Goal: Task Accomplishment & Management: Manage account settings

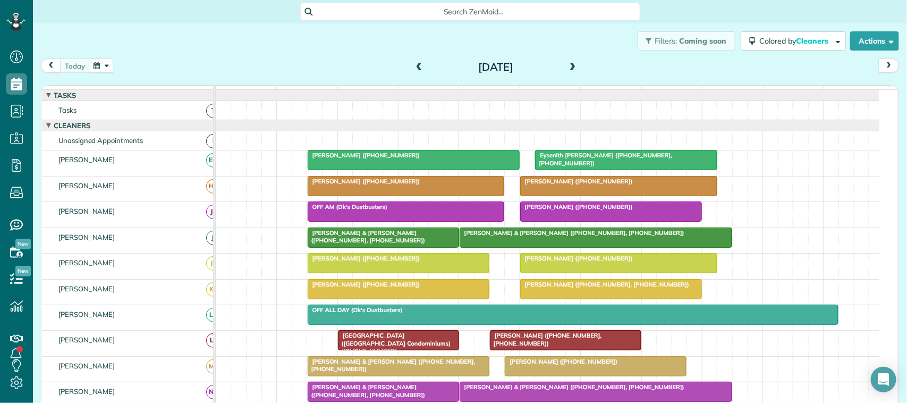
scroll to position [4, 4]
click at [99, 72] on button "button" at bounding box center [101, 65] width 24 height 14
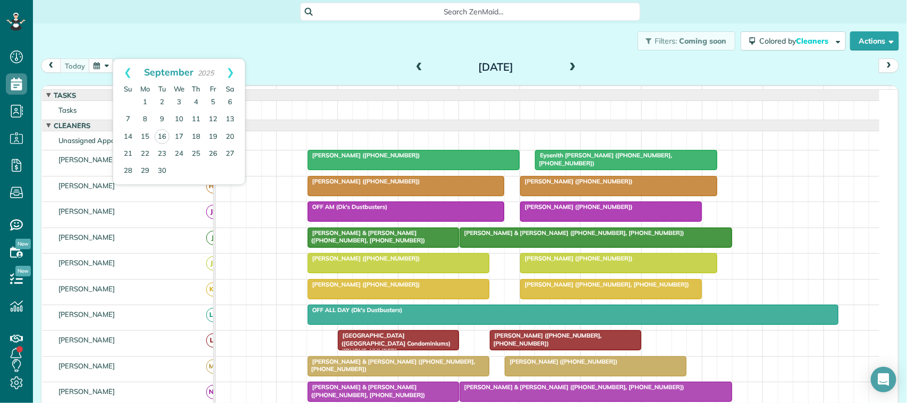
click at [174, 57] on div "Filters: Coming soon Colored by Cleaners Color by Cleaner Color by Team Color b…" at bounding box center [470, 40] width 874 height 35
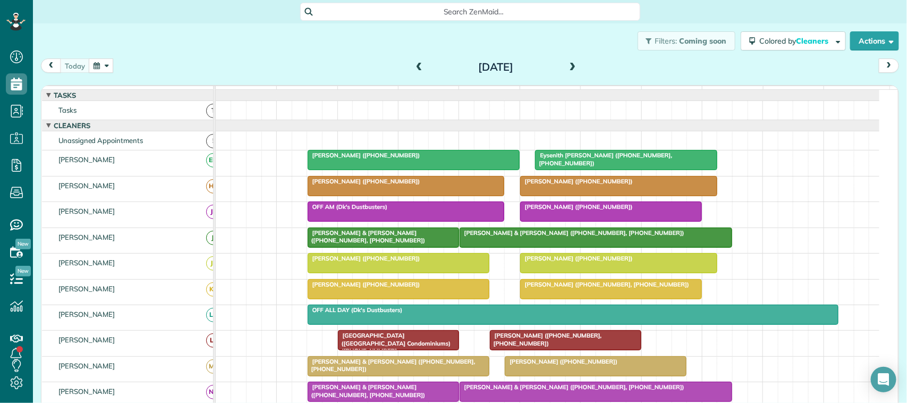
click at [129, 62] on div "[DATE] [DATE]" at bounding box center [470, 68] width 858 height 20
click at [104, 60] on button "button" at bounding box center [101, 65] width 24 height 14
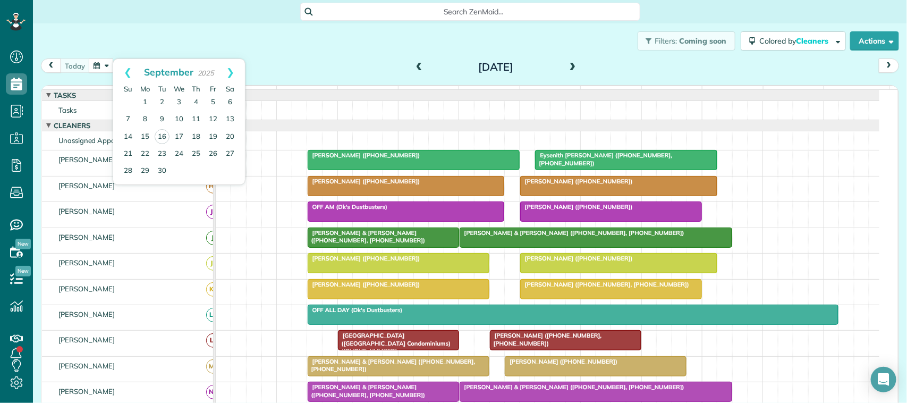
click at [115, 43] on div "Filters: Coming soon Colored by Cleaners Color by Cleaner Color by Team Color b…" at bounding box center [470, 40] width 874 height 35
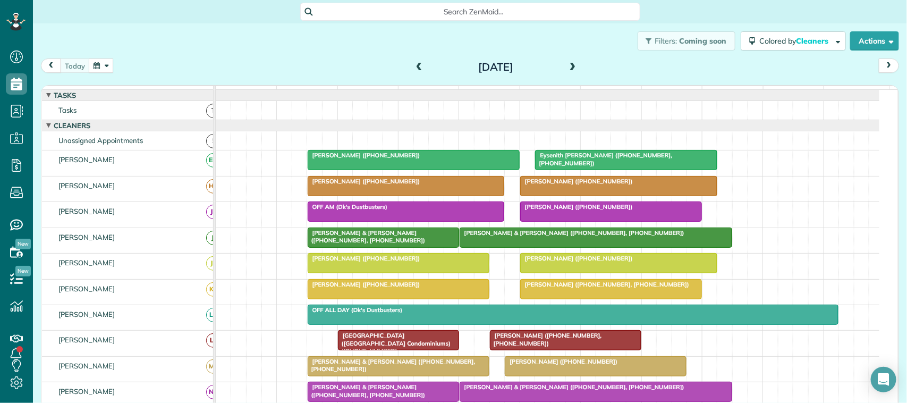
click at [94, 67] on button "button" at bounding box center [101, 65] width 24 height 14
click at [105, 44] on div "Filters: Coming soon Colored by Cleaners Color by Cleaner Color by Team Color b…" at bounding box center [470, 40] width 874 height 35
click at [91, 66] on button "button" at bounding box center [101, 65] width 24 height 14
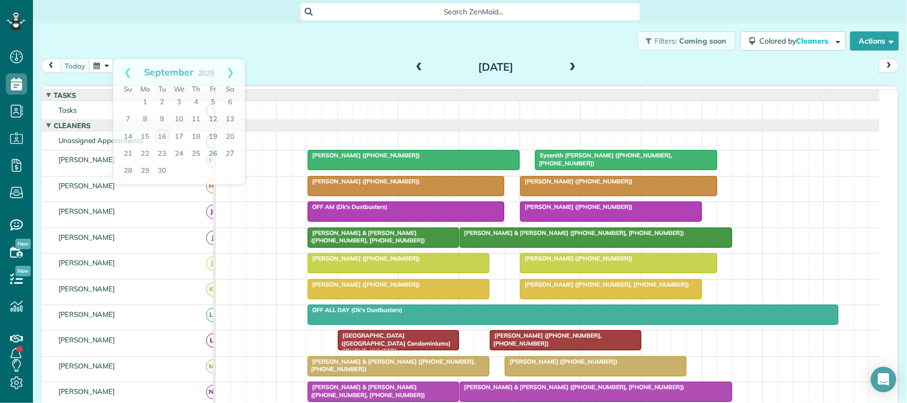
click at [103, 44] on div "Filters: Coming soon Colored by Cleaners Color by Cleaner Color by Team Color b…" at bounding box center [470, 40] width 874 height 35
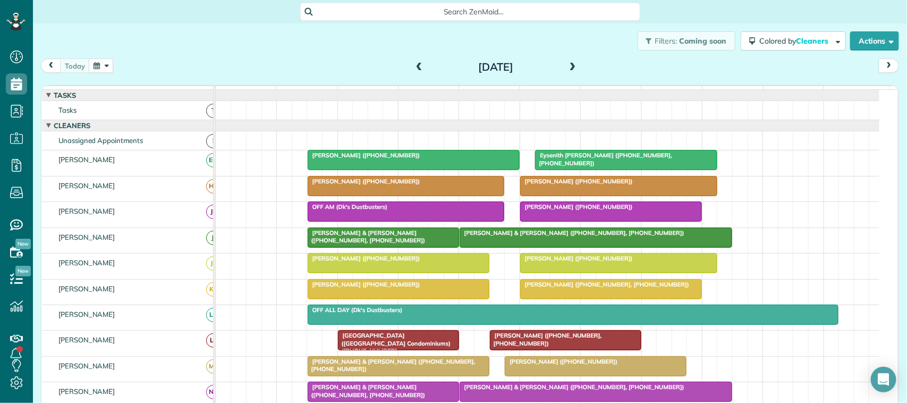
click at [157, 54] on div "Filters: Coming soon Colored by Cleaners Color by Cleaner Color by Team Color b…" at bounding box center [470, 40] width 874 height 35
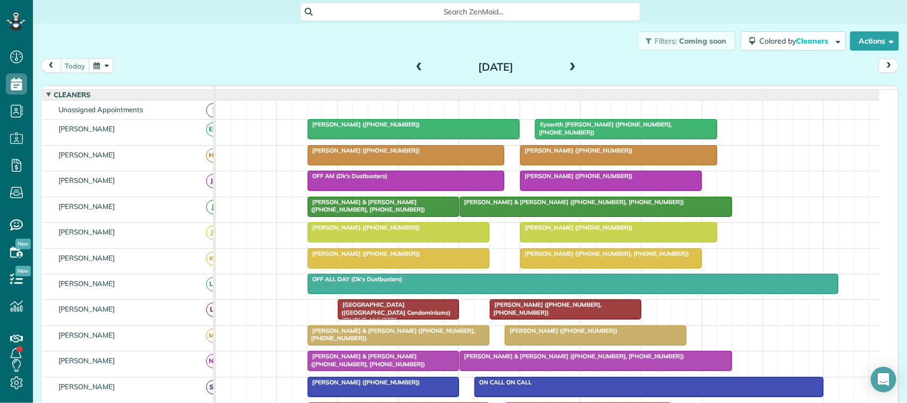
scroll to position [0, 0]
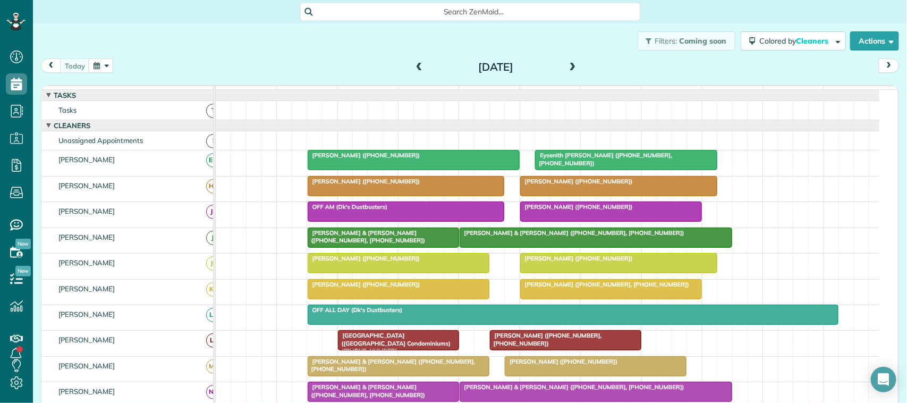
click at [94, 63] on button "button" at bounding box center [101, 65] width 24 height 14
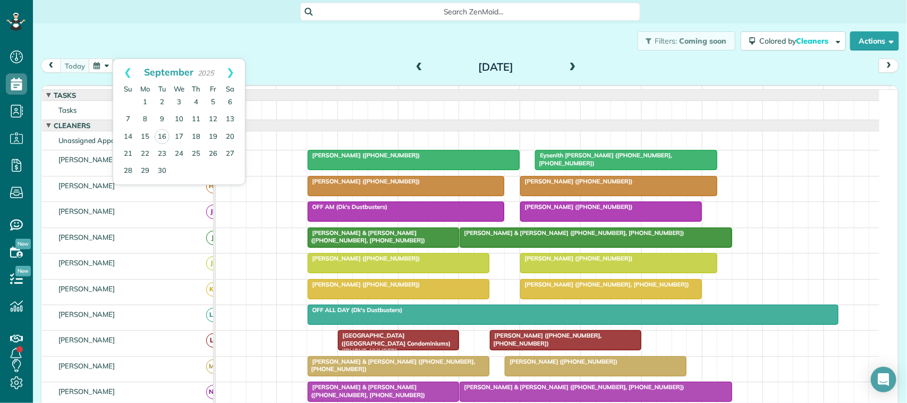
click at [97, 50] on div "Filters: Coming soon Colored by Cleaners Color by Cleaner Color by Team Color b…" at bounding box center [470, 40] width 874 height 35
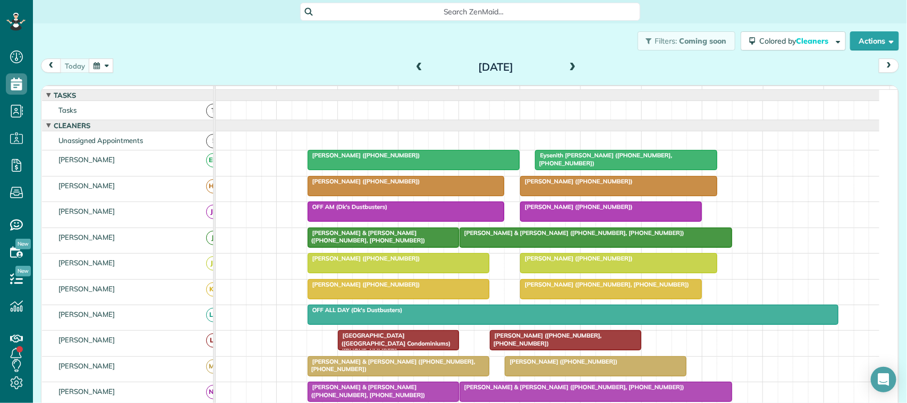
click at [94, 64] on button "button" at bounding box center [101, 65] width 24 height 14
click at [99, 46] on div "Filters: Coming soon Colored by Cleaners Color by Cleaner Color by Team Color b…" at bounding box center [470, 40] width 874 height 35
click at [93, 70] on button "button" at bounding box center [101, 65] width 24 height 14
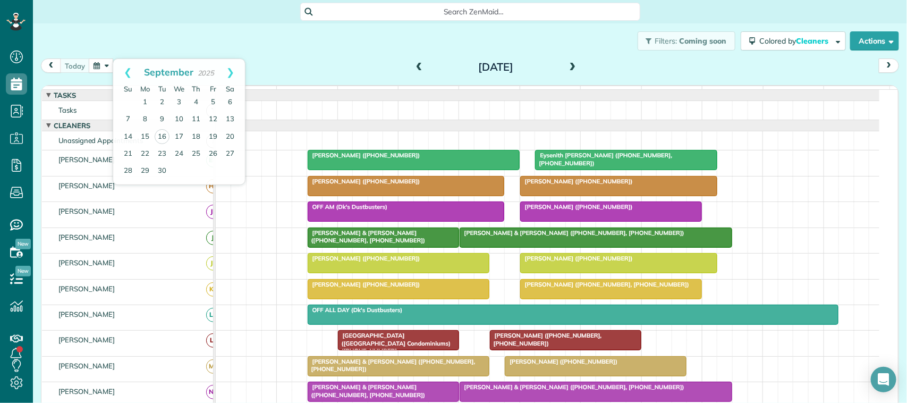
click at [109, 52] on div "Filters: Coming soon Colored by Cleaners Color by Cleaner Color by Team Color b…" at bounding box center [470, 40] width 874 height 35
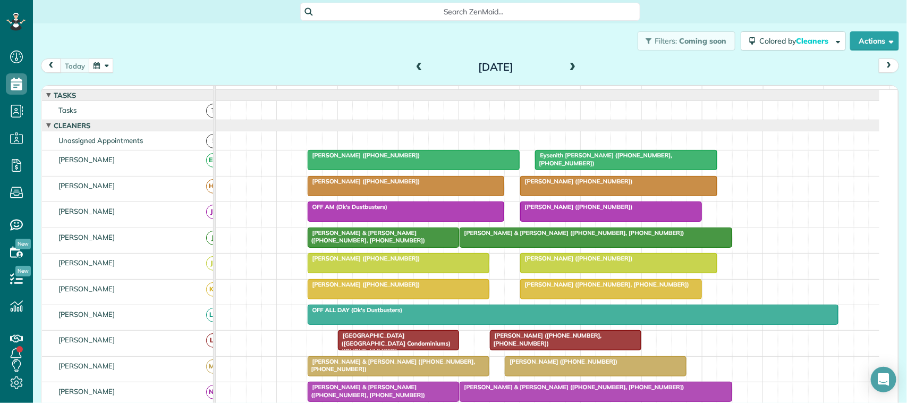
click at [108, 56] on div "Filters: Coming soon Colored by Cleaners Color by Cleaner Color by Team Color b…" at bounding box center [470, 40] width 874 height 35
click at [114, 59] on div "[DATE] [DATE]" at bounding box center [470, 68] width 858 height 20
click at [104, 65] on button "button" at bounding box center [101, 65] width 24 height 14
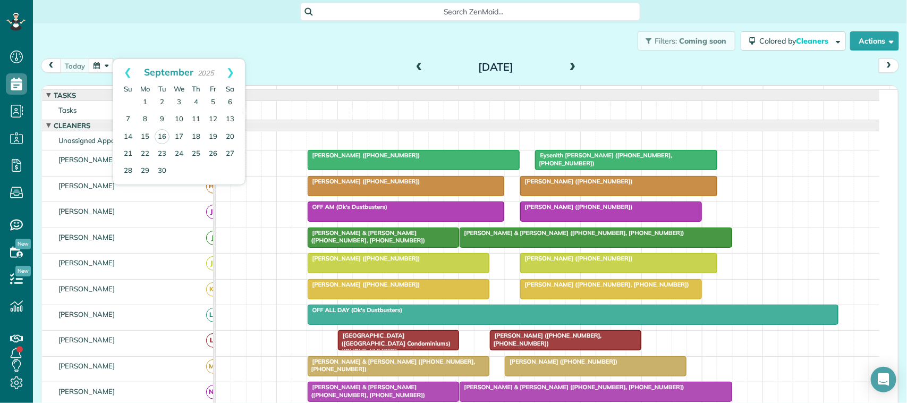
click at [114, 45] on div "Filters: Coming soon Colored by Cleaners Color by Cleaner Color by Team Color b…" at bounding box center [470, 40] width 874 height 35
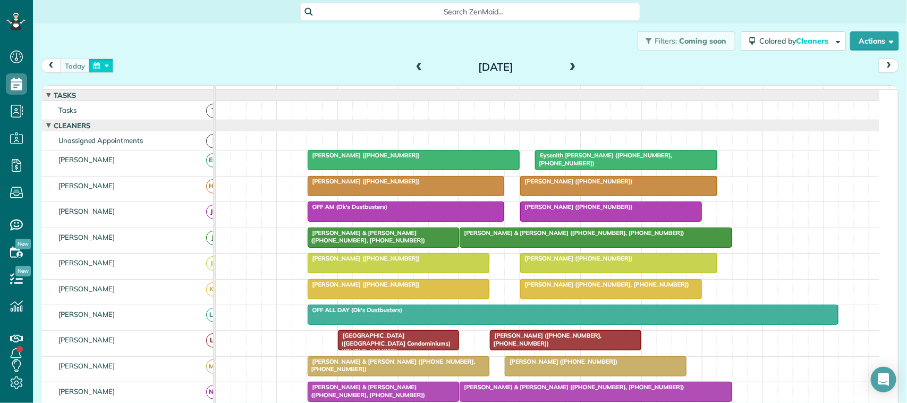
click at [90, 60] on button "button" at bounding box center [101, 65] width 24 height 14
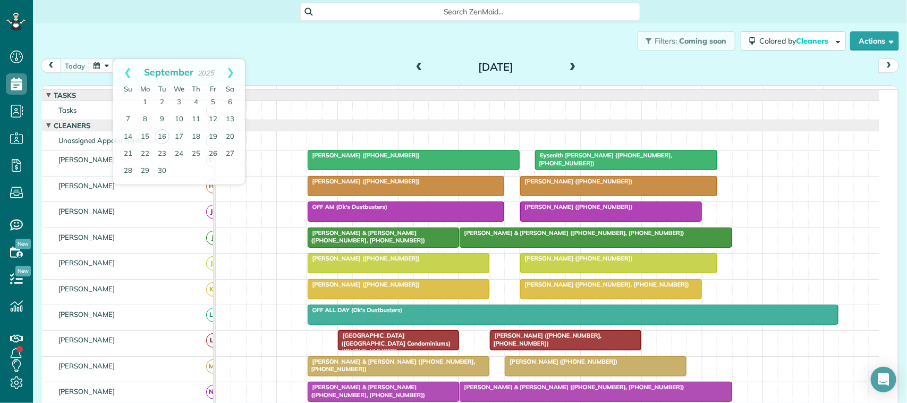
click at [118, 41] on div "Filters: Coming soon Colored by Cleaners Color by Cleaner Color by Team Color b…" at bounding box center [470, 40] width 874 height 35
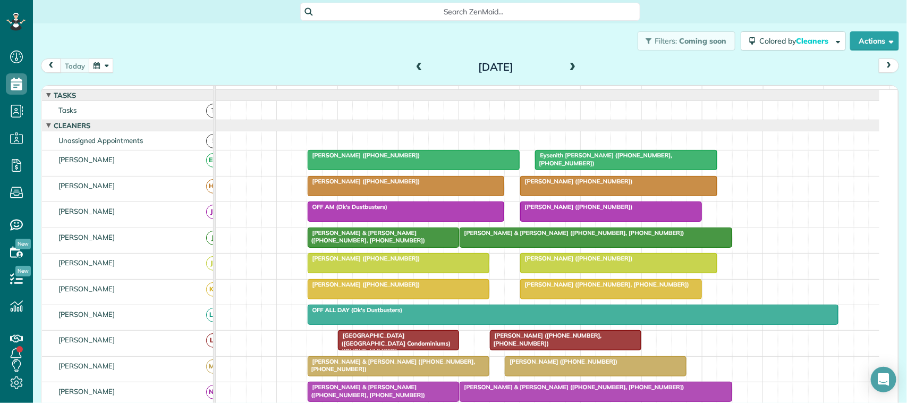
click at [151, 60] on div "[DATE] [DATE]" at bounding box center [470, 68] width 858 height 20
click at [97, 67] on button "button" at bounding box center [101, 65] width 24 height 14
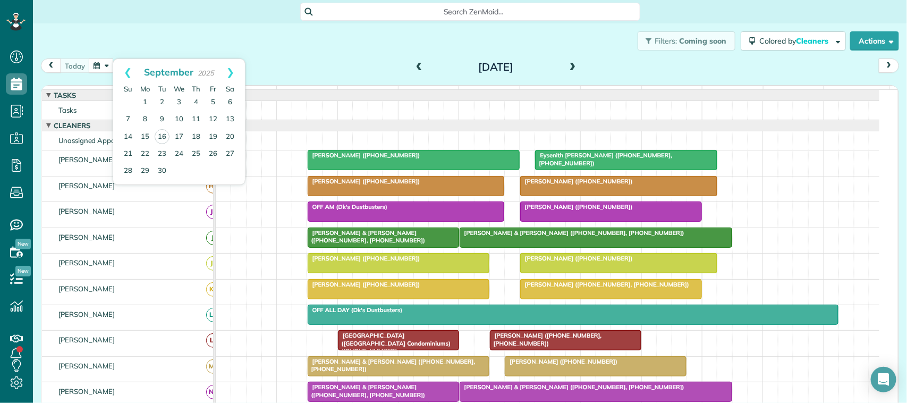
click at [113, 32] on div "Filters: Coming soon Colored by Cleaners Color by Cleaner Color by Team Color b…" at bounding box center [470, 40] width 874 height 35
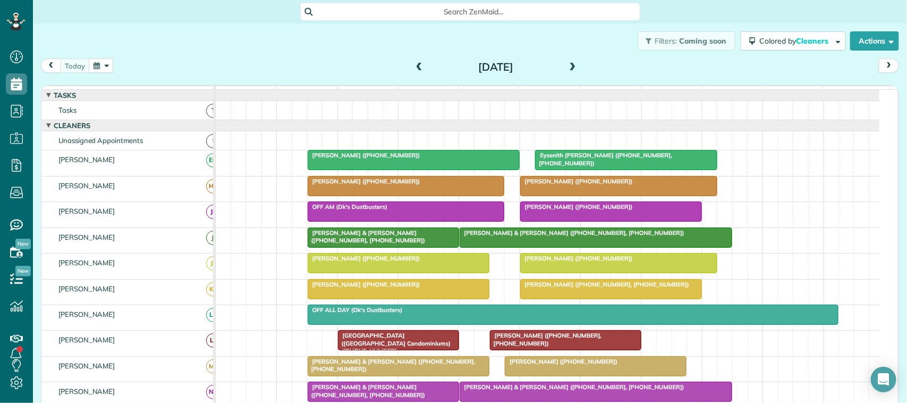
click at [104, 62] on button "button" at bounding box center [101, 65] width 24 height 14
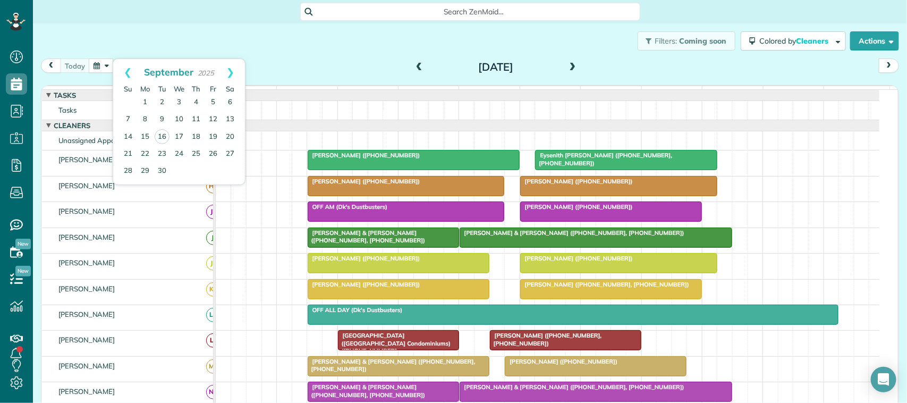
click at [124, 44] on div "Filters: Coming soon Colored by Cleaners Color by Cleaner Color by Team Color b…" at bounding box center [470, 40] width 874 height 35
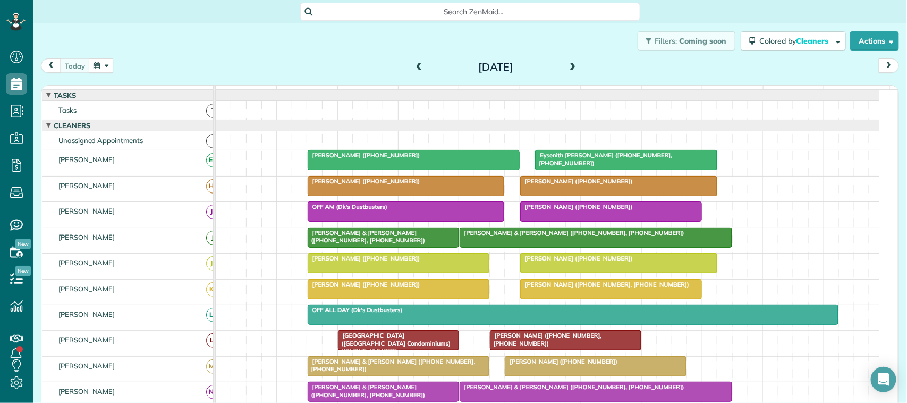
click at [111, 60] on button "button" at bounding box center [101, 65] width 24 height 14
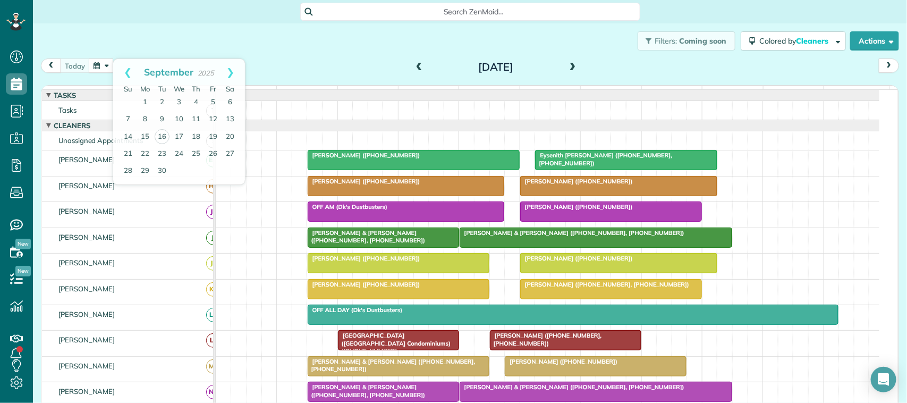
click at [118, 52] on div "Filters: Coming soon Colored by Cleaners Color by Cleaner Color by Team Color b…" at bounding box center [470, 40] width 874 height 35
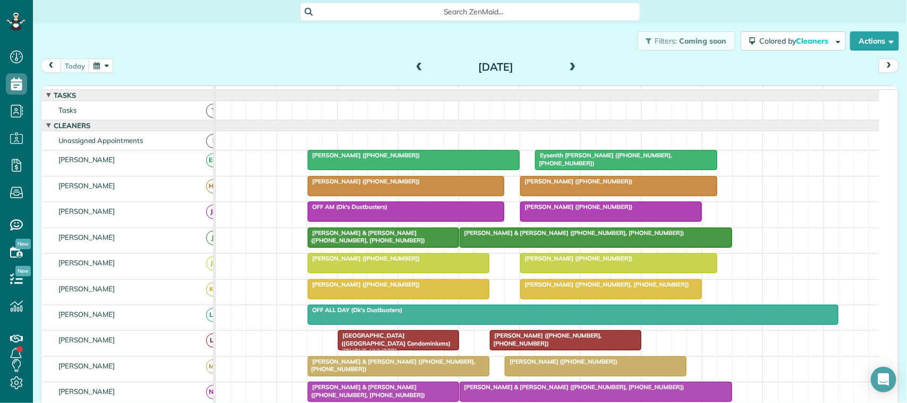
click at [109, 64] on button "button" at bounding box center [101, 65] width 24 height 14
click at [120, 50] on div "Filters: Coming soon Colored by Cleaners Color by Cleaner Color by Team Color b…" at bounding box center [470, 40] width 874 height 35
click at [567, 70] on span at bounding box center [573, 68] width 12 height 10
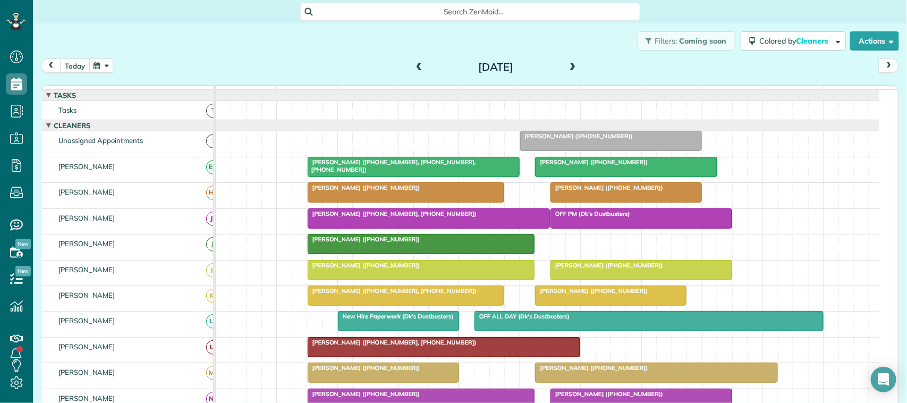
click at [83, 72] on button "today" at bounding box center [75, 65] width 30 height 14
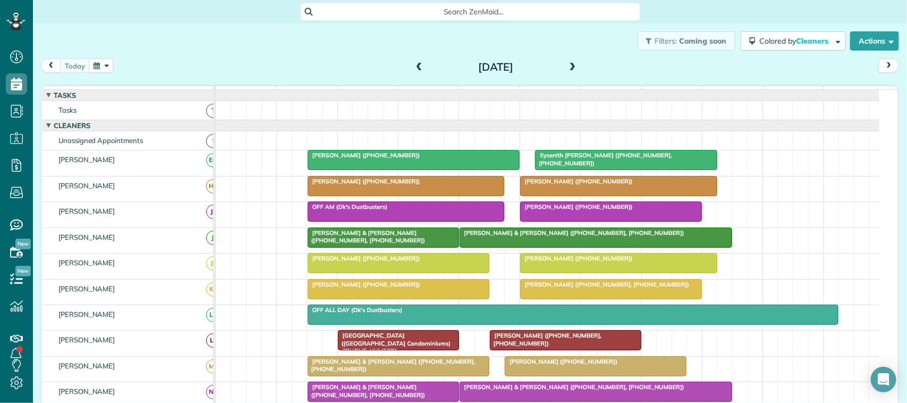
click at [567, 70] on span at bounding box center [573, 68] width 12 height 10
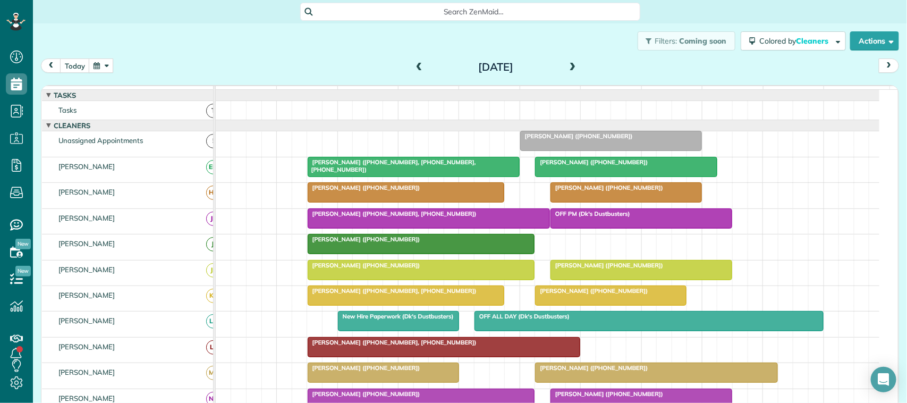
click at [413, 67] on span at bounding box center [419, 68] width 12 height 10
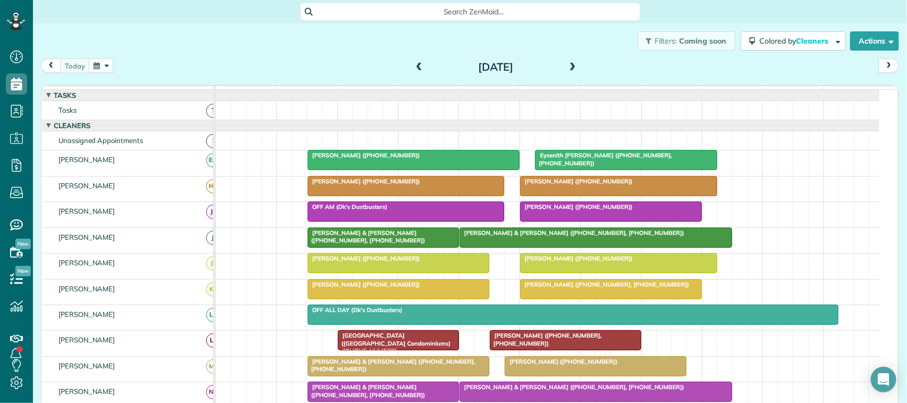
click at [107, 64] on button "button" at bounding box center [101, 65] width 24 height 14
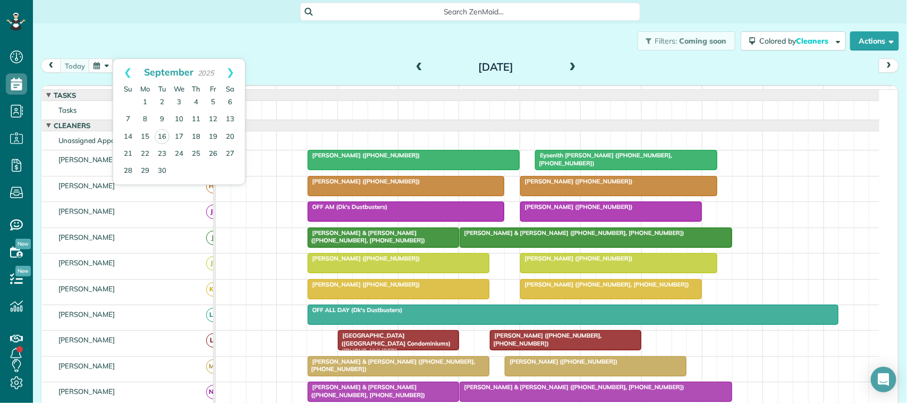
click at [129, 43] on div "Filters: Coming soon Colored by Cleaners Color by Cleaner Color by Team Color b…" at bounding box center [470, 40] width 874 height 35
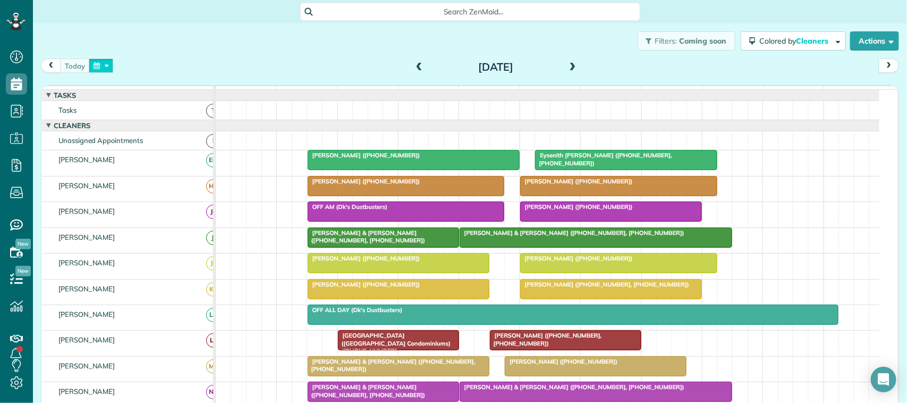
click at [108, 65] on button "button" at bounding box center [101, 65] width 24 height 14
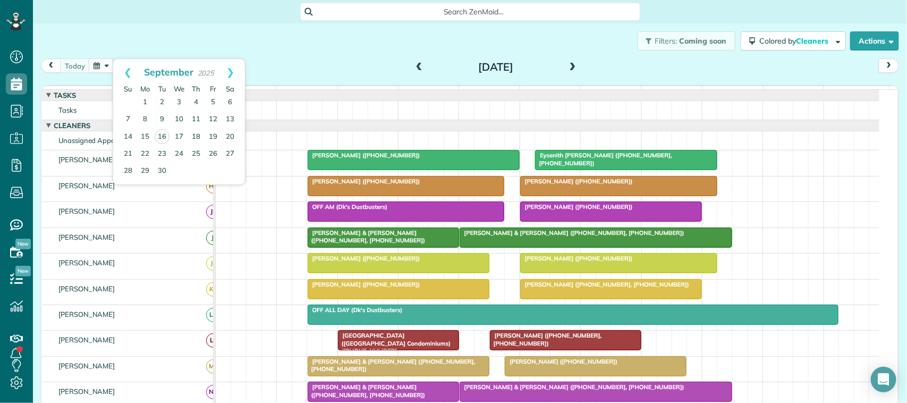
click at [128, 41] on div "Filters: Coming soon Colored by Cleaners Color by Cleaner Color by Team Color b…" at bounding box center [470, 40] width 874 height 35
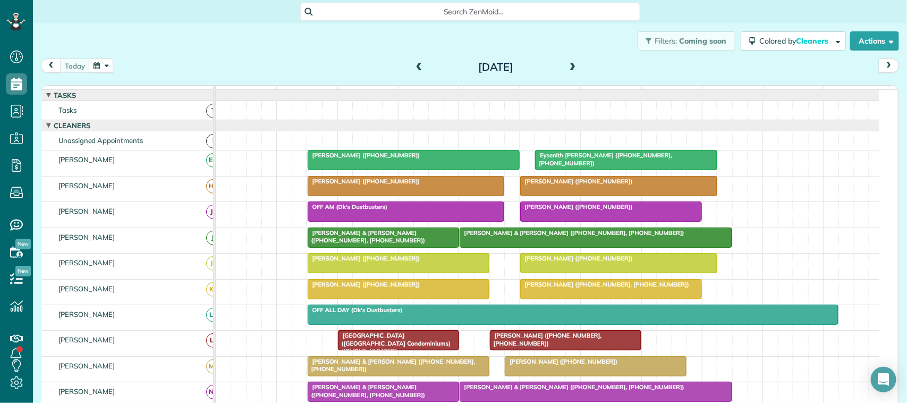
click at [105, 60] on button "button" at bounding box center [101, 65] width 24 height 14
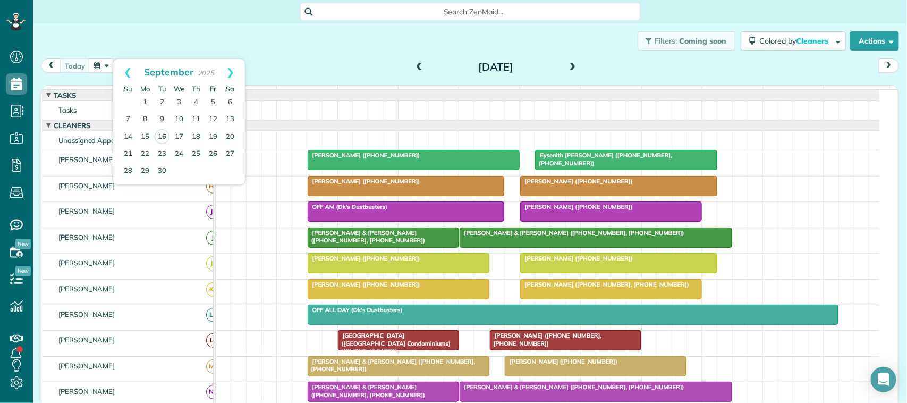
click at [113, 49] on div "Filters: Coming soon Colored by Cleaners Color by Cleaner Color by Team Color b…" at bounding box center [470, 40] width 874 height 35
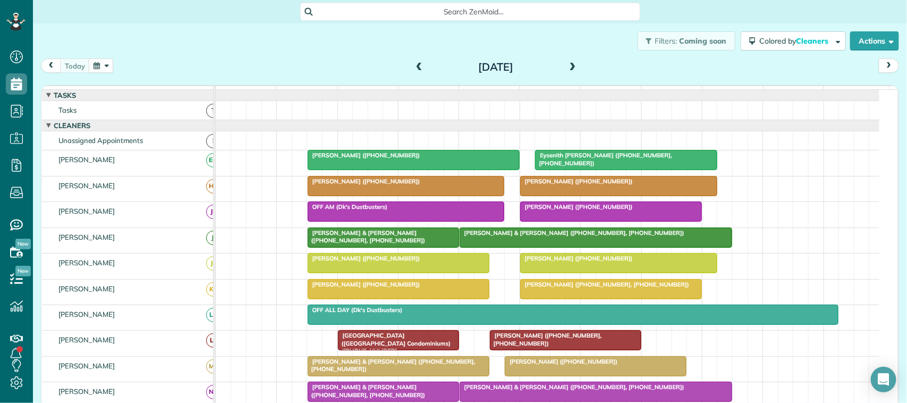
click at [107, 62] on button "button" at bounding box center [101, 65] width 24 height 14
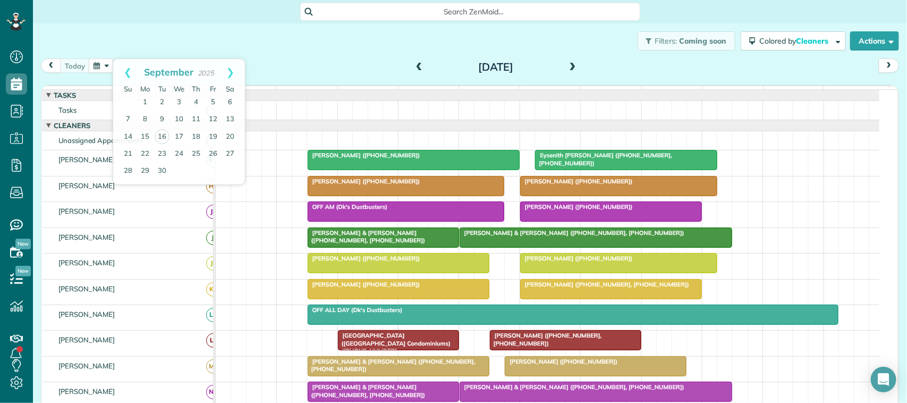
click at [114, 49] on div "Filters: Coming soon Colored by Cleaners Color by Cleaner Color by Team Color b…" at bounding box center [470, 40] width 874 height 35
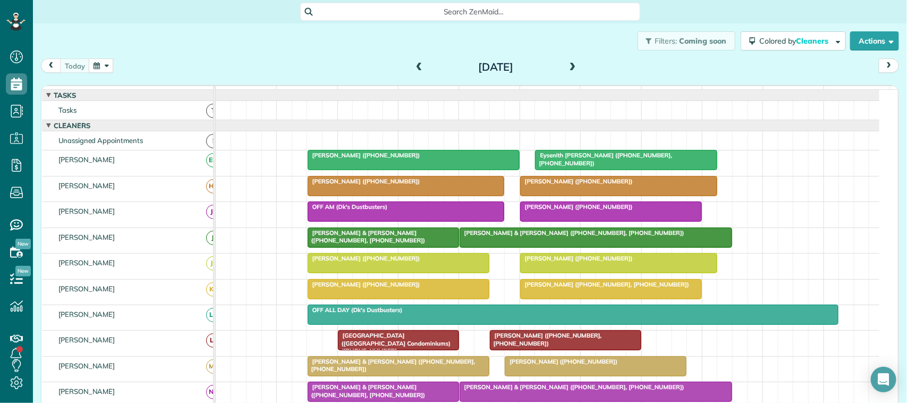
click at [109, 63] on button "button" at bounding box center [101, 65] width 24 height 14
click at [125, 47] on div "Filters: Coming soon Colored by Cleaners Color by Cleaner Color by Team Color b…" at bounding box center [470, 40] width 874 height 35
click at [106, 66] on button "button" at bounding box center [101, 65] width 24 height 14
click at [149, 44] on div "Filters: Coming soon Colored by Cleaners Color by Cleaner Color by Team Color b…" at bounding box center [470, 40] width 874 height 35
click at [219, 71] on div "[DATE] [DATE]" at bounding box center [470, 68] width 858 height 20
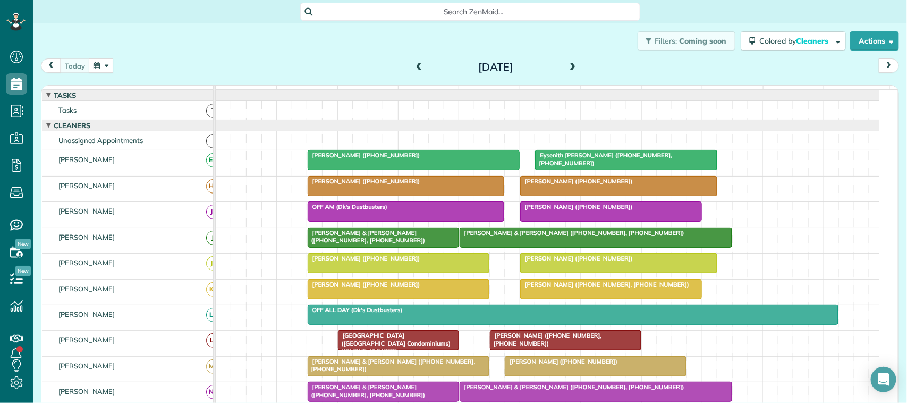
click at [107, 68] on button "button" at bounding box center [101, 65] width 24 height 14
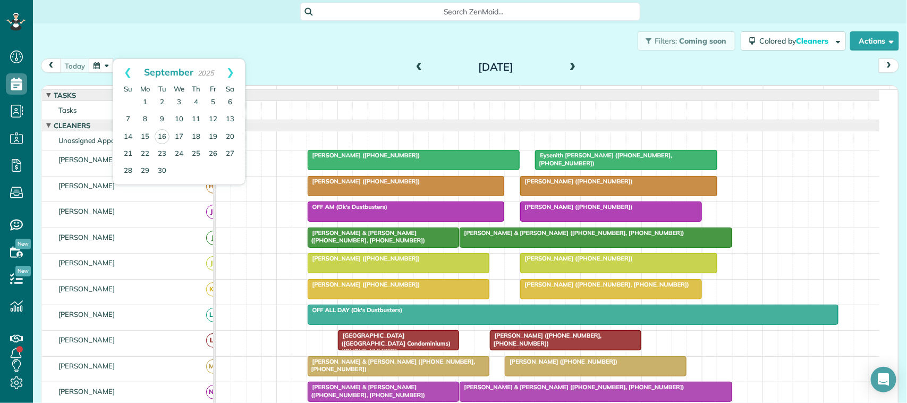
click at [284, 69] on div "[DATE] [DATE]" at bounding box center [470, 68] width 858 height 20
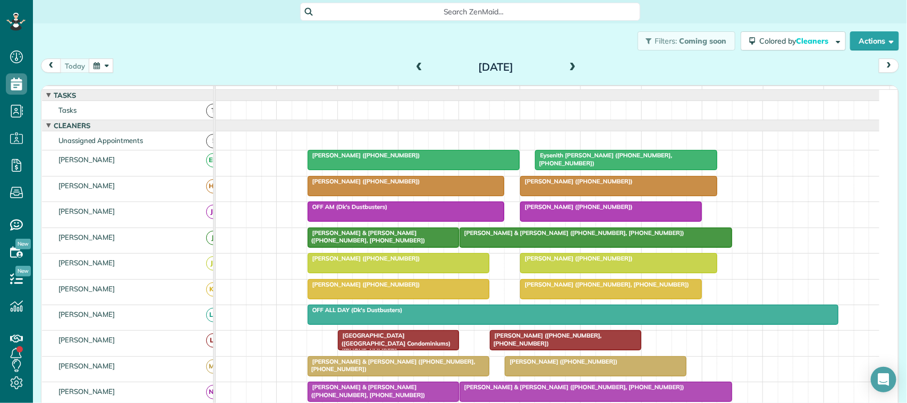
click at [567, 70] on span at bounding box center [573, 68] width 12 height 10
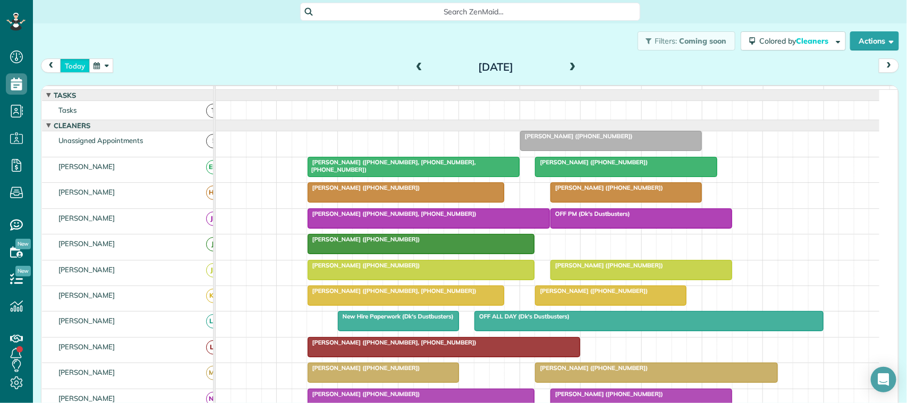
click at [78, 68] on button "today" at bounding box center [75, 65] width 30 height 14
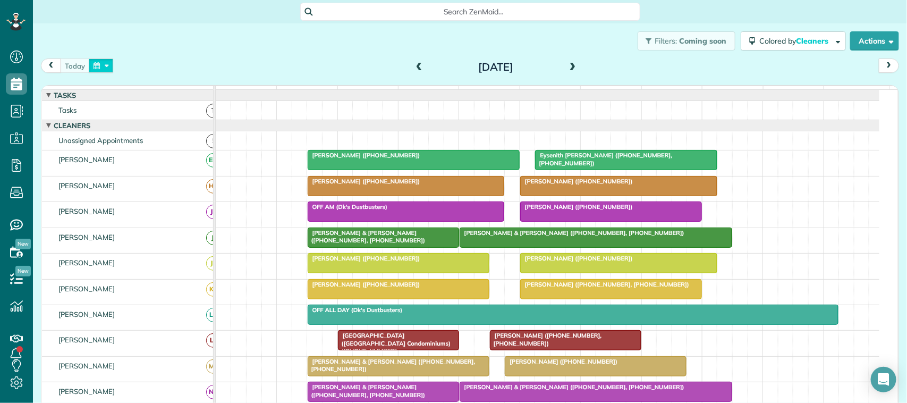
click at [104, 69] on button "button" at bounding box center [101, 65] width 24 height 14
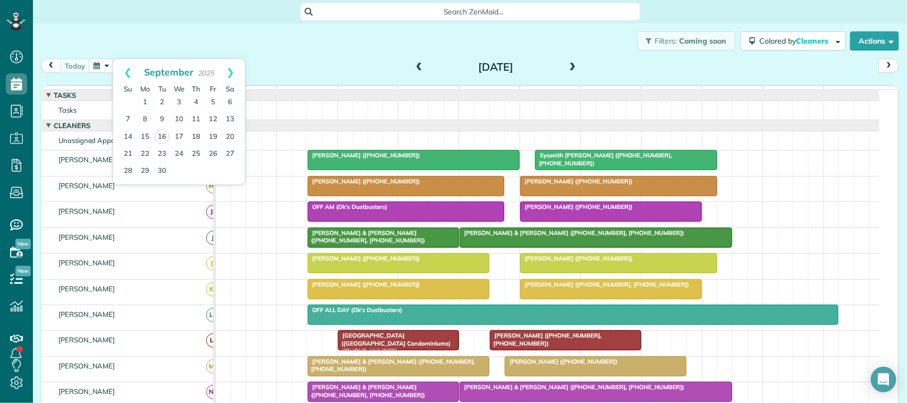
click at [125, 38] on div "Filters: Coming soon Colored by Cleaners Color by Cleaner Color by Team Color b…" at bounding box center [470, 40] width 874 height 35
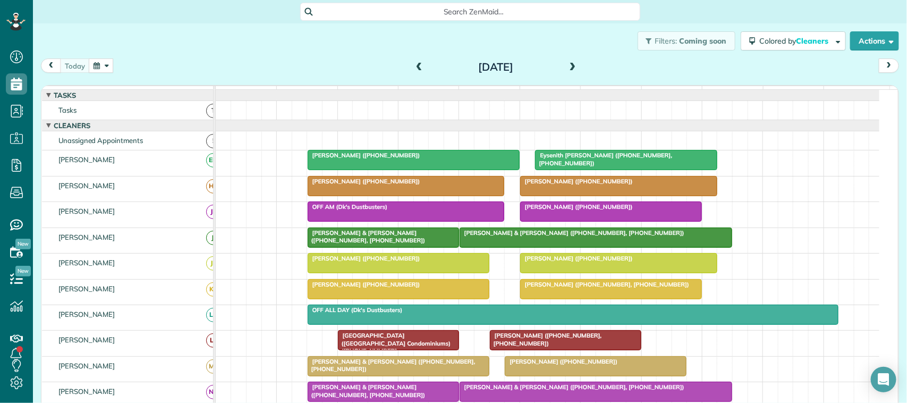
click at [109, 58] on button "button" at bounding box center [101, 65] width 24 height 14
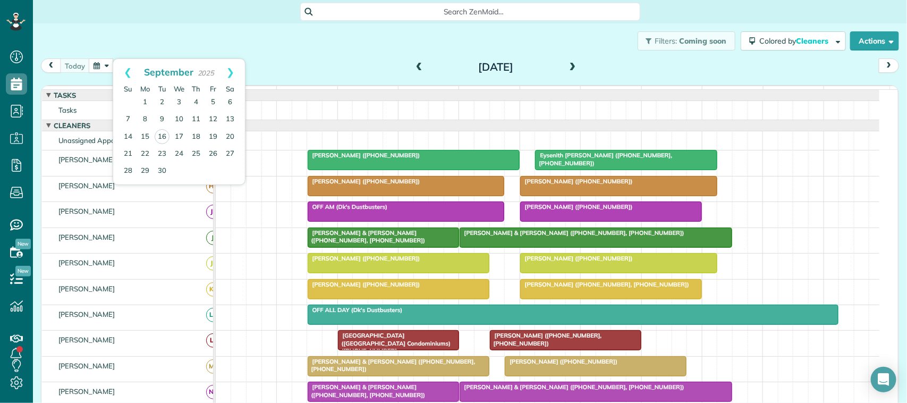
click at [116, 33] on div "Filters: Coming soon Colored by Cleaners Color by Cleaner Color by Team Color b…" at bounding box center [470, 40] width 874 height 35
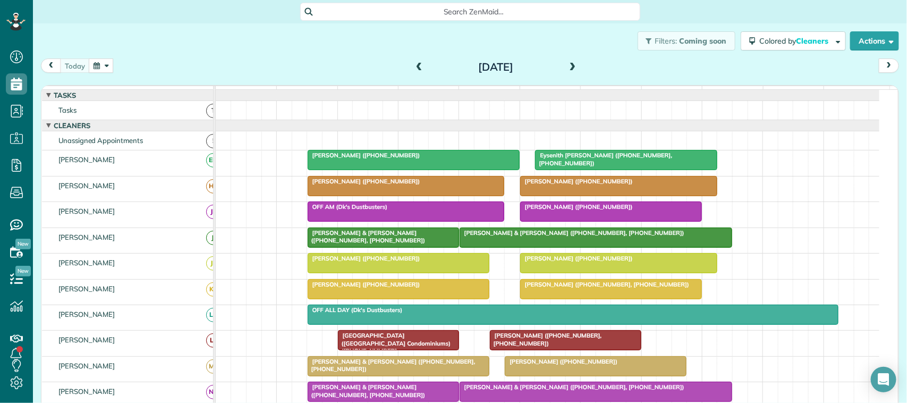
click at [105, 57] on div "Filters: Coming soon Colored by Cleaners Color by Cleaner Color by Team Color b…" at bounding box center [470, 40] width 874 height 35
click at [106, 57] on div "Filters: Coming soon Colored by Cleaners Color by Cleaner Color by Team Color b…" at bounding box center [470, 40] width 874 height 35
click at [109, 62] on button "button" at bounding box center [101, 65] width 24 height 14
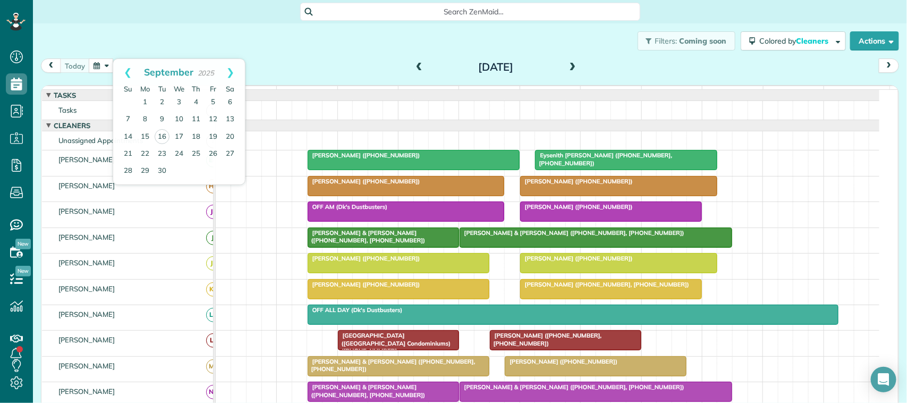
click at [131, 41] on div "Filters: Coming soon Colored by Cleaners Color by Cleaner Color by Team Color b…" at bounding box center [470, 40] width 874 height 35
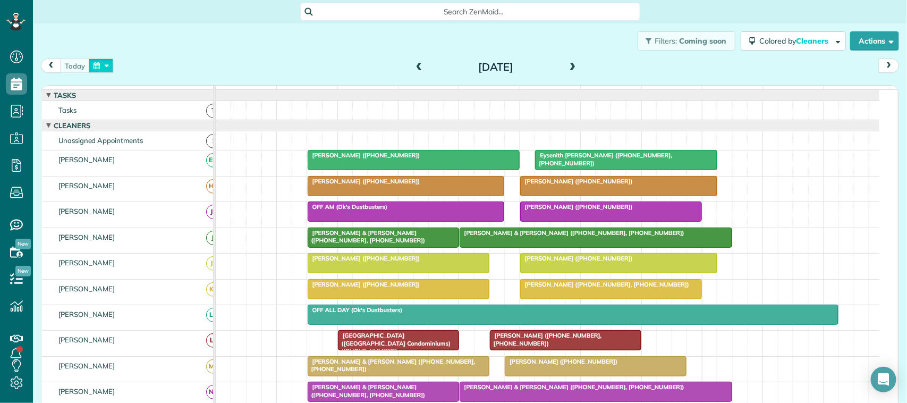
click at [105, 67] on button "button" at bounding box center [101, 65] width 24 height 14
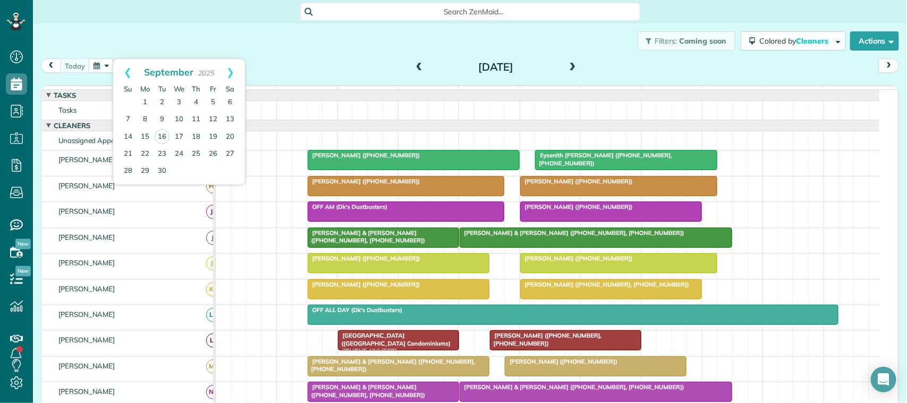
click at [158, 52] on div "Filters: Coming soon Colored by Cleaners Color by Cleaner Color by Team Color b…" at bounding box center [470, 40] width 874 height 35
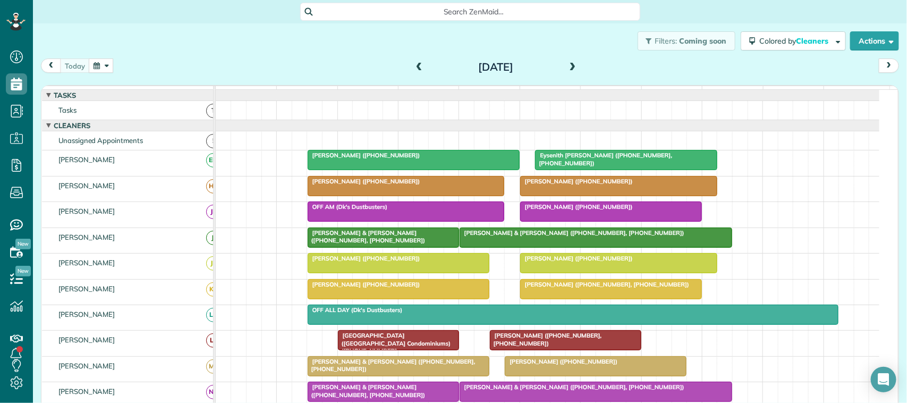
click at [117, 65] on div "[DATE] [DATE]" at bounding box center [470, 68] width 858 height 20
click at [115, 63] on div "[DATE] [DATE]" at bounding box center [470, 68] width 858 height 20
click at [108, 62] on button "button" at bounding box center [101, 65] width 24 height 14
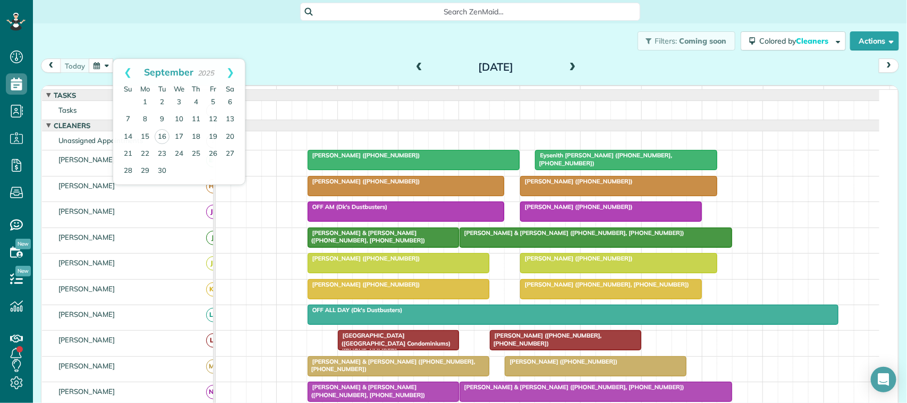
click at [139, 53] on div "Filters: Coming soon Colored by Cleaners Color by Cleaner Color by Team Color b…" at bounding box center [470, 40] width 874 height 35
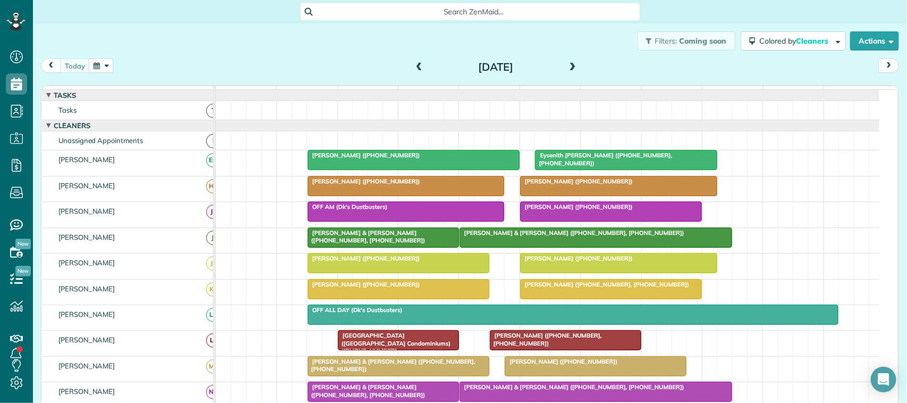
click at [97, 64] on button "button" at bounding box center [101, 65] width 24 height 14
click at [146, 56] on div "Filters: Coming soon Colored by Cleaners Color by Cleaner Color by Team Color b…" at bounding box center [470, 40] width 874 height 35
drag, startPoint x: 103, startPoint y: 46, endPoint x: 104, endPoint y: 52, distance: 6.5
click at [103, 51] on div "Filters: Coming soon Colored by Cleaners Color by Cleaner Color by Team Color b…" at bounding box center [470, 40] width 874 height 35
click at [110, 61] on button "button" at bounding box center [101, 65] width 24 height 14
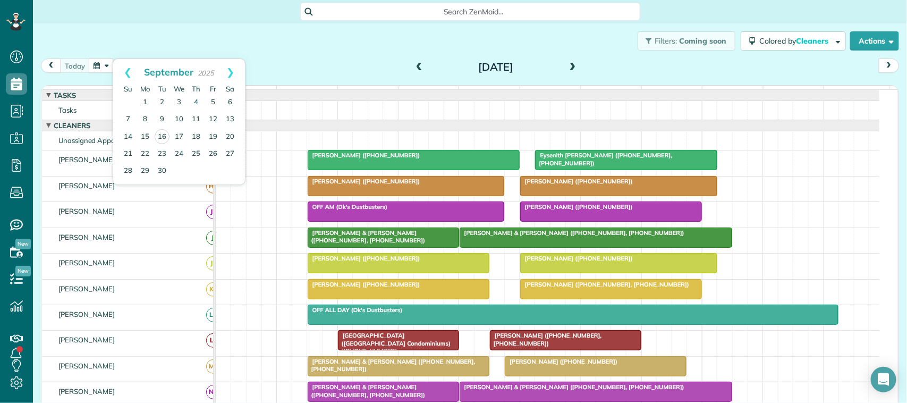
click at [129, 37] on div "Filters: Coming soon Colored by Cleaners Color by Cleaner Color by Team Color b…" at bounding box center [470, 40] width 874 height 35
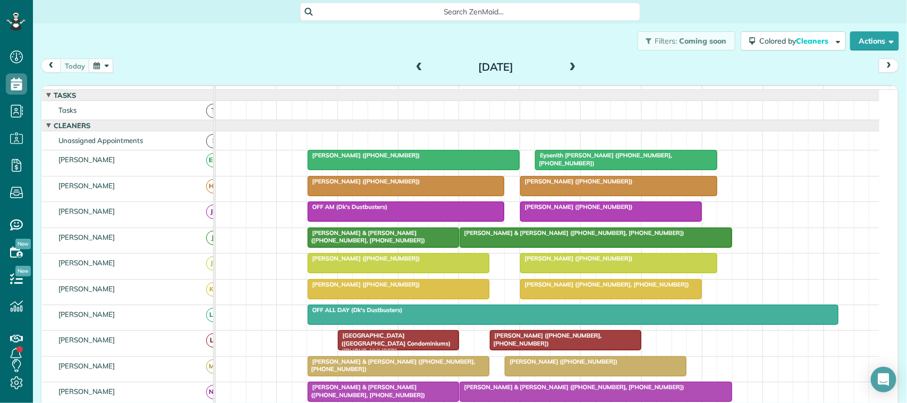
click at [100, 70] on button "button" at bounding box center [101, 65] width 24 height 14
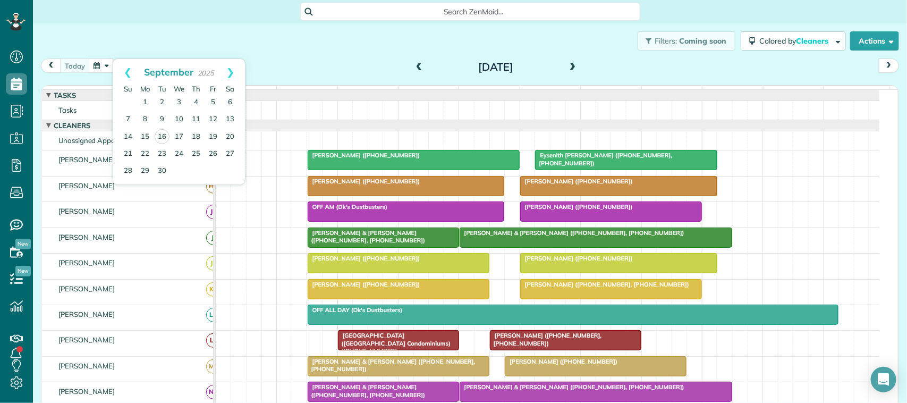
click at [168, 40] on div "Filters: Coming soon Colored by Cleaners Color by Cleaner Color by Team Color b…" at bounding box center [470, 40] width 874 height 35
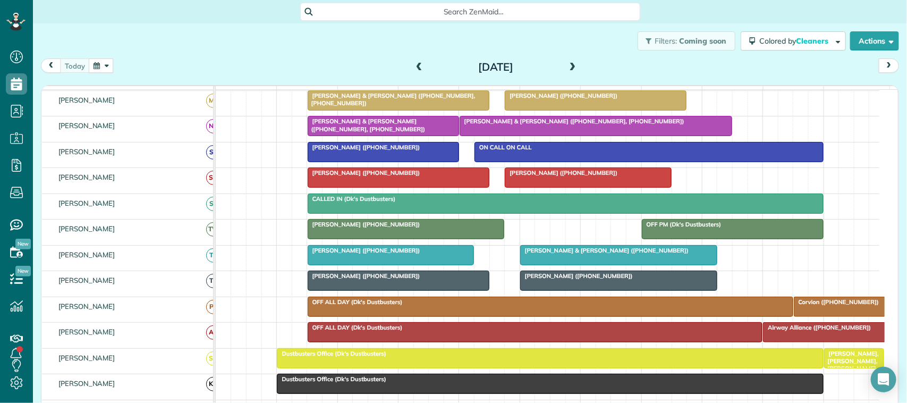
scroll to position [199, 0]
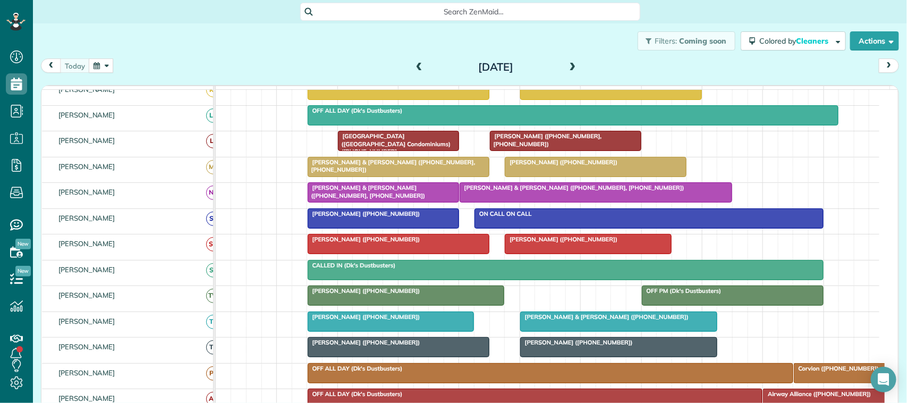
click at [567, 64] on span at bounding box center [573, 68] width 12 height 10
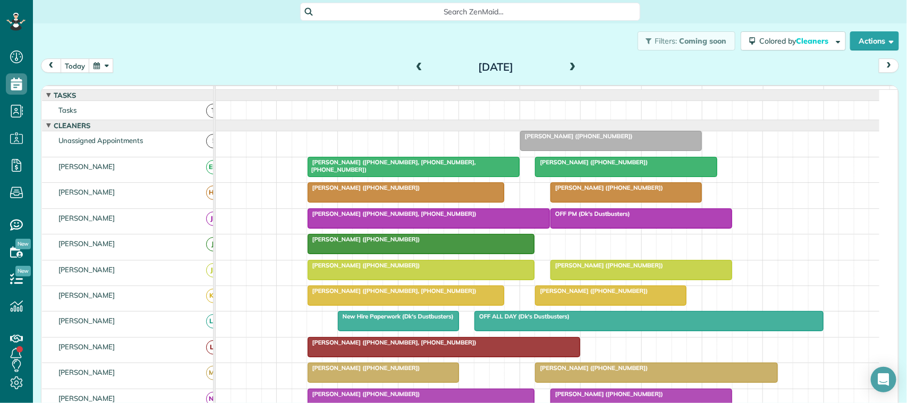
click at [58, 57] on div "Filters: Coming soon Colored by Cleaners Color by Cleaner Color by Team Color b…" at bounding box center [470, 204] width 874 height 362
click at [76, 70] on button "today" at bounding box center [75, 65] width 30 height 14
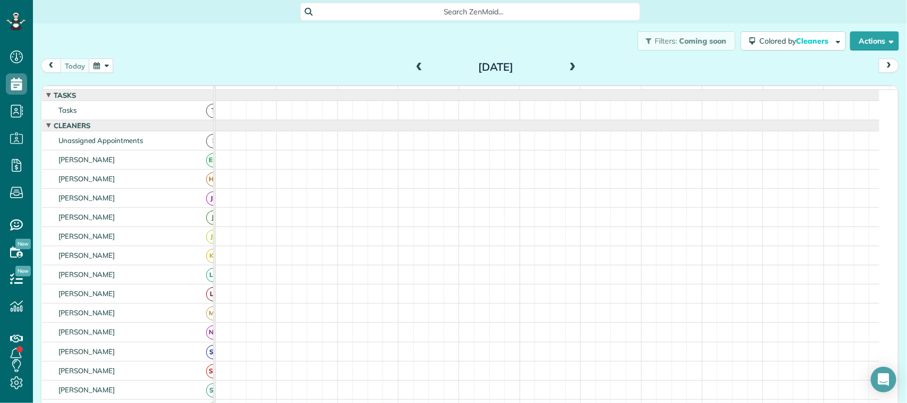
click at [567, 68] on span at bounding box center [573, 68] width 12 height 10
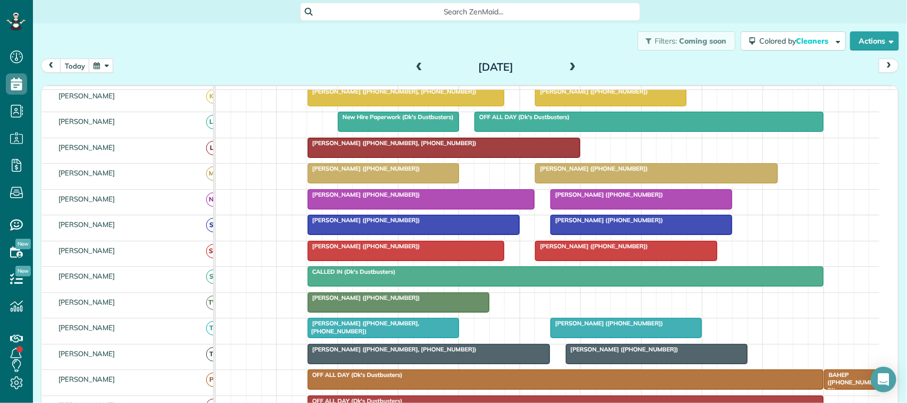
click at [331, 209] on div at bounding box center [421, 199] width 226 height 19
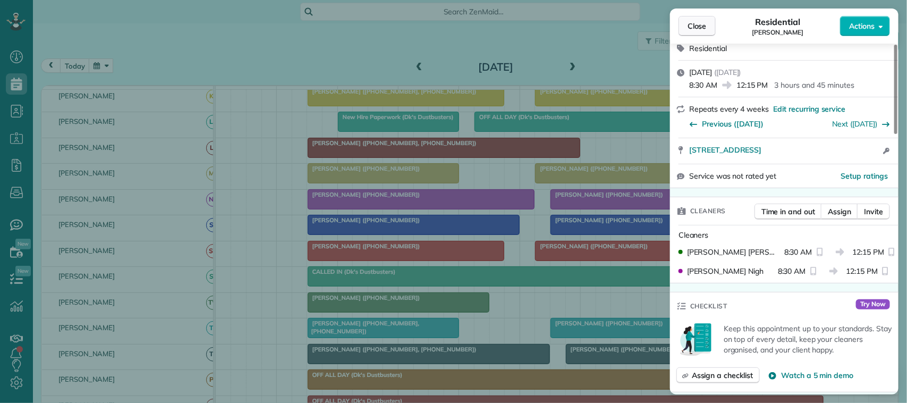
click at [703, 33] on button "Close" at bounding box center [697, 26] width 37 height 20
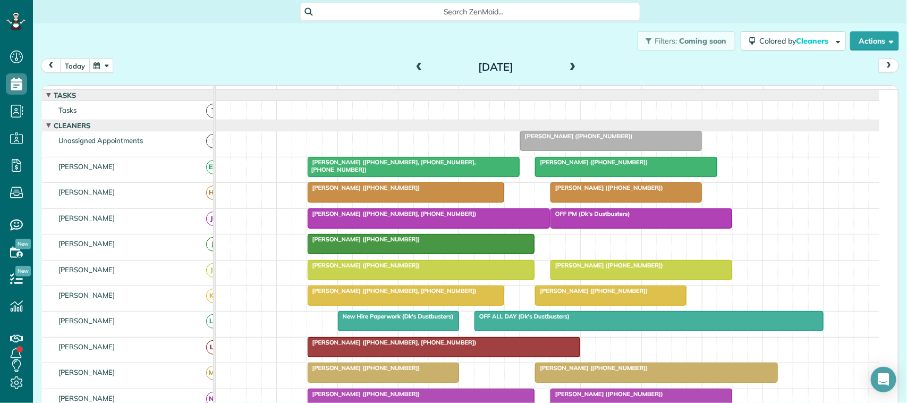
click at [81, 68] on button "today" at bounding box center [75, 65] width 30 height 14
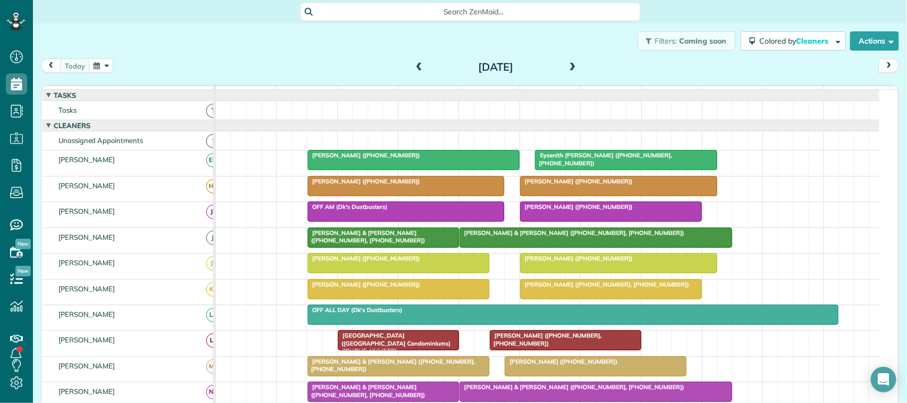
drag, startPoint x: 565, startPoint y: 68, endPoint x: 544, endPoint y: 80, distance: 24.5
click at [567, 70] on span at bounding box center [573, 68] width 12 height 10
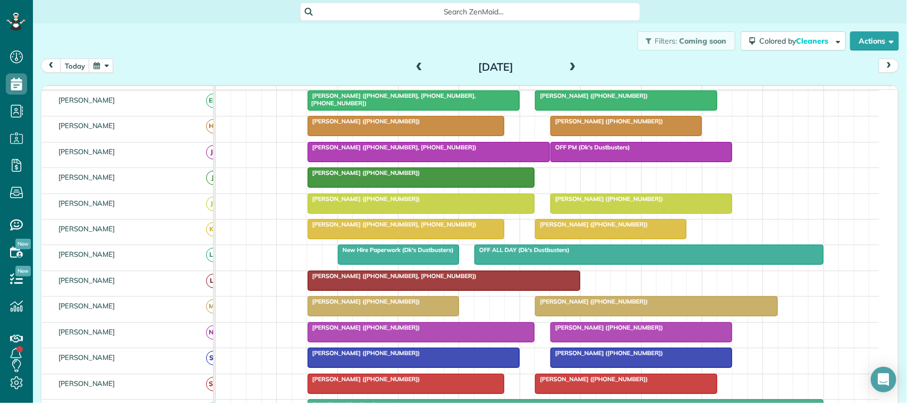
click at [567, 64] on span at bounding box center [573, 68] width 12 height 10
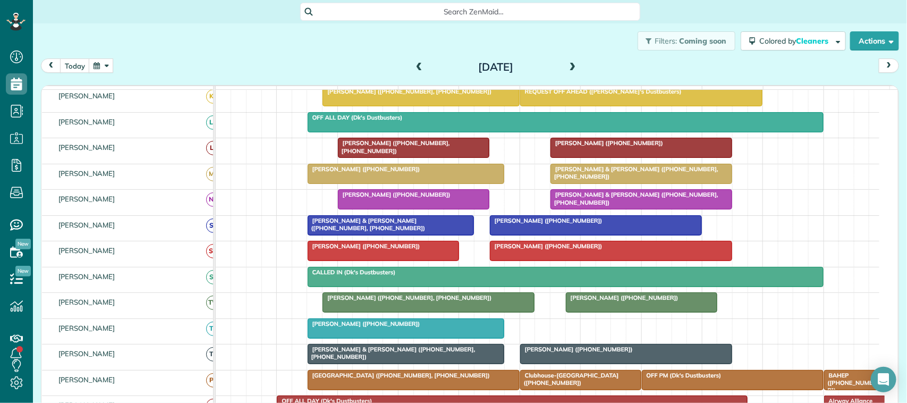
click at [413, 64] on span at bounding box center [419, 68] width 12 height 10
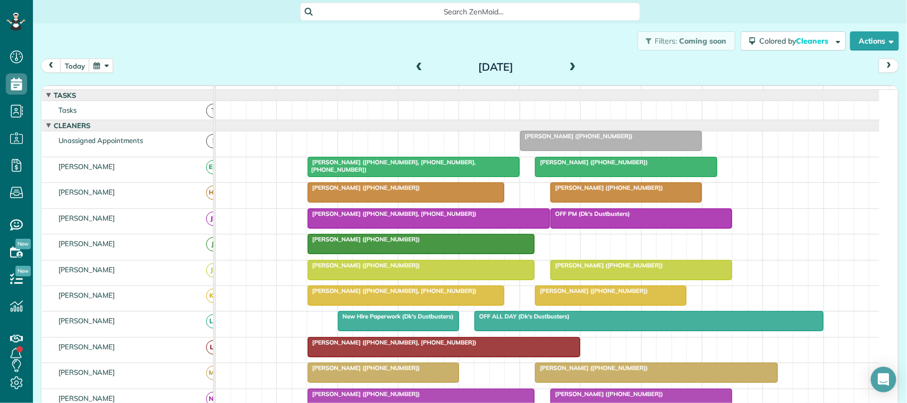
click at [275, 64] on div "[DATE] [DATE]" at bounding box center [470, 68] width 858 height 20
drag, startPoint x: 272, startPoint y: 59, endPoint x: 282, endPoint y: 95, distance: 37.0
click at [282, 92] on div "[DATE] [DATE] function(groupId) { return _("Cleaners"); } 7am 8am 9am 10am 11am…" at bounding box center [470, 221] width 858 height 327
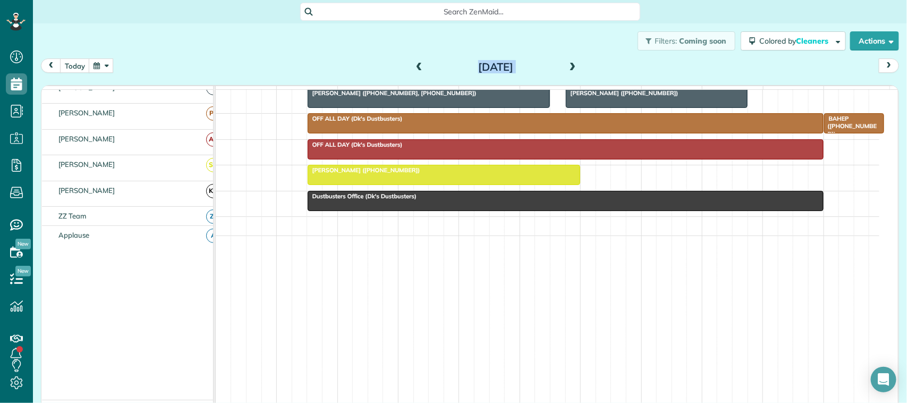
scroll to position [469, 0]
click at [261, 70] on div "[DATE] [DATE]" at bounding box center [470, 68] width 858 height 20
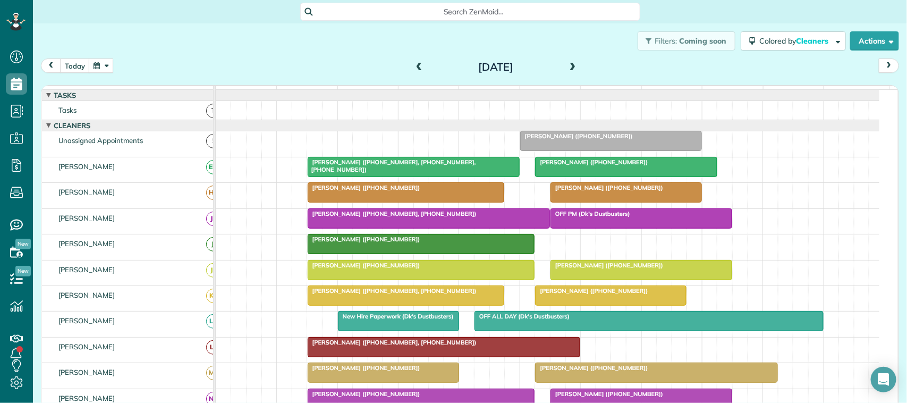
click at [109, 64] on button "button" at bounding box center [101, 65] width 24 height 14
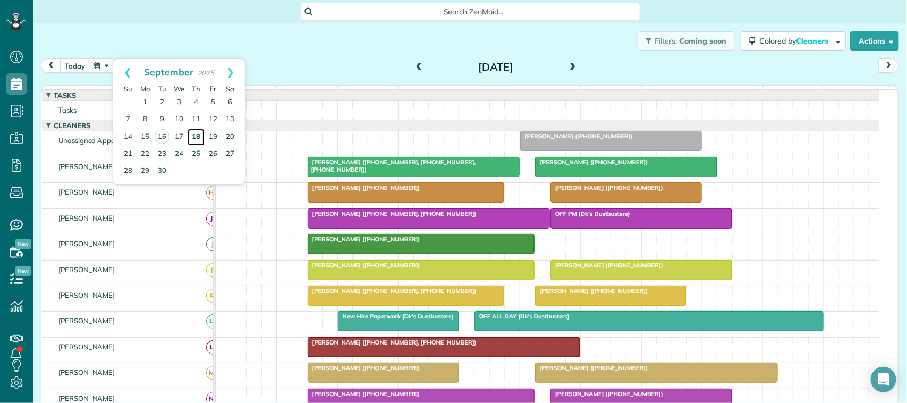
click at [195, 140] on link "18" at bounding box center [196, 137] width 17 height 17
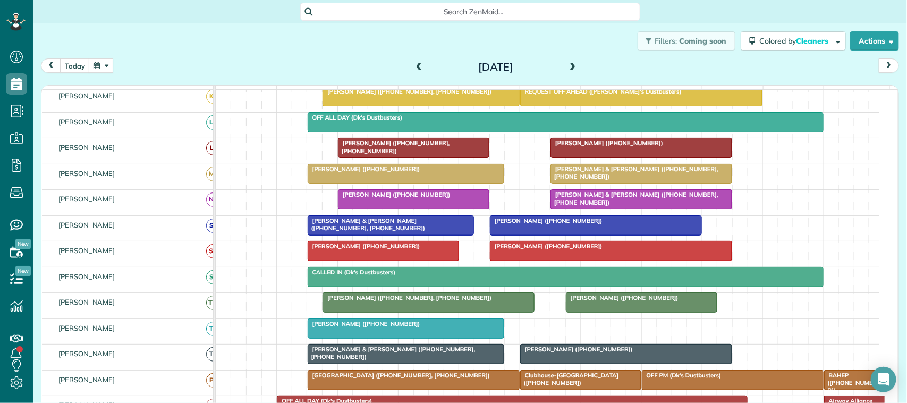
scroll to position [343, 0]
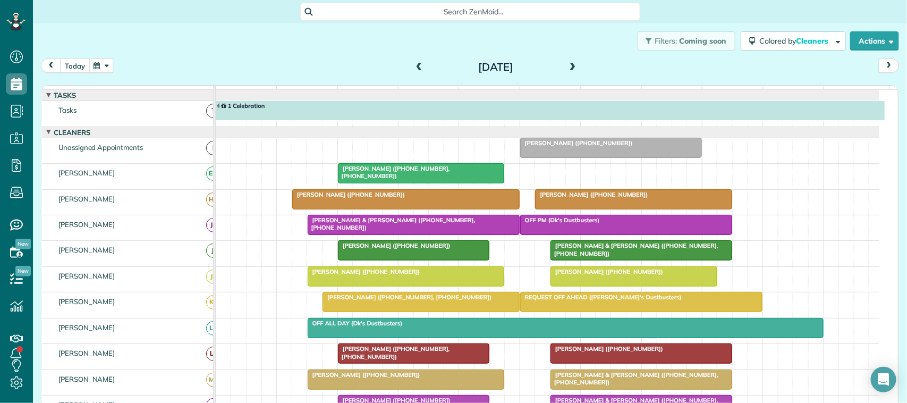
click at [72, 72] on button "today" at bounding box center [75, 65] width 30 height 14
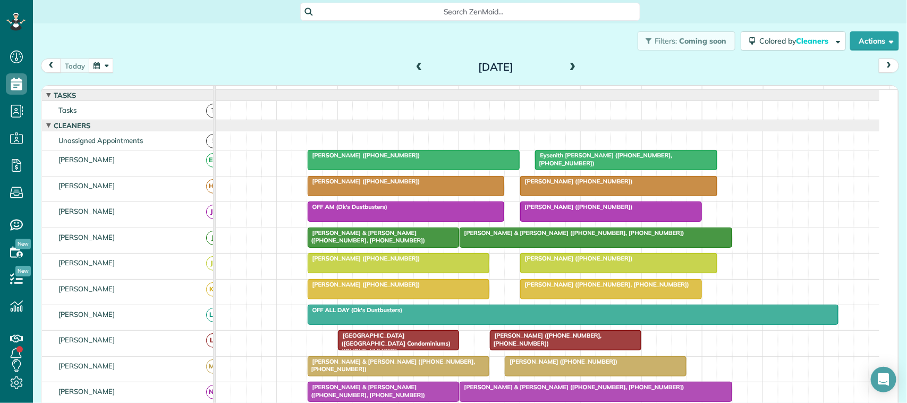
click at [97, 68] on button "button" at bounding box center [101, 65] width 24 height 14
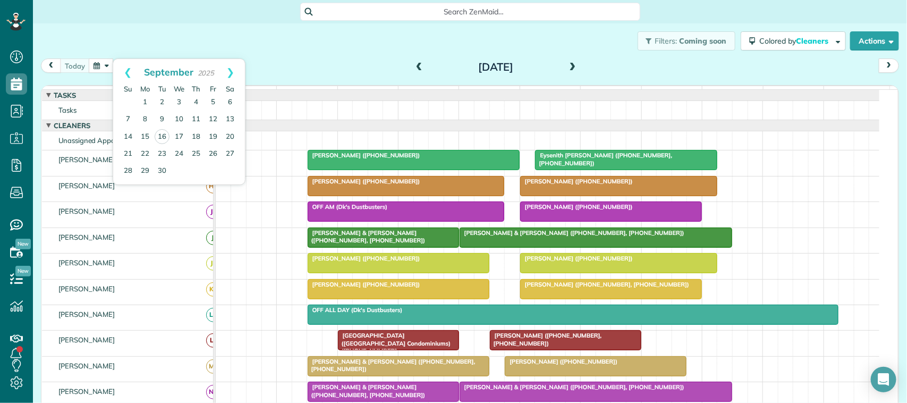
click at [138, 45] on div "Filters: Coming soon Colored by Cleaners Color by Cleaner Color by Team Color b…" at bounding box center [470, 40] width 874 height 35
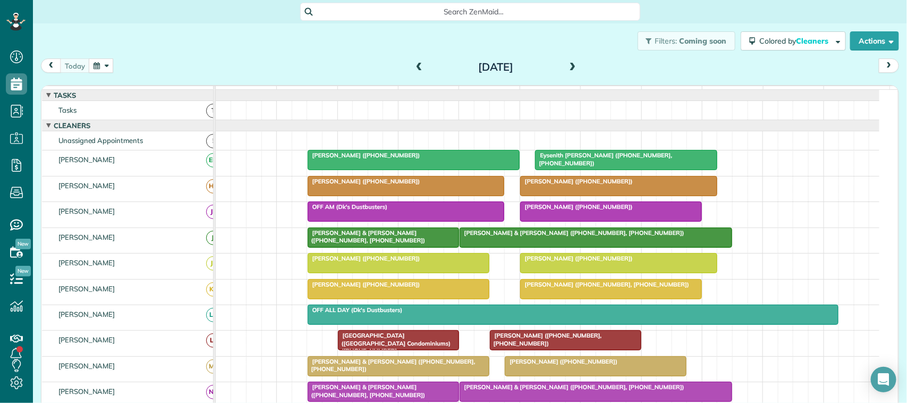
click at [227, 47] on div "Filters: Coming soon Colored by Cleaners Color by Cleaner Color by Team Color b…" at bounding box center [470, 40] width 874 height 35
drag, startPoint x: 371, startPoint y: 356, endPoint x: 343, endPoint y: 349, distance: 28.6
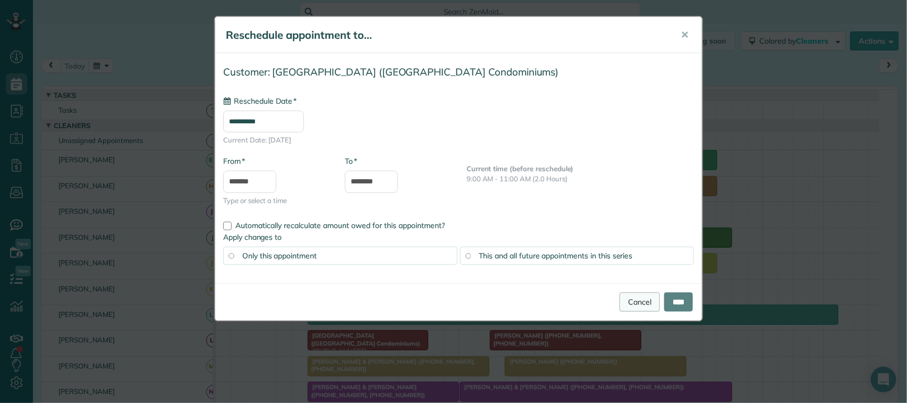
type input "**********"
click at [670, 301] on input "****" at bounding box center [678, 301] width 29 height 19
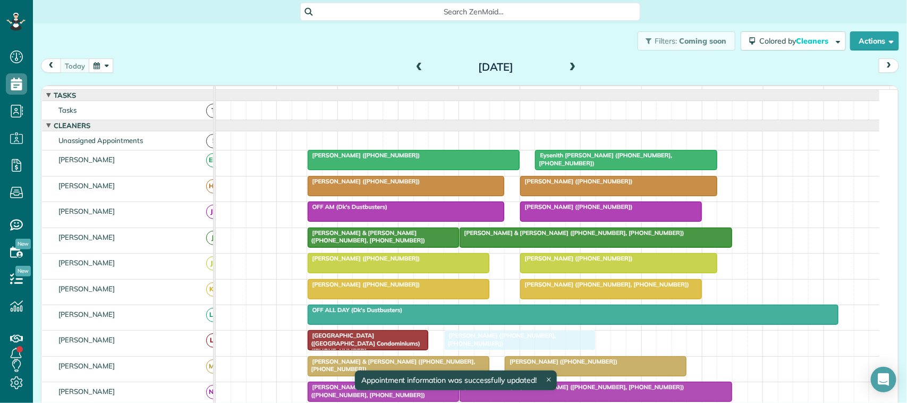
drag, startPoint x: 528, startPoint y: 350, endPoint x: 489, endPoint y: 351, distance: 38.3
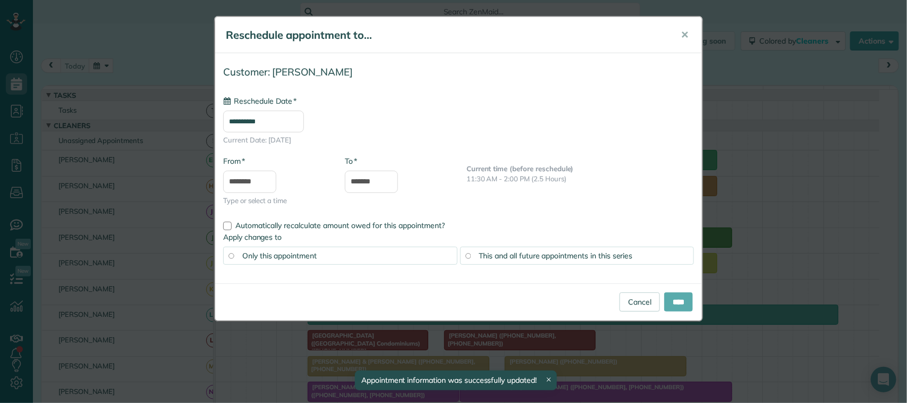
type input "**********"
click at [664, 303] on input "****" at bounding box center [678, 301] width 29 height 19
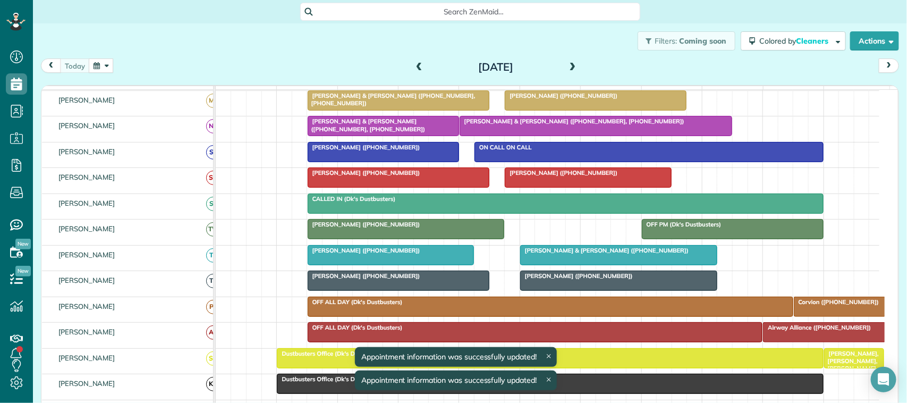
scroll to position [301, 0]
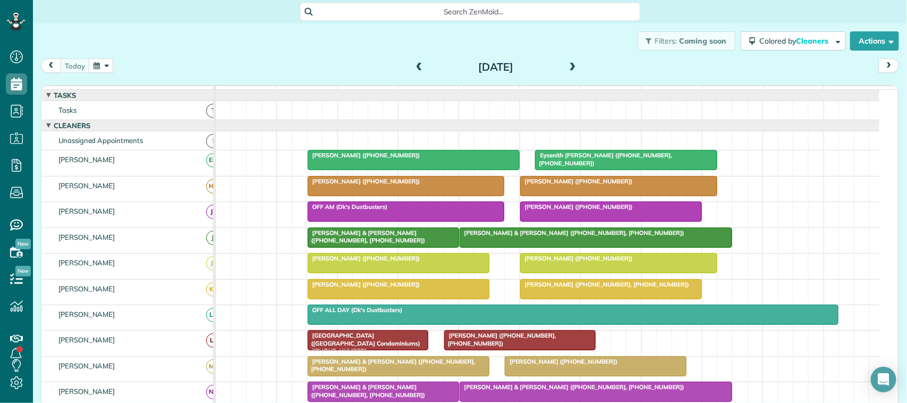
click at [572, 64] on span at bounding box center [573, 68] width 12 height 10
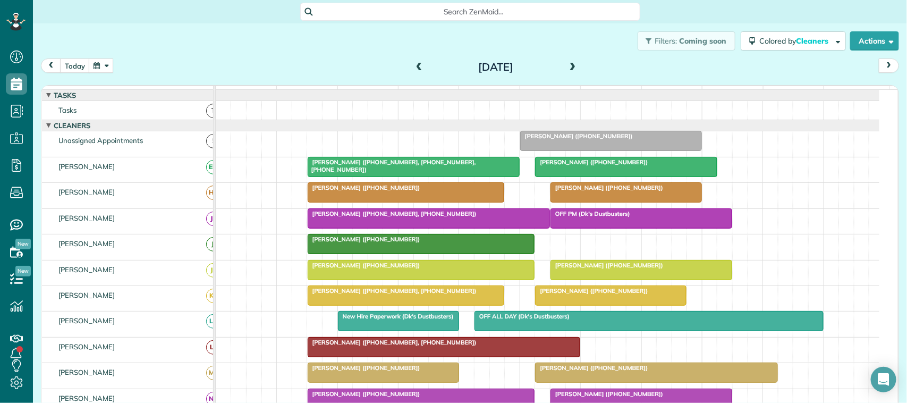
click at [81, 57] on div "Filters: Coming soon Colored by Cleaners Color by Cleaner Color by Team Color b…" at bounding box center [470, 40] width 874 height 35
click at [60, 73] on div "[DATE] [DATE]" at bounding box center [470, 68] width 858 height 20
click at [79, 61] on button "today" at bounding box center [75, 65] width 30 height 14
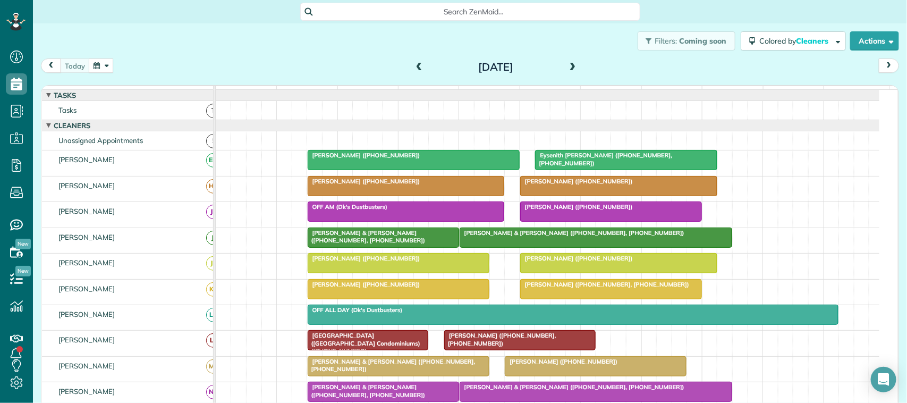
click at [234, 38] on div "Filters: Coming soon Colored by Cleaners Color by Cleaner Color by Team Color b…" at bounding box center [470, 40] width 874 height 35
click at [125, 71] on div "[DATE] [DATE]" at bounding box center [470, 68] width 858 height 20
click at [116, 72] on div "[DATE] [DATE]" at bounding box center [470, 68] width 858 height 20
click at [75, 73] on div "[DATE] [DATE]" at bounding box center [470, 68] width 858 height 20
click at [94, 66] on button "button" at bounding box center [101, 65] width 24 height 14
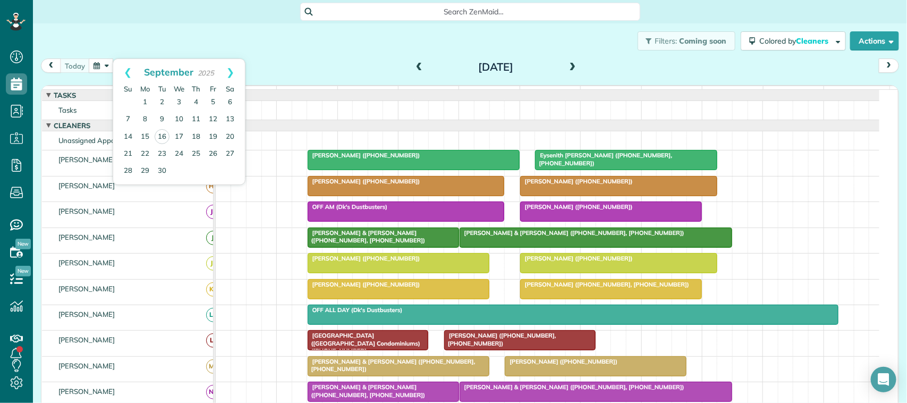
click at [102, 40] on div "Filters: Coming soon Colored by Cleaners Color by Cleaner Color by Team Color b…" at bounding box center [470, 40] width 874 height 35
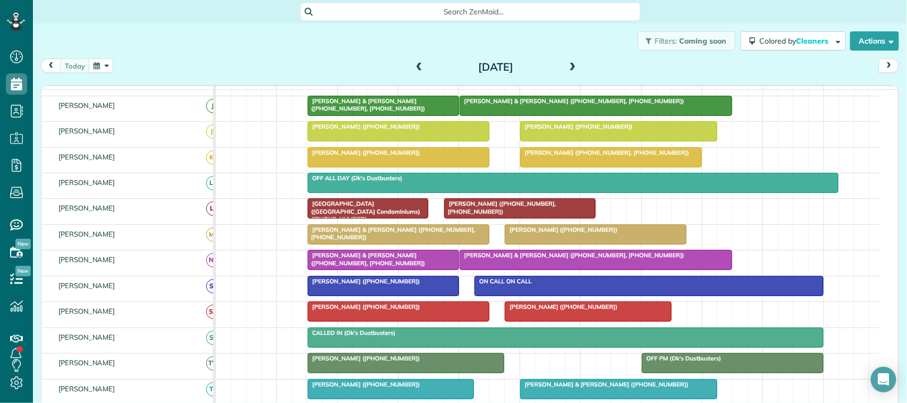
scroll to position [133, 0]
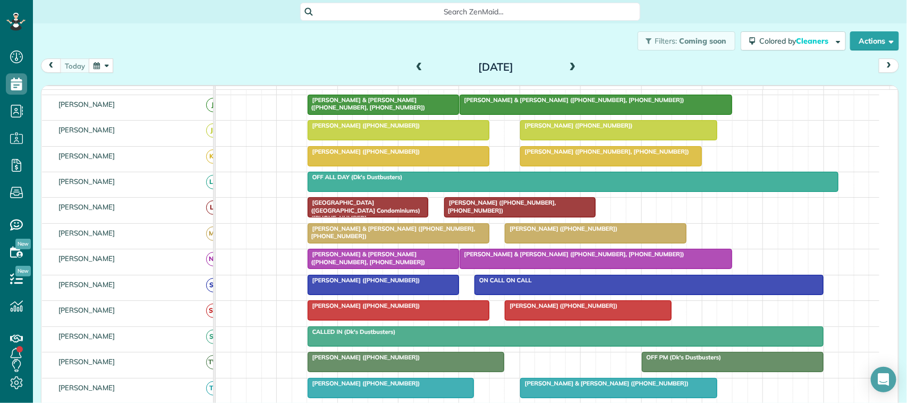
click at [568, 62] on span at bounding box center [573, 68] width 12 height 16
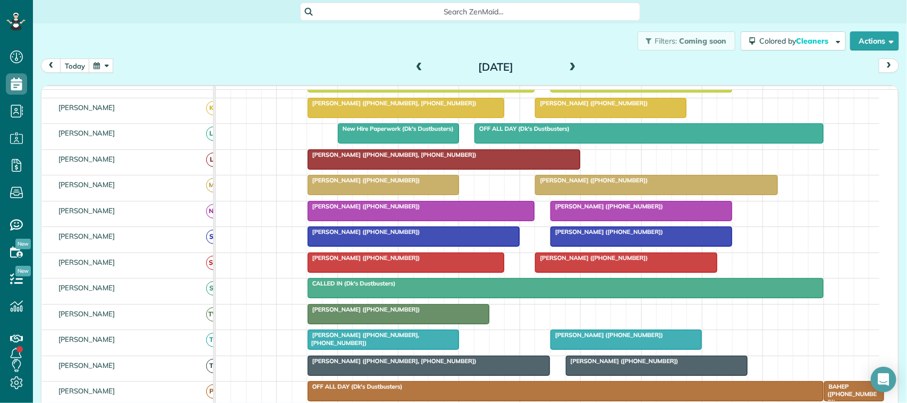
scroll to position [206, 0]
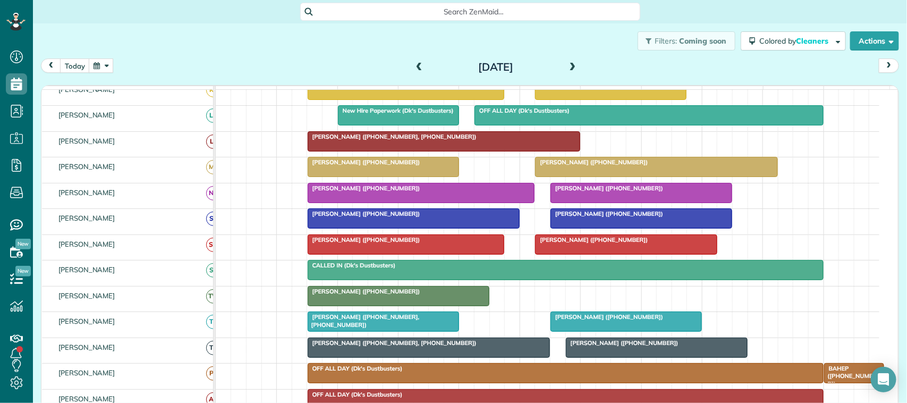
click at [351, 176] on div at bounding box center [383, 166] width 150 height 19
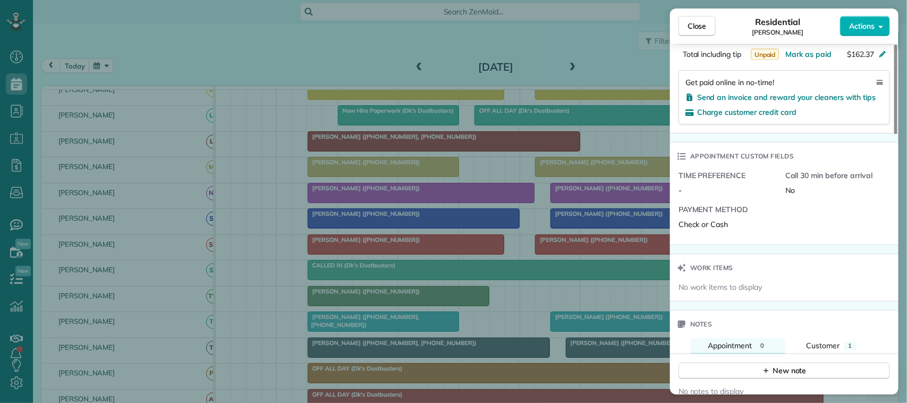
scroll to position [734, 0]
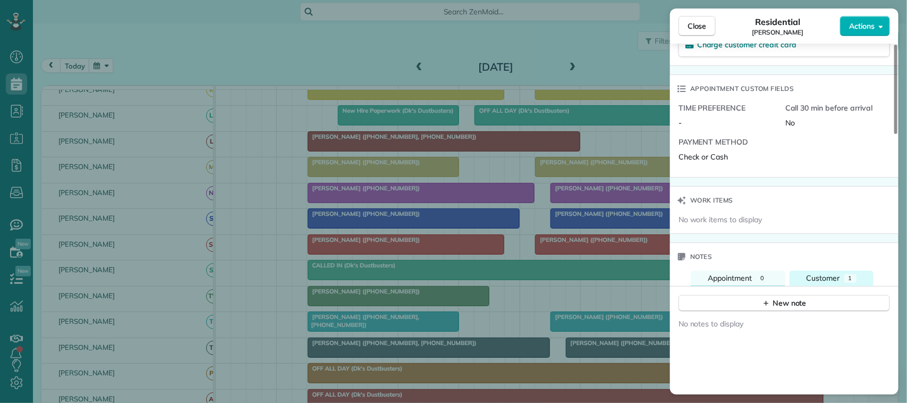
click at [814, 283] on span "Customer" at bounding box center [823, 278] width 33 height 10
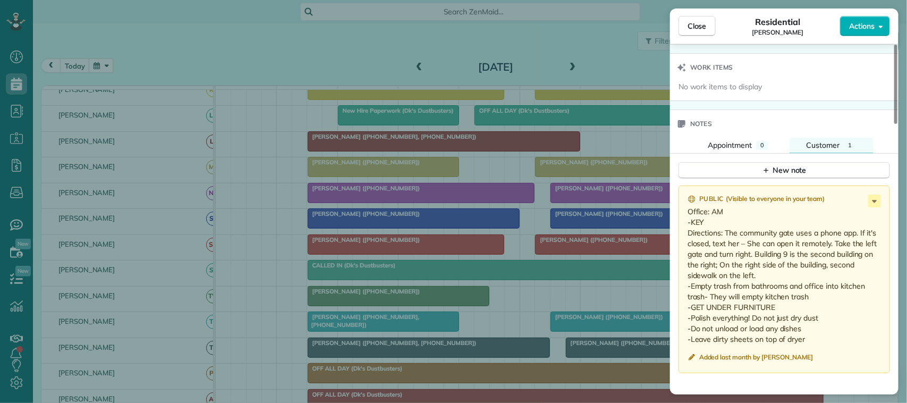
scroll to position [934, 0]
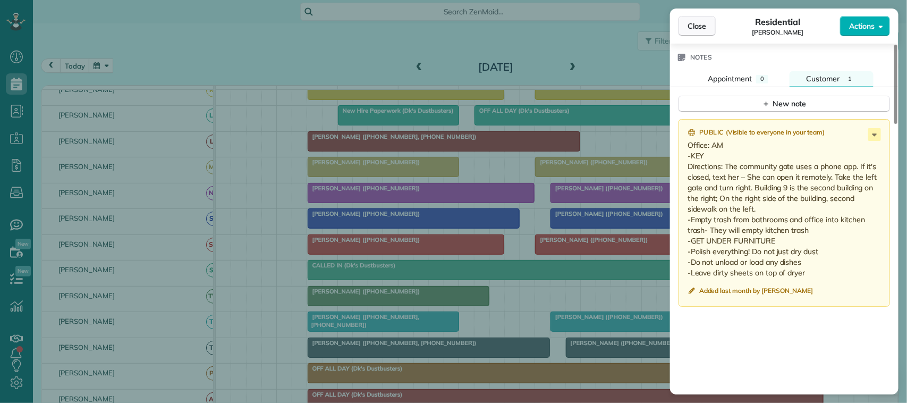
click at [688, 28] on span "Close" at bounding box center [697, 26] width 19 height 11
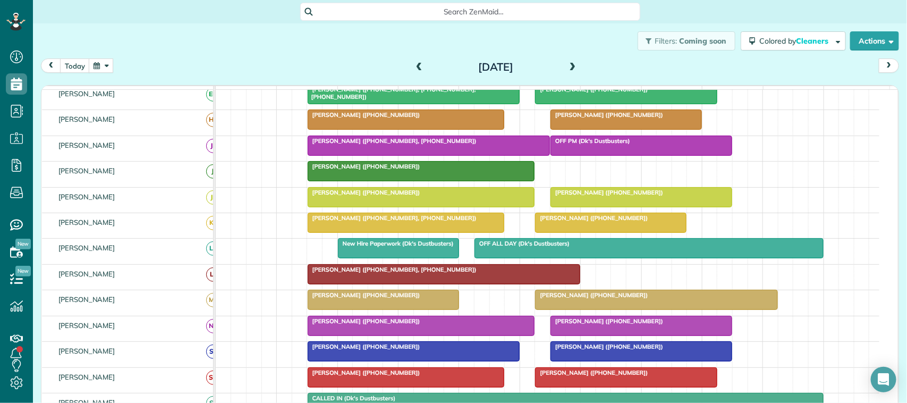
scroll to position [6, 0]
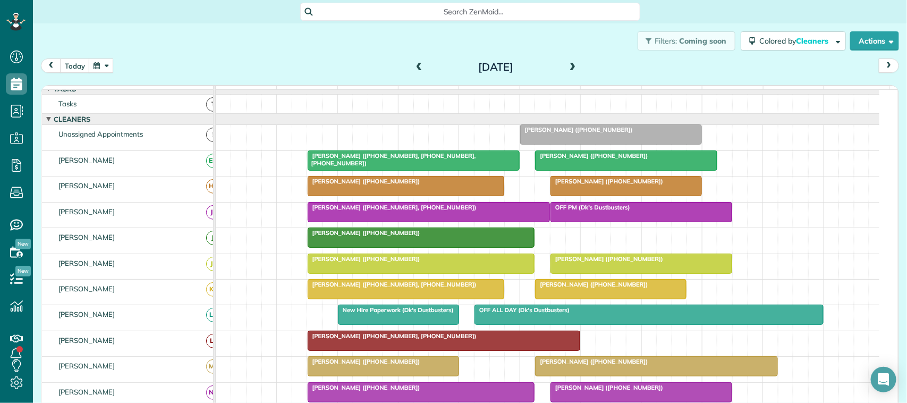
click at [361, 263] on span "[PERSON_NAME] ([PHONE_NUMBER])" at bounding box center [364, 258] width 114 height 7
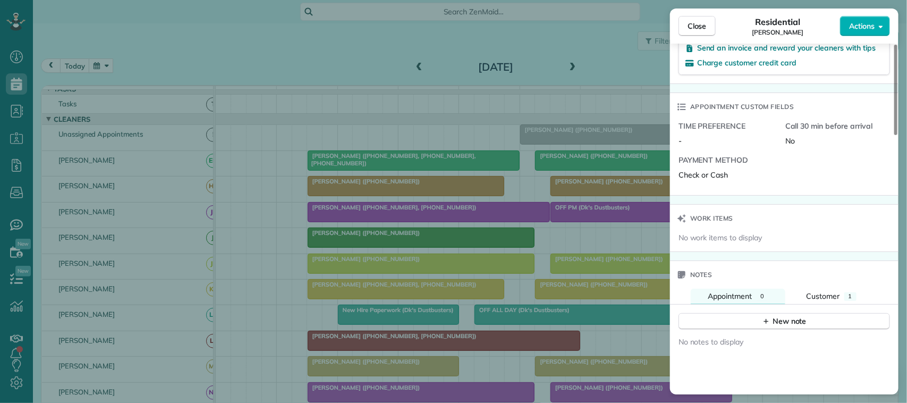
scroll to position [731, 0]
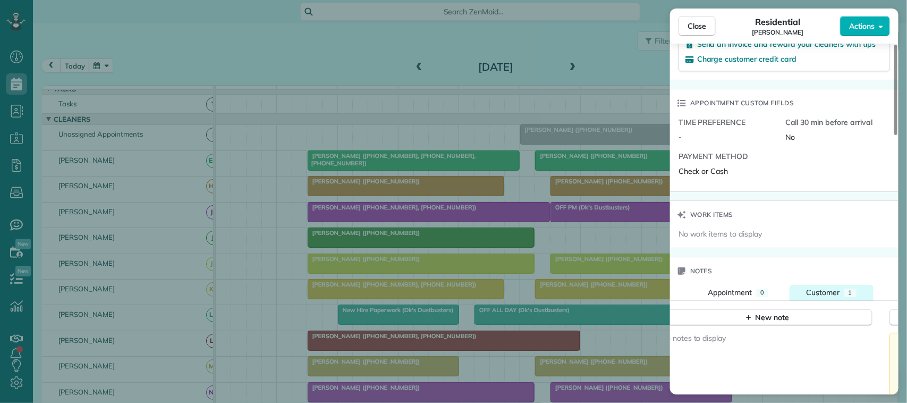
click at [825, 285] on button "Customer 1" at bounding box center [832, 292] width 84 height 15
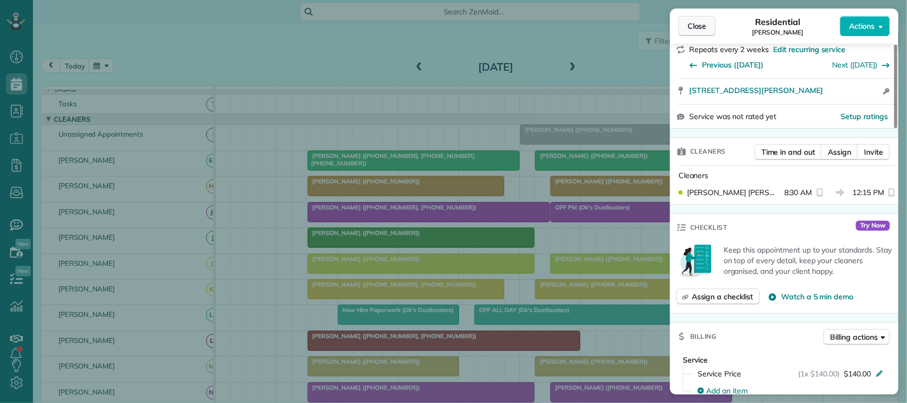
scroll to position [199, 0]
click at [691, 21] on button "Close" at bounding box center [697, 26] width 37 height 20
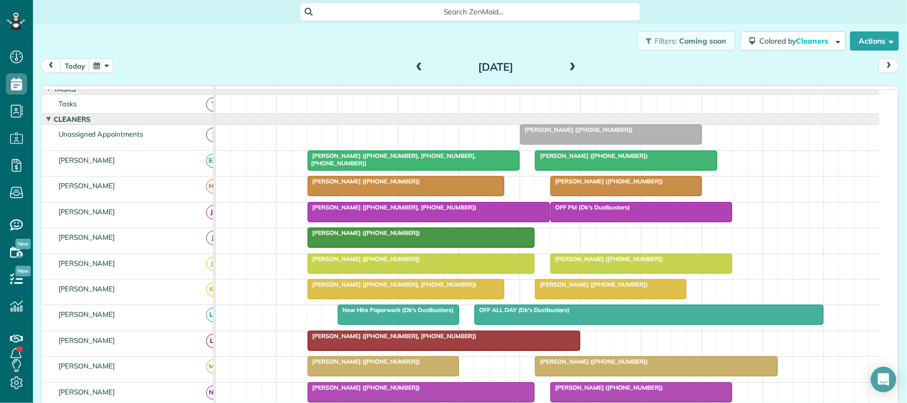
click at [320, 273] on div at bounding box center [421, 263] width 226 height 19
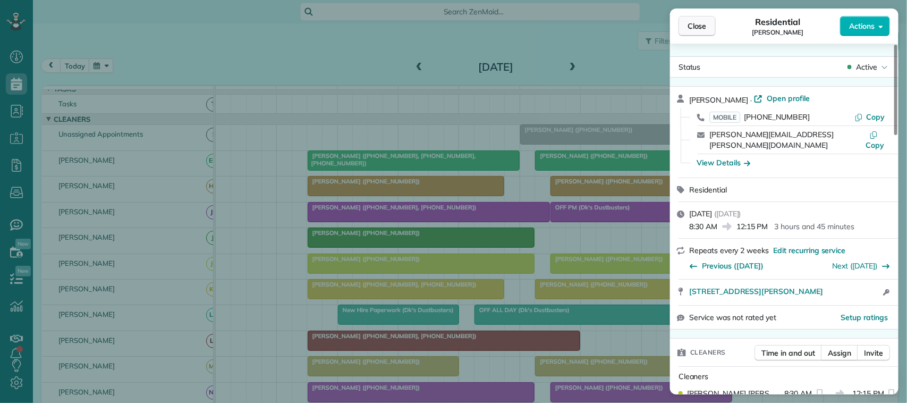
click at [699, 32] on button "Close" at bounding box center [697, 26] width 37 height 20
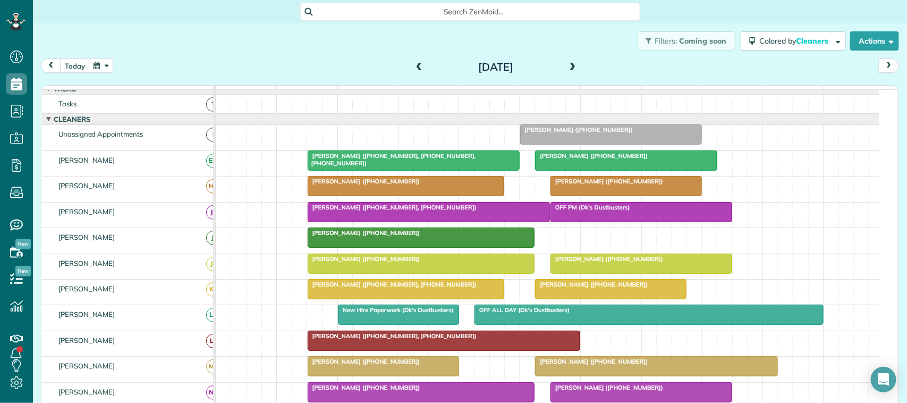
scroll to position [138, 0]
click at [376, 263] on span "[PERSON_NAME] ([PHONE_NUMBER])" at bounding box center [364, 258] width 114 height 7
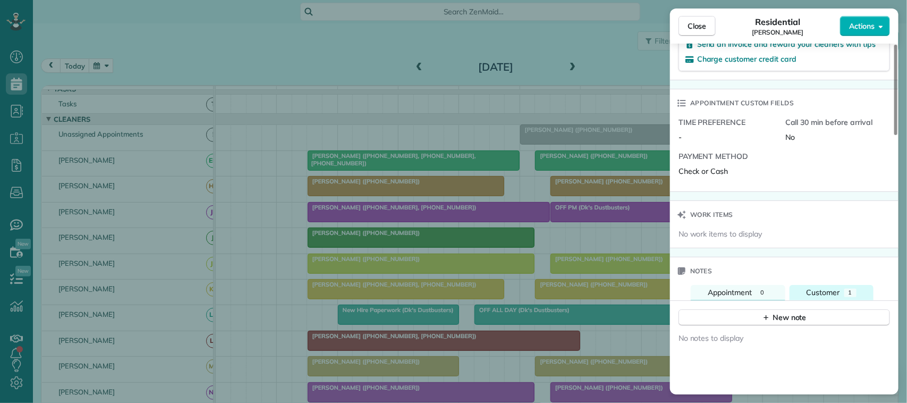
click at [830, 288] on span "Customer" at bounding box center [823, 293] width 33 height 10
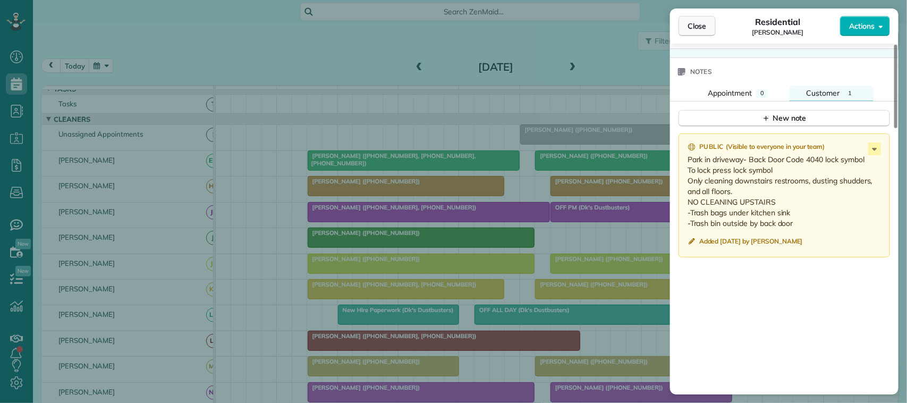
click at [685, 25] on button "Close" at bounding box center [697, 26] width 37 height 20
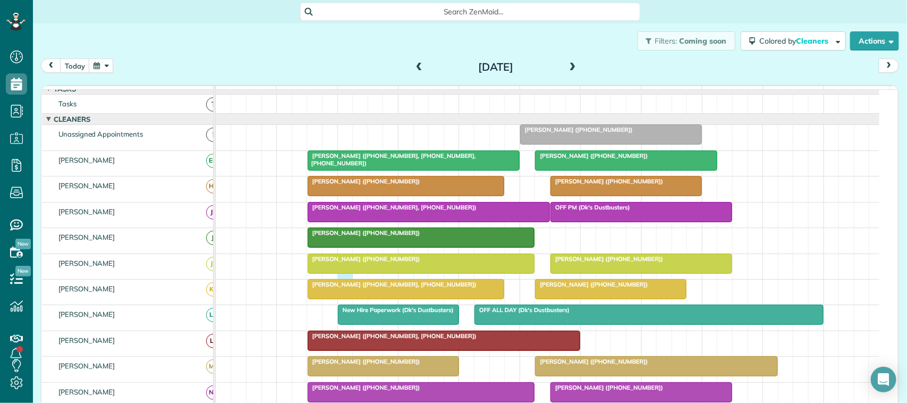
click at [347, 279] on div "[PERSON_NAME] ([PHONE_NUMBER]) [PERSON_NAME] ([PHONE_NUMBER])" at bounding box center [548, 266] width 664 height 25
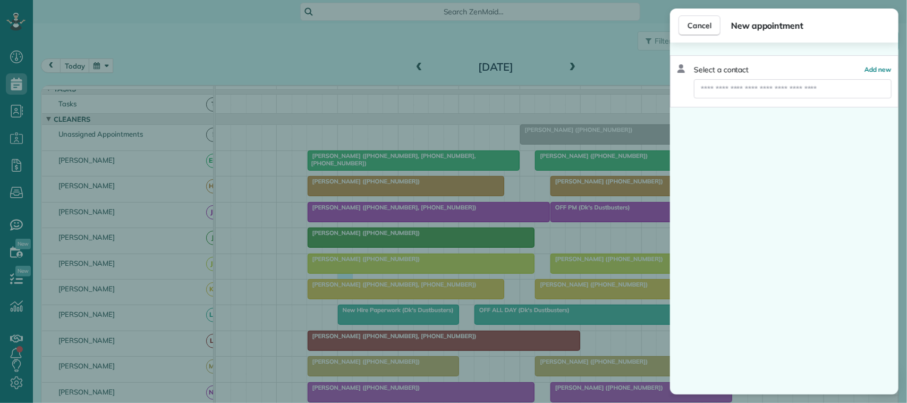
click at [345, 278] on div "Cancel New appointment Select a contact Add new" at bounding box center [453, 201] width 907 height 403
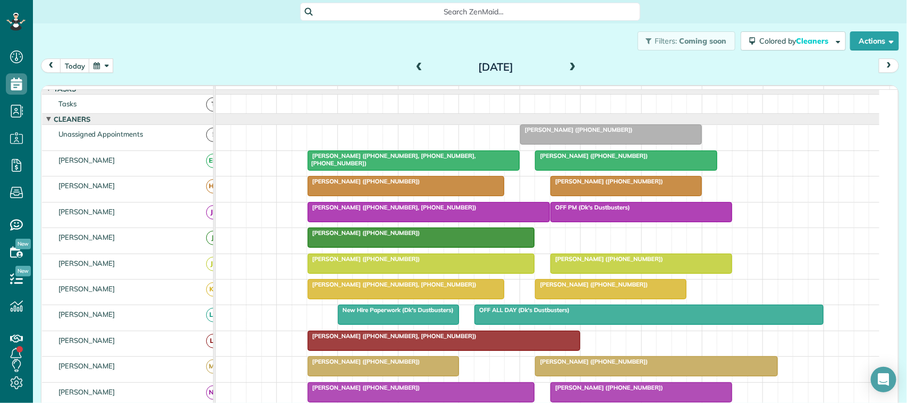
click at [409, 263] on div "[PERSON_NAME] ([PHONE_NUMBER])" at bounding box center [421, 258] width 221 height 7
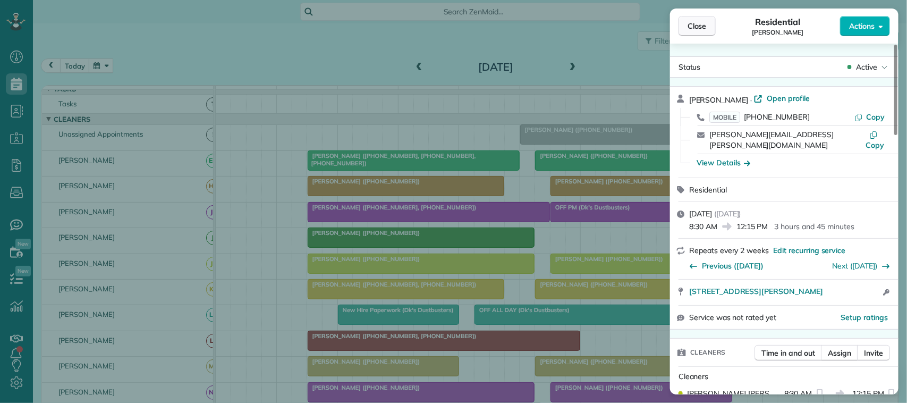
click at [694, 26] on span "Close" at bounding box center [697, 26] width 19 height 11
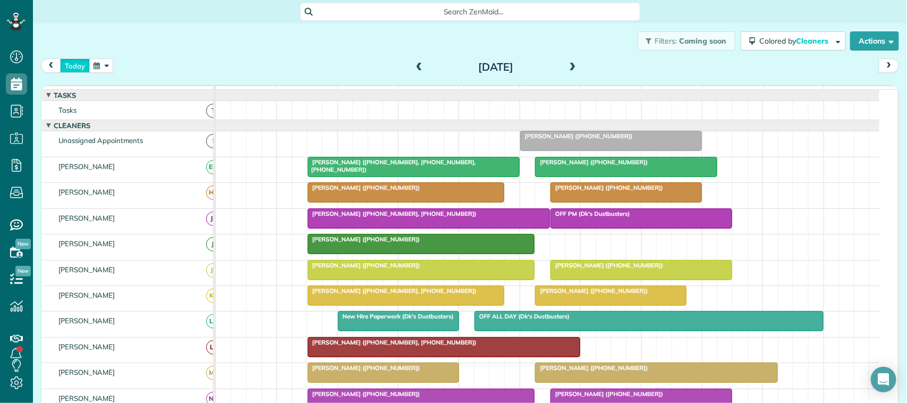
click at [81, 62] on button "today" at bounding box center [75, 65] width 30 height 14
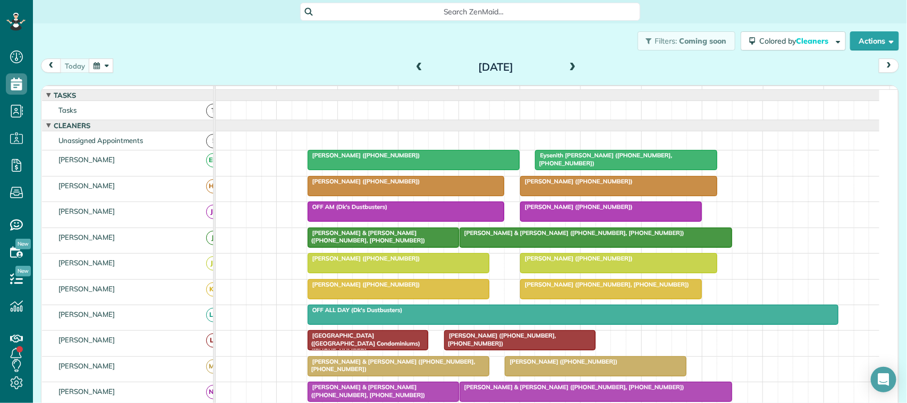
click at [181, 62] on div "[DATE] [DATE]" at bounding box center [470, 68] width 858 height 20
click at [570, 62] on span at bounding box center [573, 68] width 12 height 16
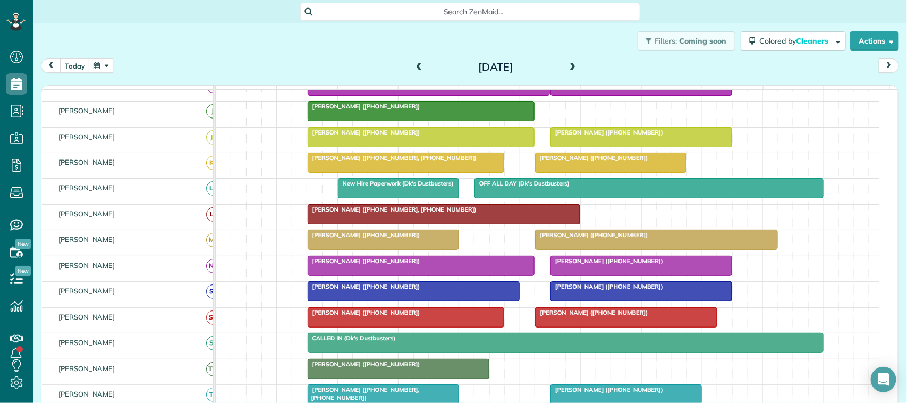
click at [351, 147] on div at bounding box center [421, 137] width 226 height 19
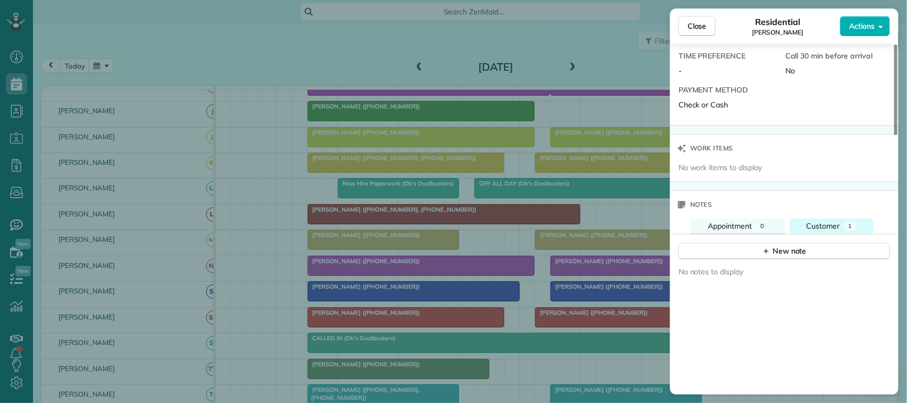
click at [851, 218] on button "Customer 1" at bounding box center [832, 225] width 84 height 15
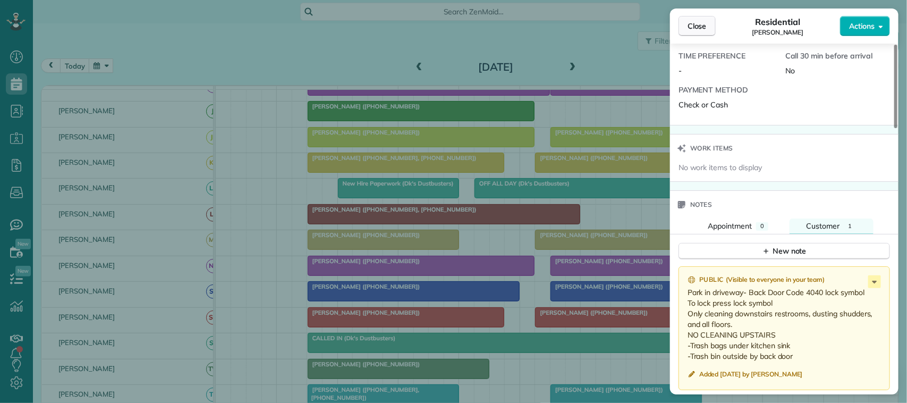
click at [713, 23] on button "Close" at bounding box center [697, 26] width 37 height 20
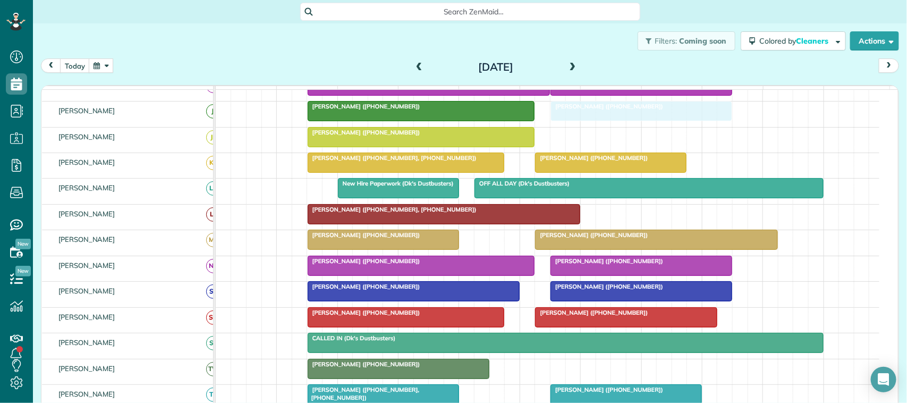
drag, startPoint x: 609, startPoint y: 145, endPoint x: 609, endPoint y: 133, distance: 11.2
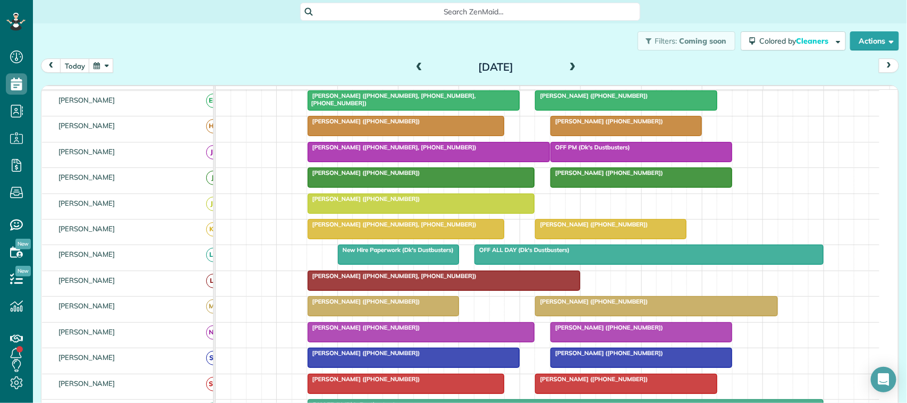
click at [355, 213] on div at bounding box center [421, 203] width 226 height 19
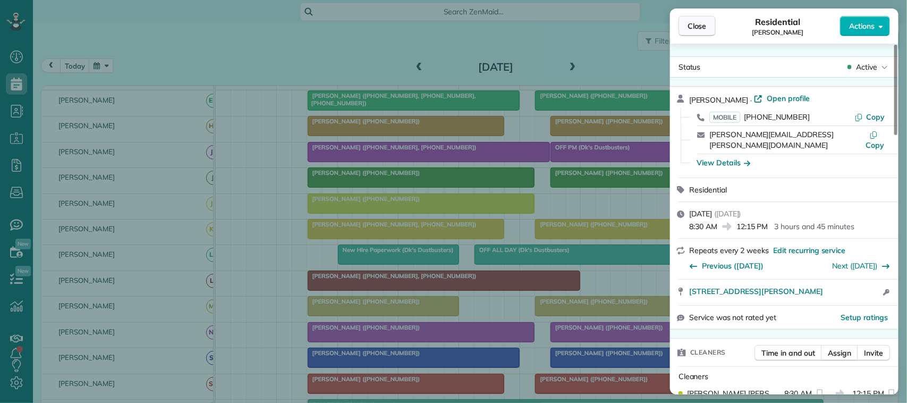
click at [695, 29] on span "Close" at bounding box center [697, 26] width 19 height 11
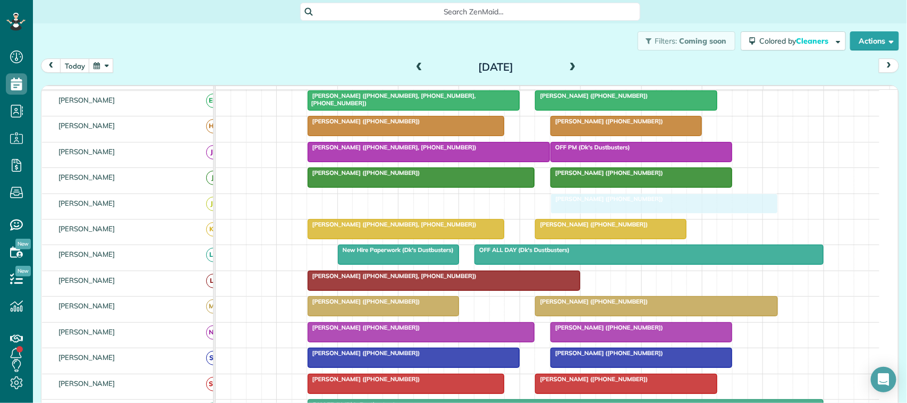
drag, startPoint x: 343, startPoint y: 221, endPoint x: 583, endPoint y: 216, distance: 239.7
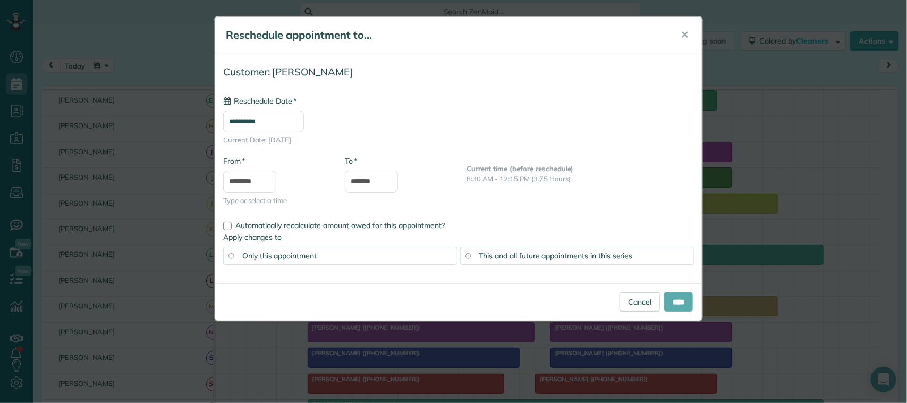
type input "**********"
click at [674, 304] on input "****" at bounding box center [678, 301] width 29 height 19
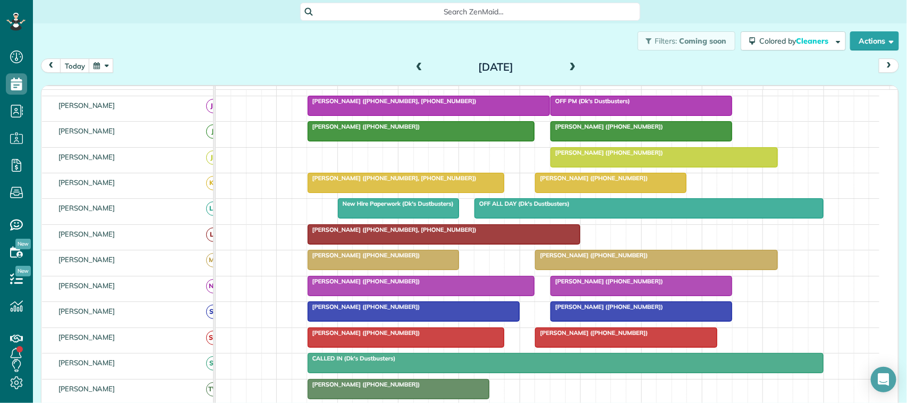
scroll to position [133, 0]
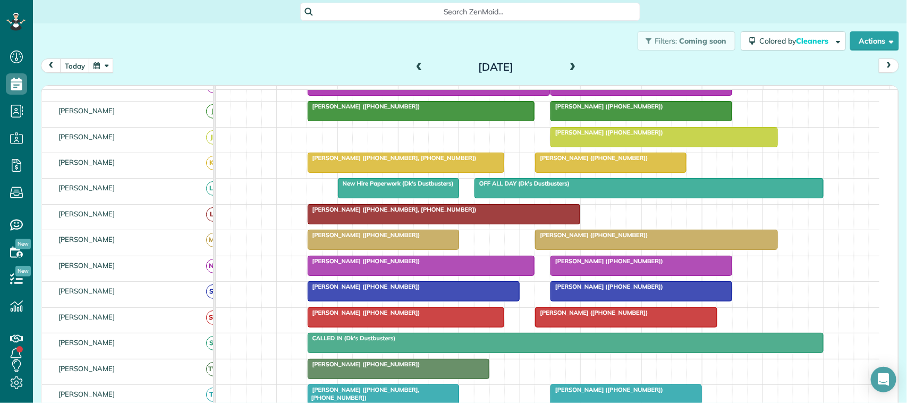
click at [609, 136] on span "[PERSON_NAME] ([PHONE_NUMBER])" at bounding box center [607, 132] width 114 height 7
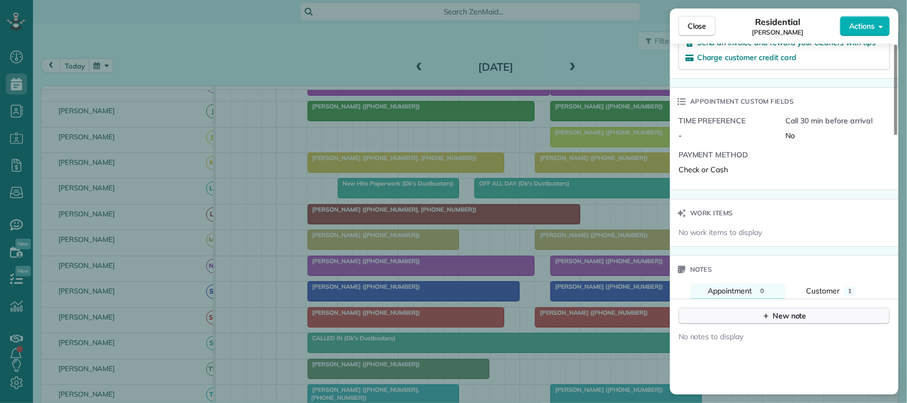
click at [772, 310] on div "New note" at bounding box center [784, 315] width 45 height 11
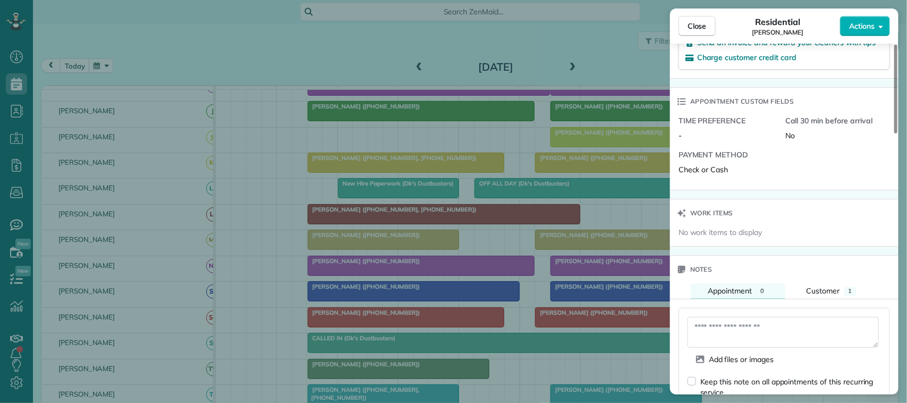
click at [772, 322] on textarea at bounding box center [783, 332] width 191 height 31
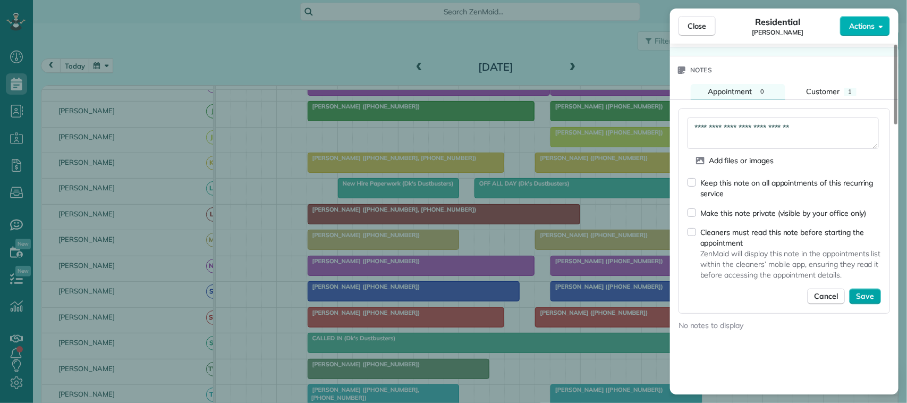
type textarea "**********"
click at [873, 291] on span "Save" at bounding box center [865, 296] width 18 height 11
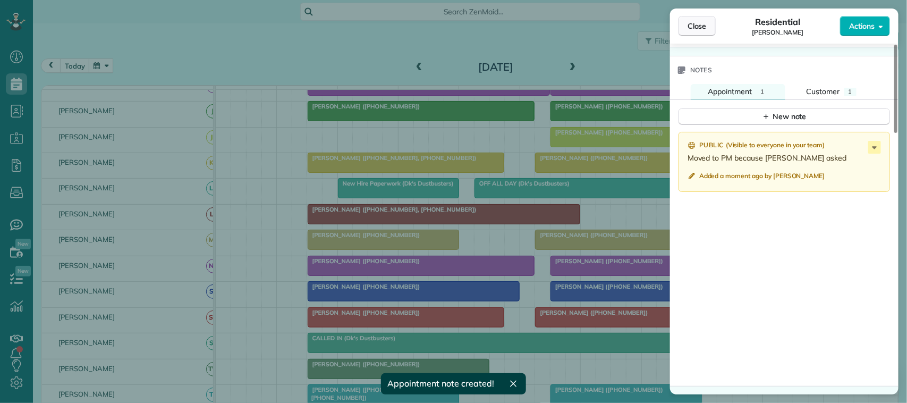
click at [700, 19] on button "Close" at bounding box center [697, 26] width 37 height 20
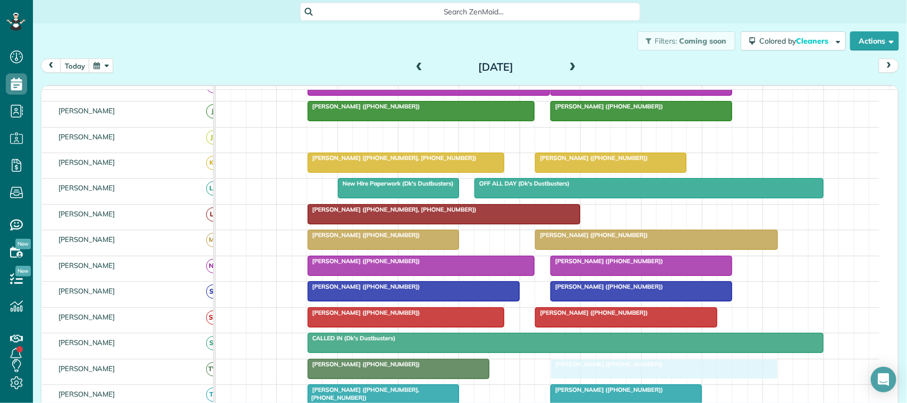
drag, startPoint x: 598, startPoint y: 145, endPoint x: 602, endPoint y: 373, distance: 228.0
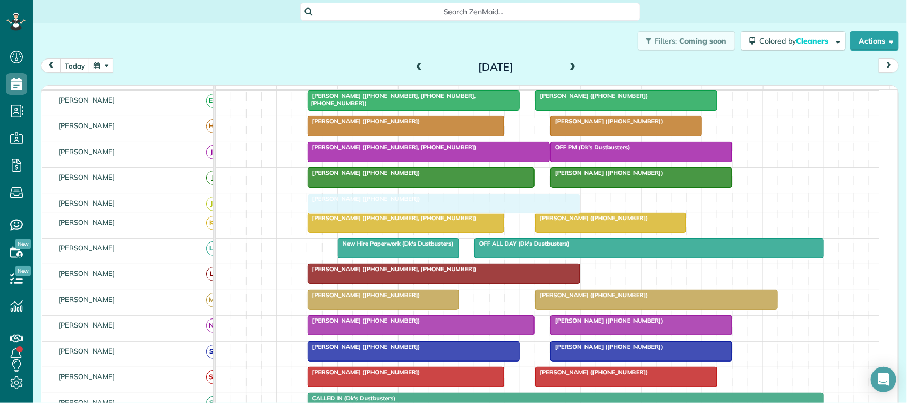
drag, startPoint x: 343, startPoint y: 369, endPoint x: 345, endPoint y: 217, distance: 152.6
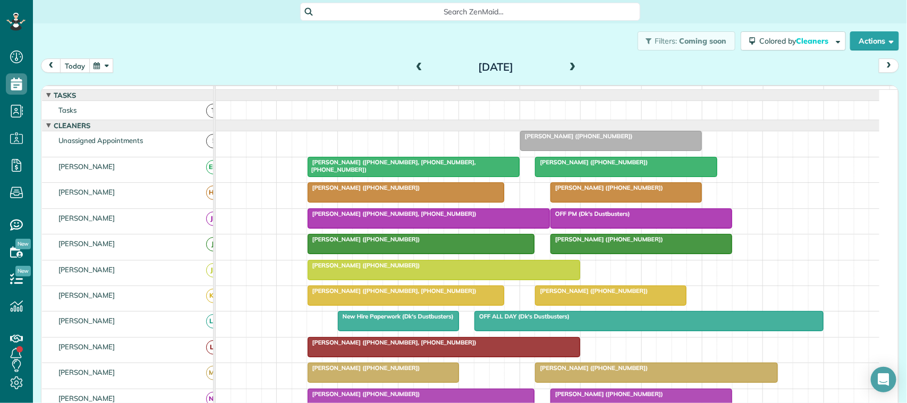
click at [78, 61] on button "today" at bounding box center [75, 65] width 30 height 14
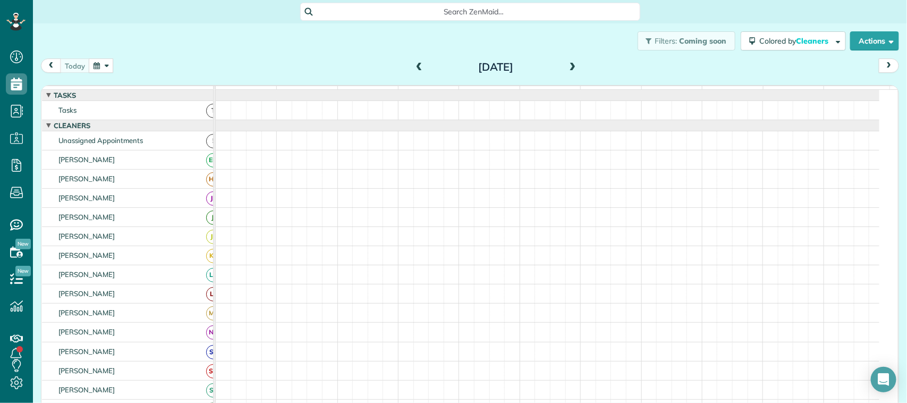
click at [149, 71] on div "[DATE] [DATE]" at bounding box center [470, 68] width 858 height 20
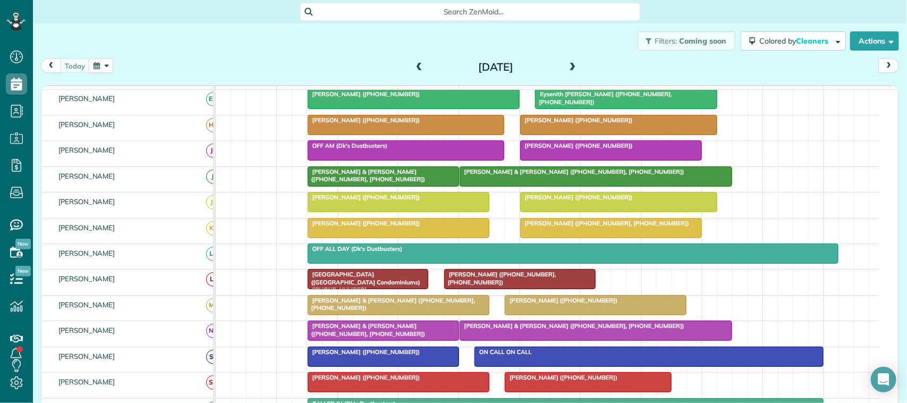
scroll to position [192, 0]
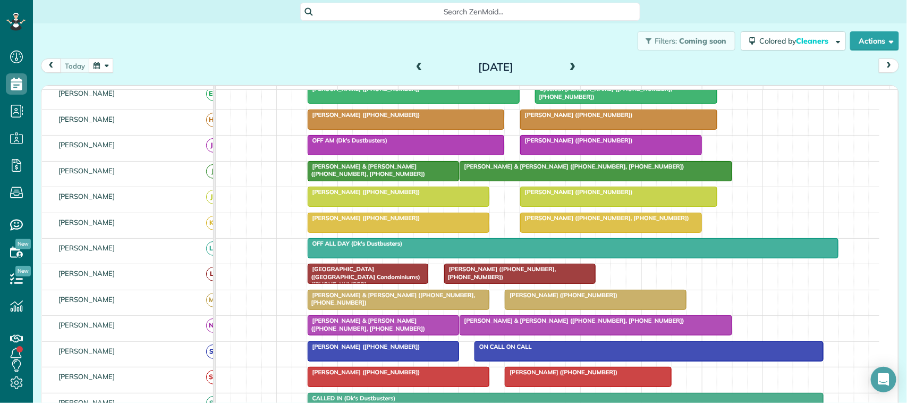
click at [571, 67] on span at bounding box center [573, 68] width 12 height 10
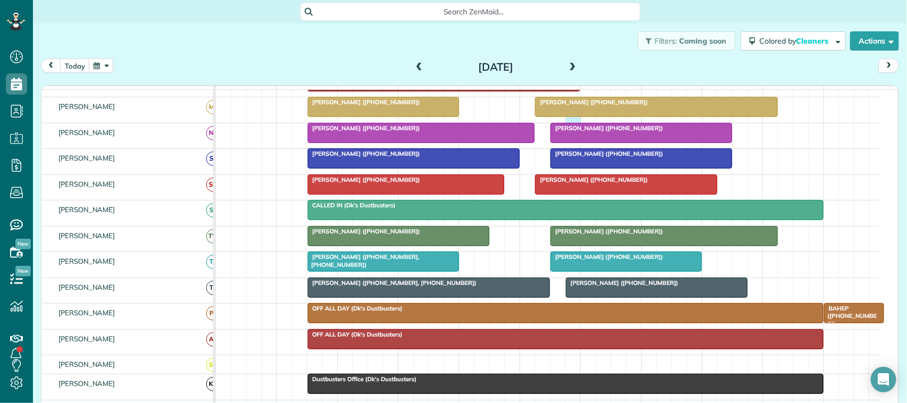
click at [574, 137] on tbody "[PERSON_NAME] ([PHONE_NUMBER]) [PERSON_NAME] ([PHONE_NUMBER], [PHONE_NUMBER], […" at bounding box center [548, 208] width 664 height 769
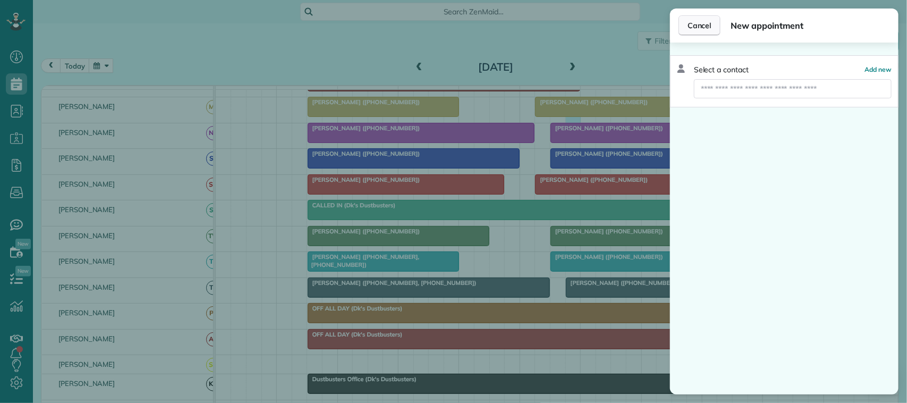
click at [685, 24] on button "Cancel" at bounding box center [700, 25] width 42 height 20
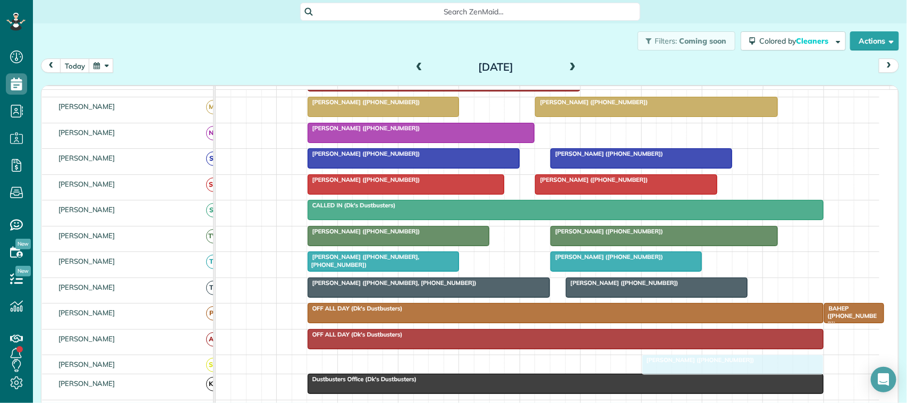
drag, startPoint x: 588, startPoint y: 145, endPoint x: 660, endPoint y: 370, distance: 236.5
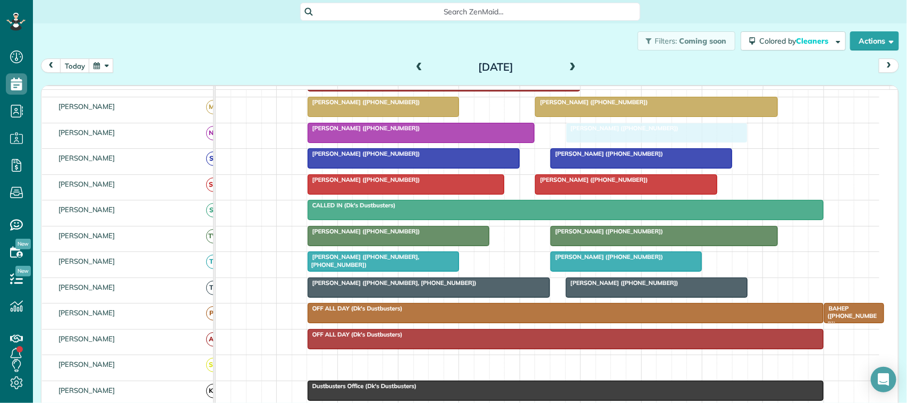
drag, startPoint x: 662, startPoint y: 380, endPoint x: 580, endPoint y: 155, distance: 239.7
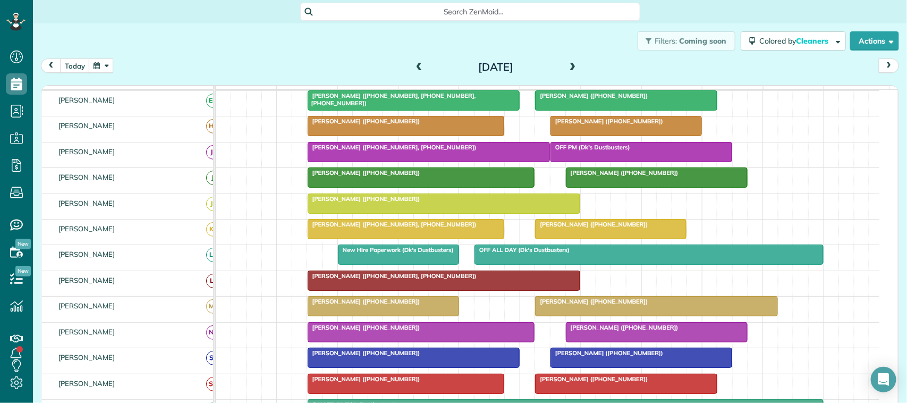
click at [99, 67] on button "button" at bounding box center [101, 65] width 24 height 14
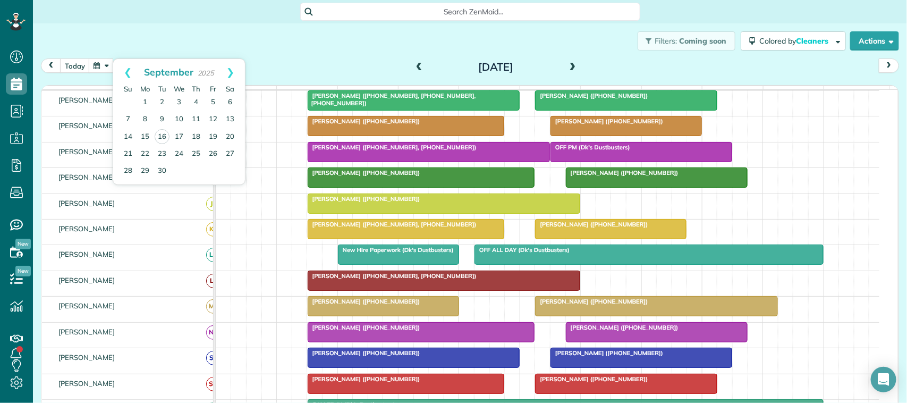
click at [113, 47] on div "Filters: Coming soon Colored by Cleaners Color by Cleaner Color by Team Color b…" at bounding box center [470, 40] width 874 height 35
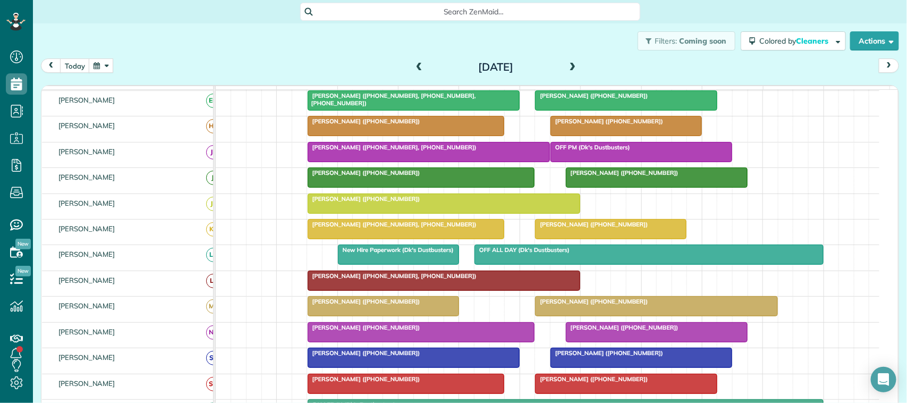
click at [107, 67] on button "button" at bounding box center [101, 65] width 24 height 14
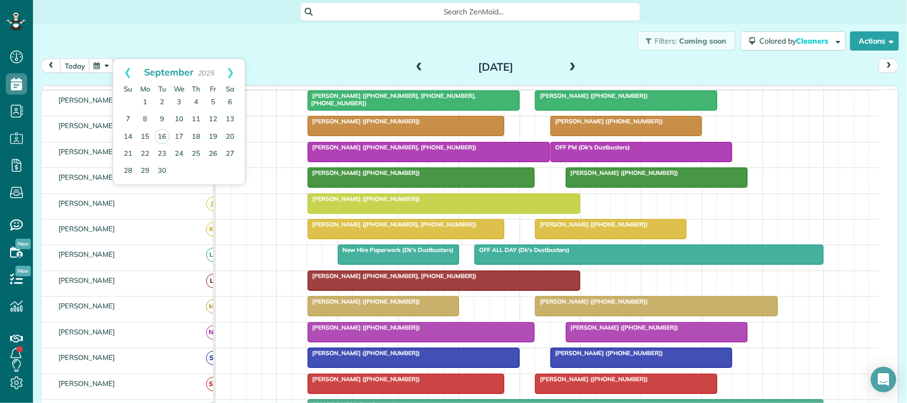
click at [108, 47] on div "Filters: Coming soon Colored by Cleaners Color by Cleaner Color by Team Color b…" at bounding box center [470, 40] width 874 height 35
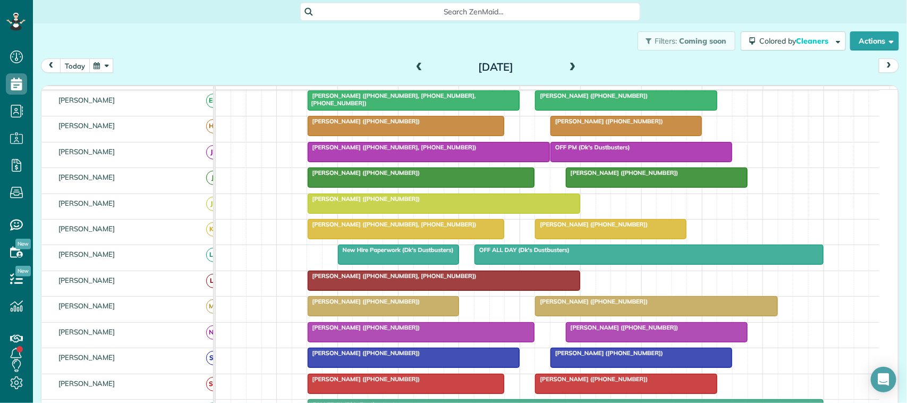
click at [76, 65] on button "today" at bounding box center [75, 65] width 30 height 14
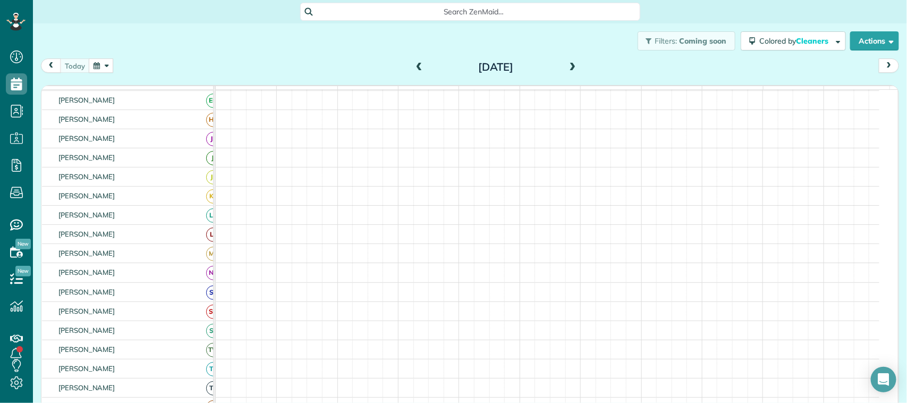
click at [126, 63] on div "[DATE] [DATE]" at bounding box center [470, 68] width 858 height 20
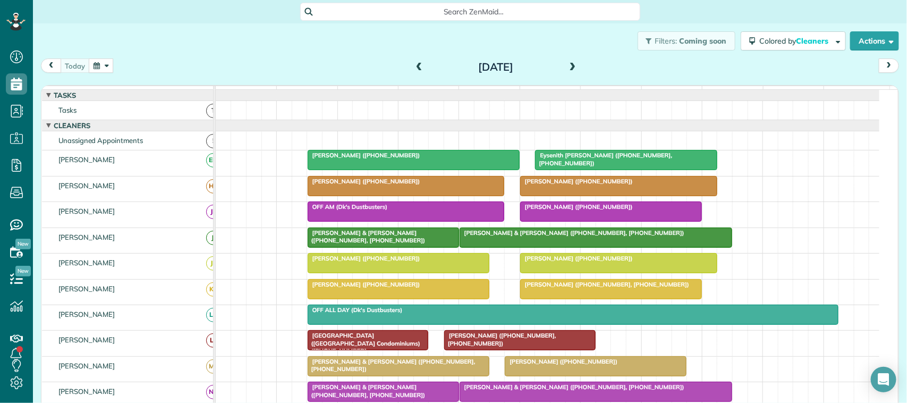
click at [54, 62] on span "prev" at bounding box center [51, 65] width 9 height 7
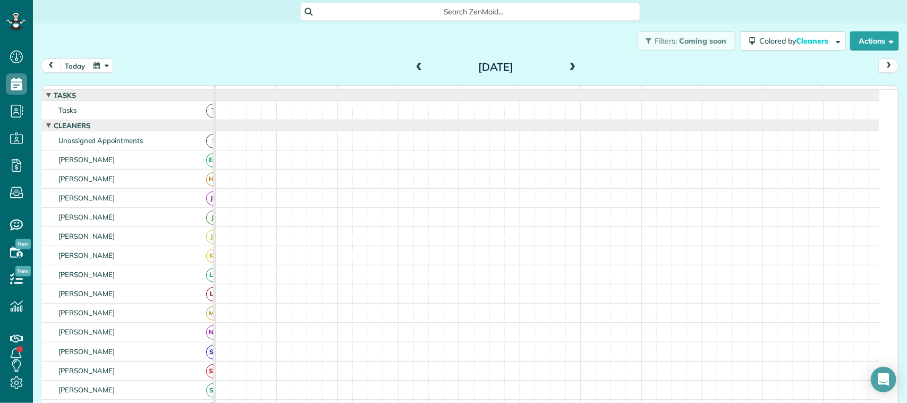
click at [61, 67] on button "prev" at bounding box center [51, 65] width 20 height 14
click at [68, 68] on button "today" at bounding box center [75, 65] width 30 height 14
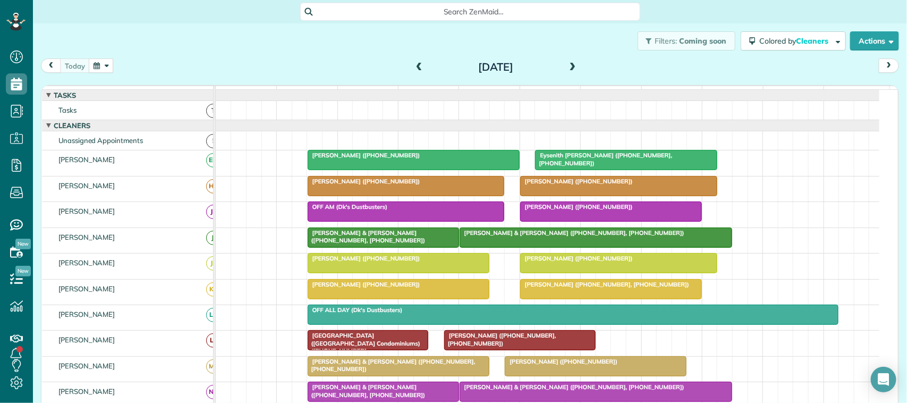
click at [109, 65] on button "button" at bounding box center [101, 65] width 24 height 14
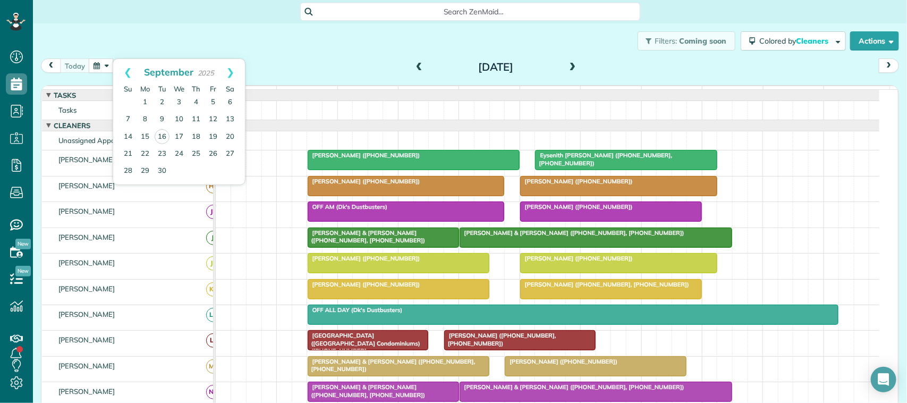
click at [124, 46] on div "Filters: Coming soon Colored by Cleaners Color by Cleaner Color by Team Color b…" at bounding box center [470, 40] width 874 height 35
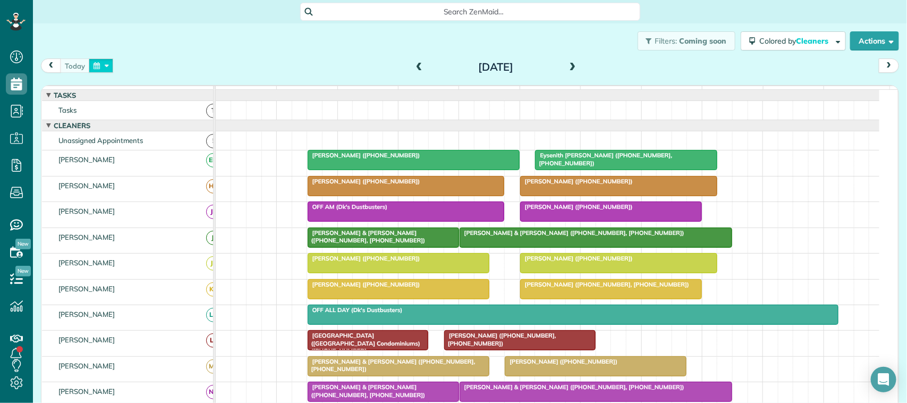
click at [104, 67] on button "button" at bounding box center [101, 65] width 24 height 14
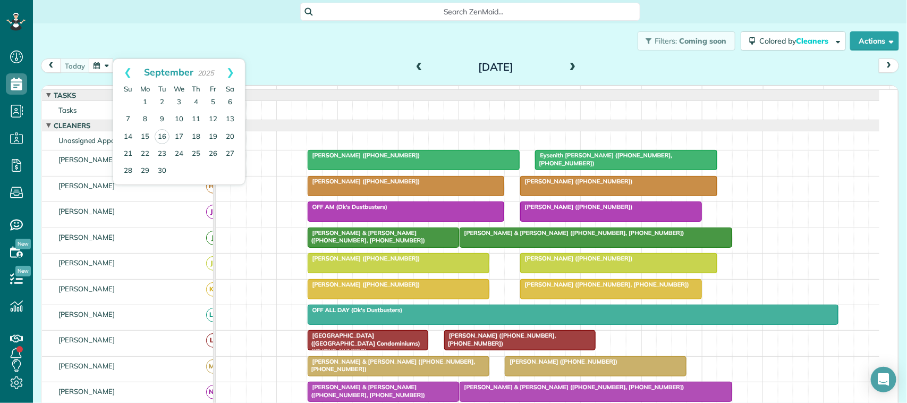
click at [116, 45] on div "Filters: Coming soon Colored by Cleaners Color by Cleaner Color by Team Color b…" at bounding box center [470, 40] width 874 height 35
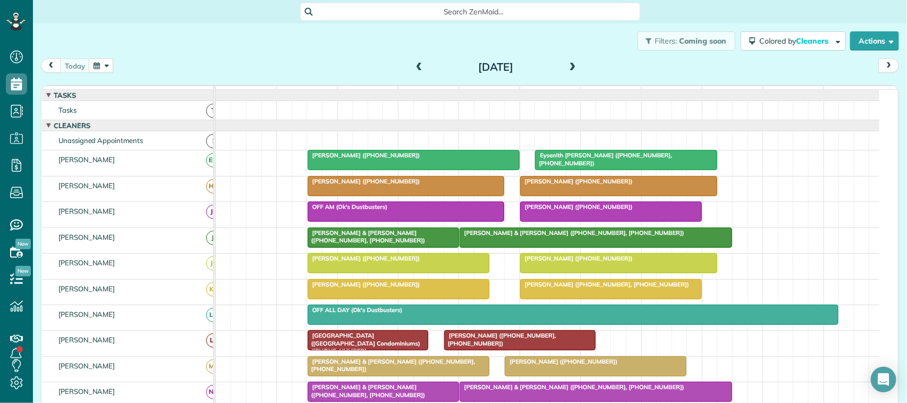
click at [109, 60] on button "button" at bounding box center [101, 65] width 24 height 14
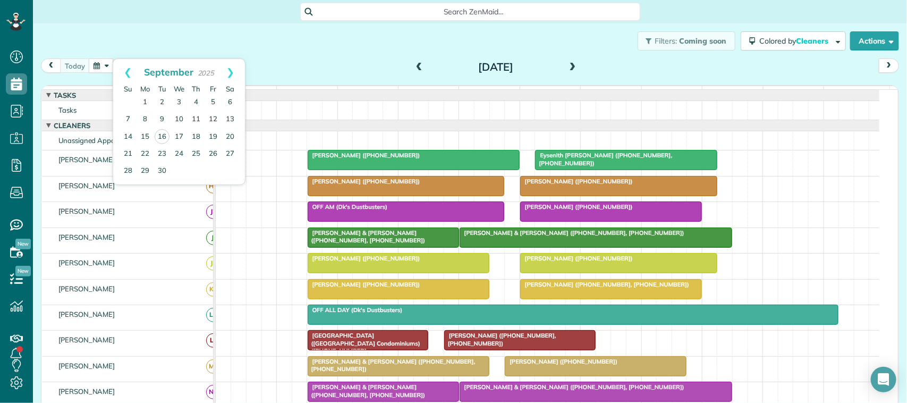
click at [113, 49] on div "Filters: Coming soon Colored by Cleaners Color by Cleaner Color by Team Color b…" at bounding box center [470, 40] width 874 height 35
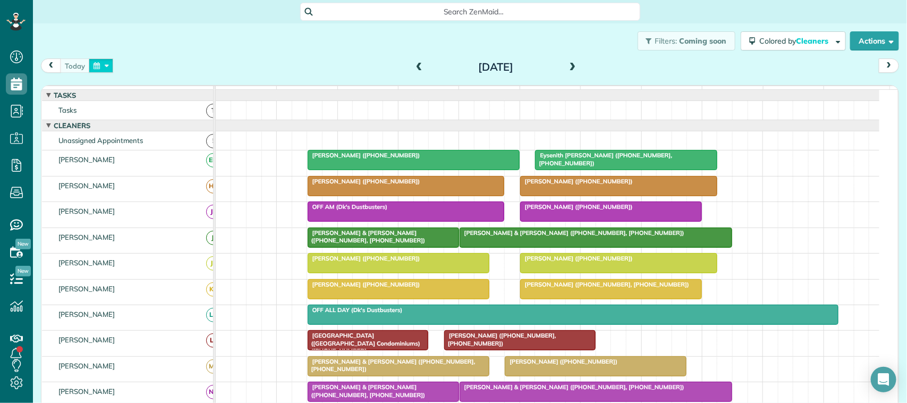
click at [109, 69] on button "button" at bounding box center [101, 65] width 24 height 14
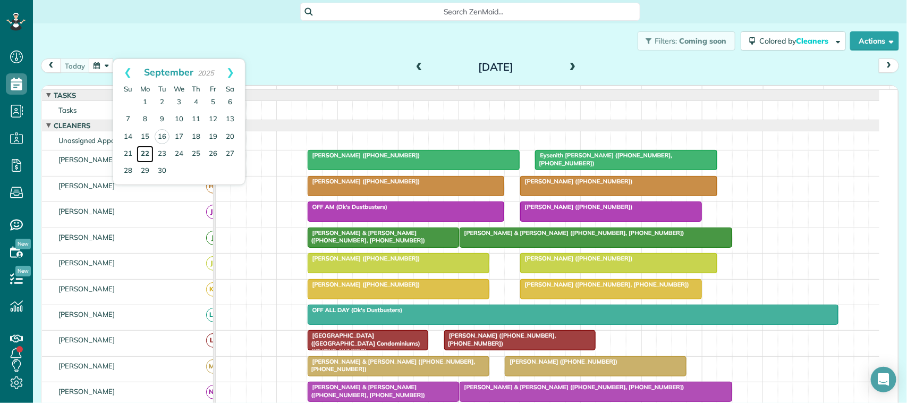
click at [149, 157] on link "22" at bounding box center [145, 154] width 17 height 17
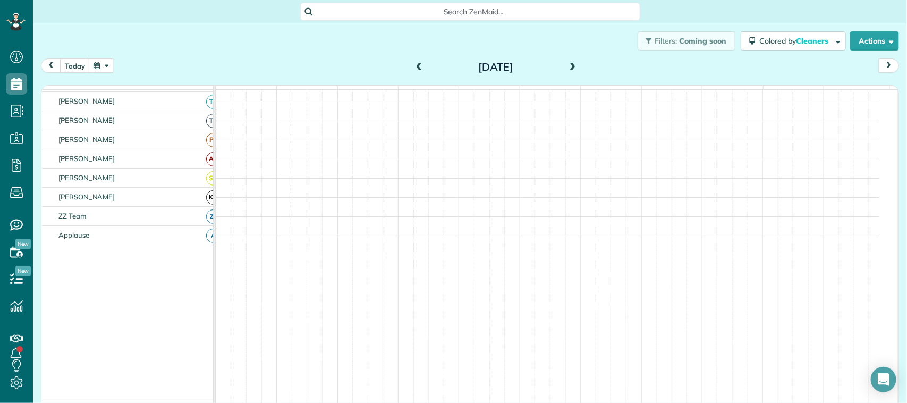
scroll to position [330, 0]
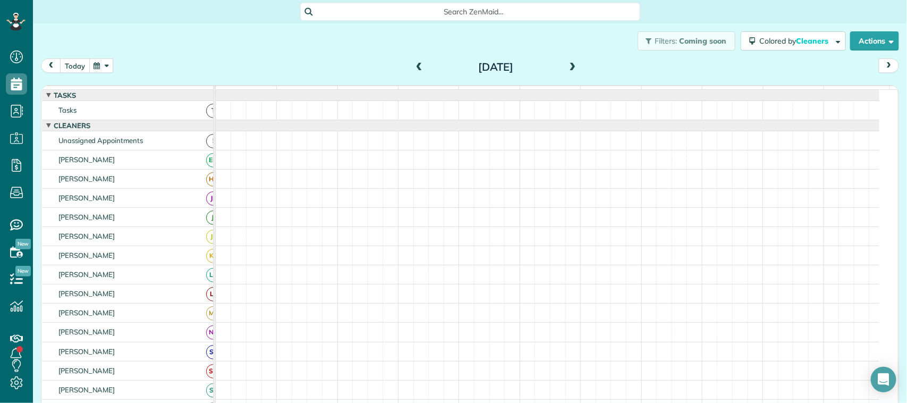
click at [72, 62] on button "today" at bounding box center [75, 65] width 30 height 14
click at [114, 64] on div "[DATE] [DATE]" at bounding box center [470, 68] width 858 height 20
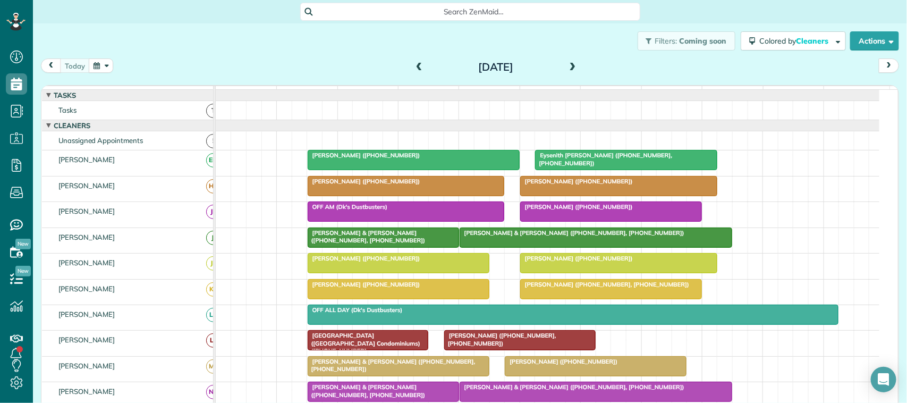
click at [568, 64] on span at bounding box center [573, 68] width 12 height 10
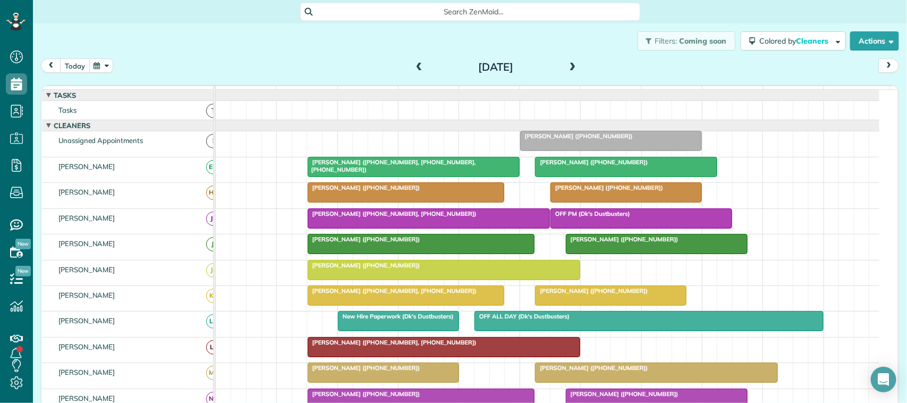
click at [75, 60] on button "today" at bounding box center [75, 65] width 30 height 14
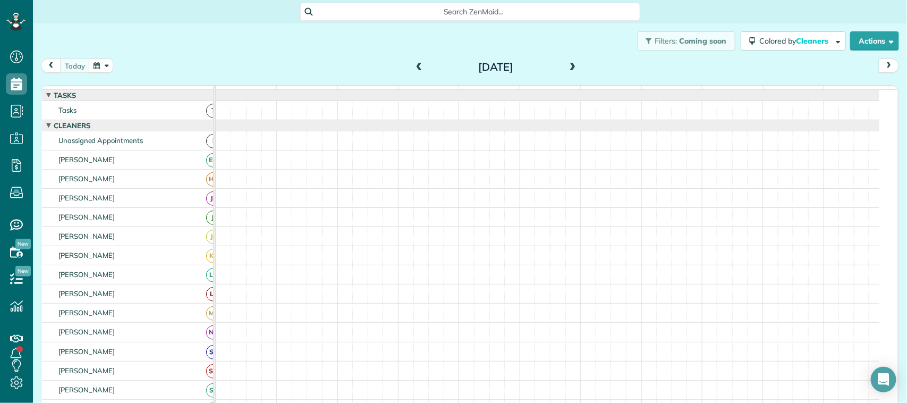
click at [574, 71] on div "[DATE]" at bounding box center [496, 66] width 170 height 17
click at [570, 70] on span at bounding box center [573, 68] width 12 height 10
click at [416, 63] on span at bounding box center [419, 68] width 12 height 10
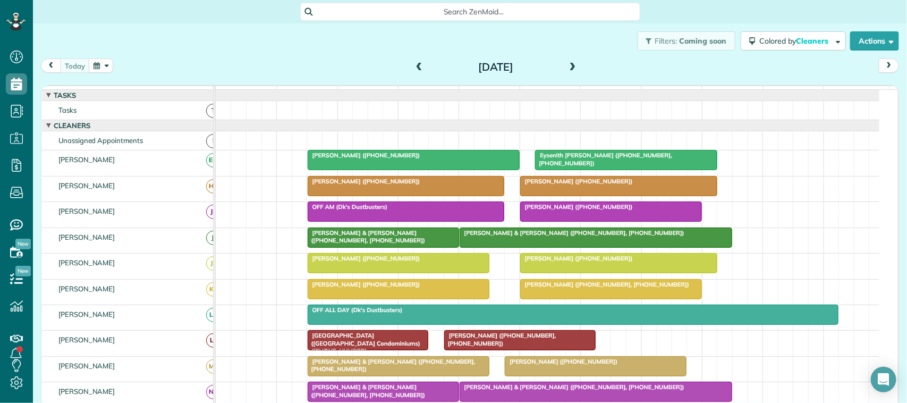
click at [105, 64] on button "button" at bounding box center [101, 65] width 24 height 14
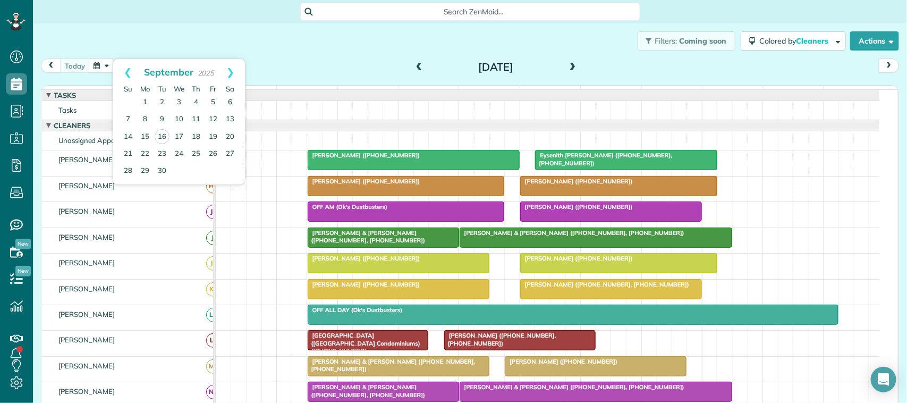
click at [105, 44] on div "Filters: Coming soon Colored by Cleaners Color by Cleaner Color by Team Color b…" at bounding box center [470, 40] width 874 height 35
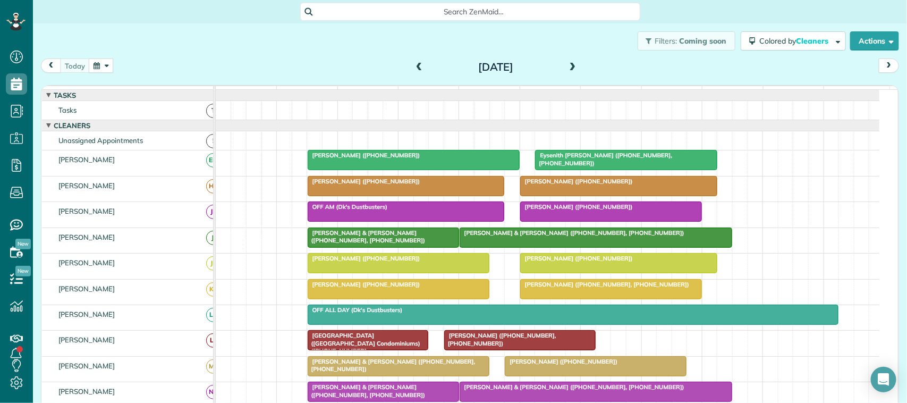
click at [104, 68] on button "button" at bounding box center [101, 65] width 24 height 14
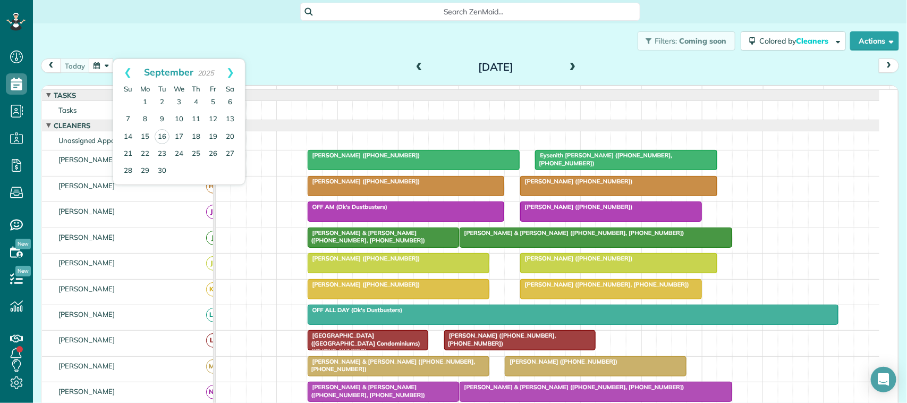
click at [146, 40] on div "Filters: Coming soon Colored by Cleaners Color by Cleaner Color by Team Color b…" at bounding box center [470, 40] width 874 height 35
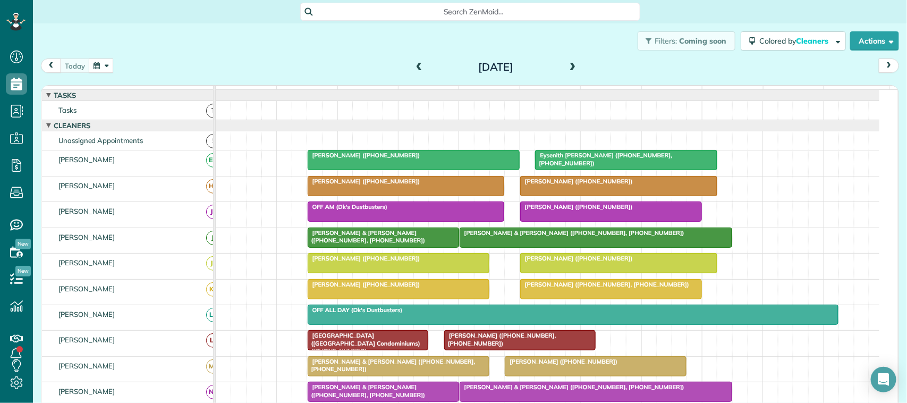
click at [104, 81] on div "today Tuesday Sep 16, 2025 function(groupId) { return _("Cleaners"); } 7am 8am …" at bounding box center [470, 221] width 858 height 327
click at [110, 73] on div "[DATE] [DATE]" at bounding box center [470, 68] width 858 height 20
click at [116, 49] on div "Filters: Coming soon Colored by Cleaners Color by Cleaner Color by Team Color b…" at bounding box center [470, 40] width 874 height 35
click at [571, 68] on span at bounding box center [573, 68] width 12 height 10
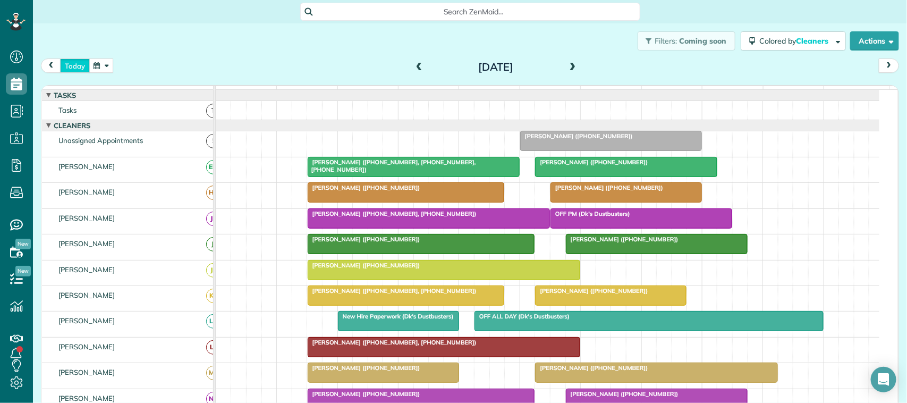
click at [76, 62] on button "today" at bounding box center [75, 65] width 30 height 14
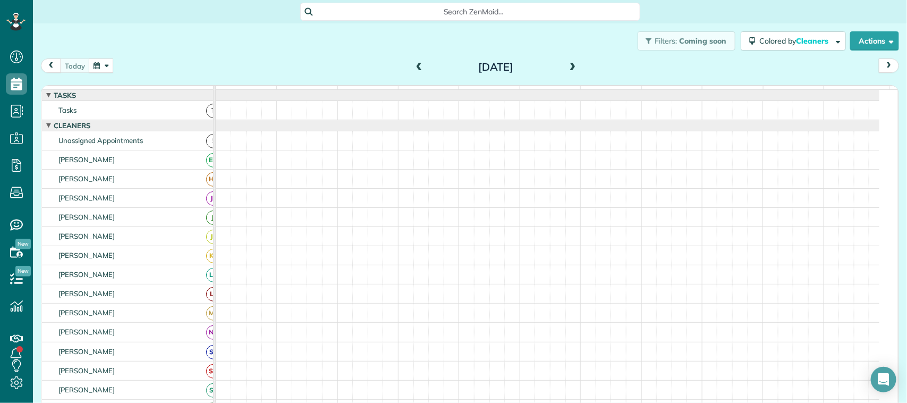
click at [569, 65] on span at bounding box center [573, 68] width 12 height 10
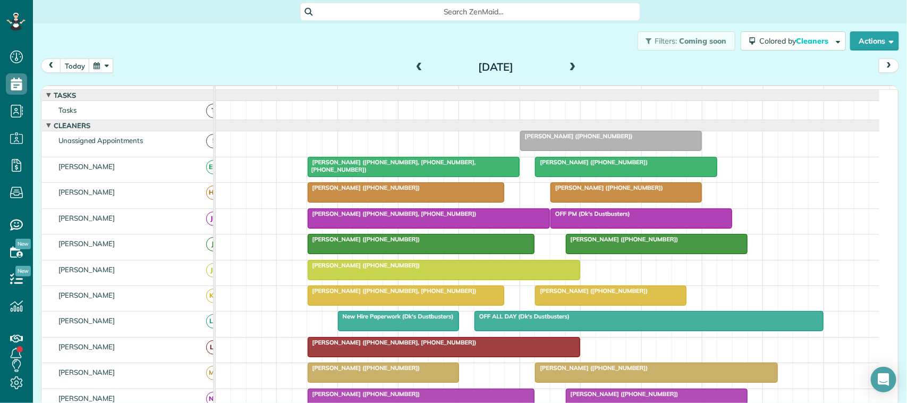
scroll to position [199, 0]
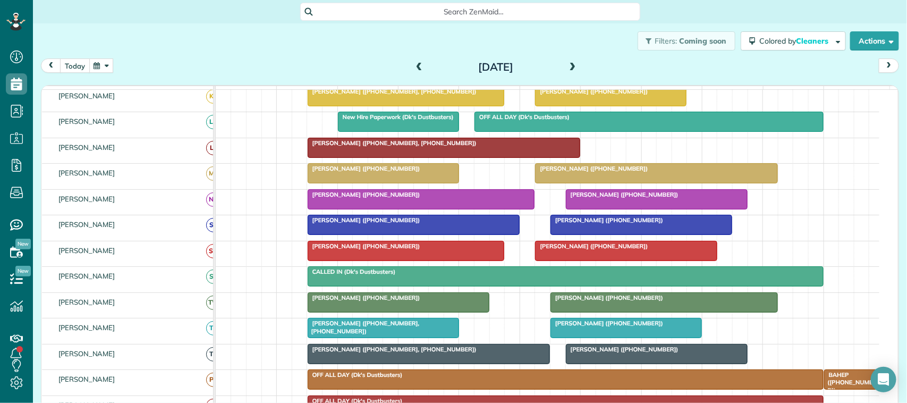
click at [79, 61] on button "today" at bounding box center [75, 65] width 30 height 14
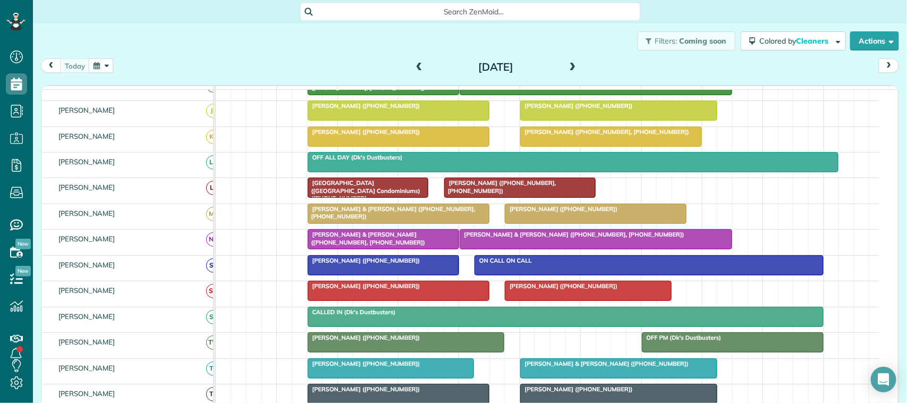
scroll to position [186, 0]
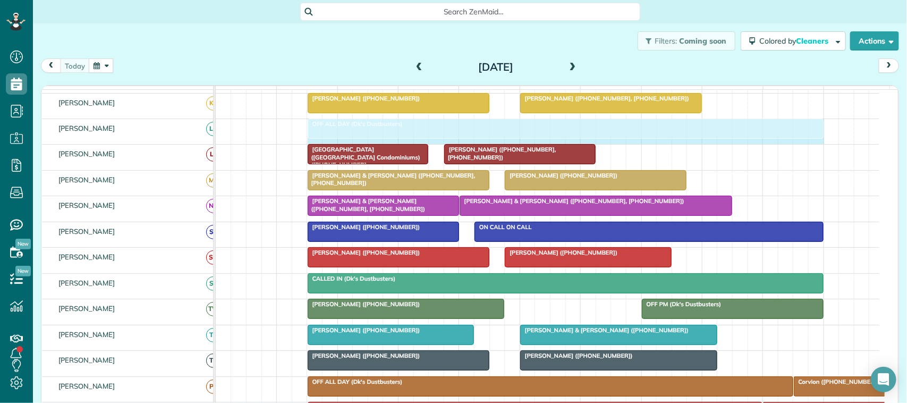
drag, startPoint x: 835, startPoint y: 139, endPoint x: 816, endPoint y: 136, distance: 19.5
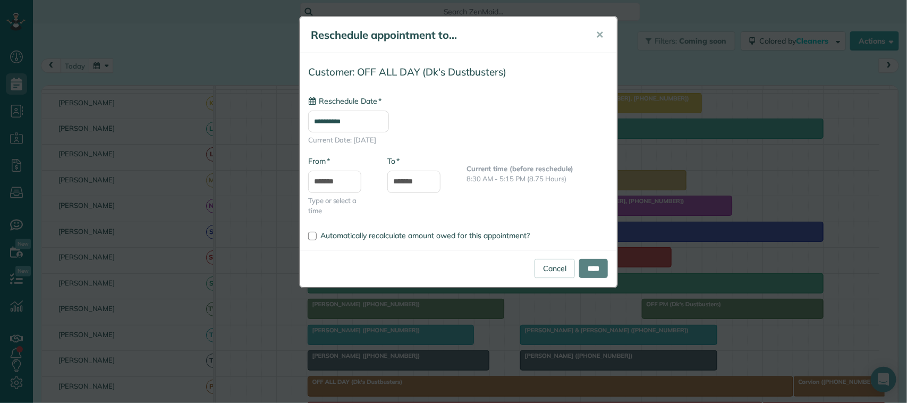
type input "**********"
click at [601, 268] on input "****" at bounding box center [593, 268] width 29 height 19
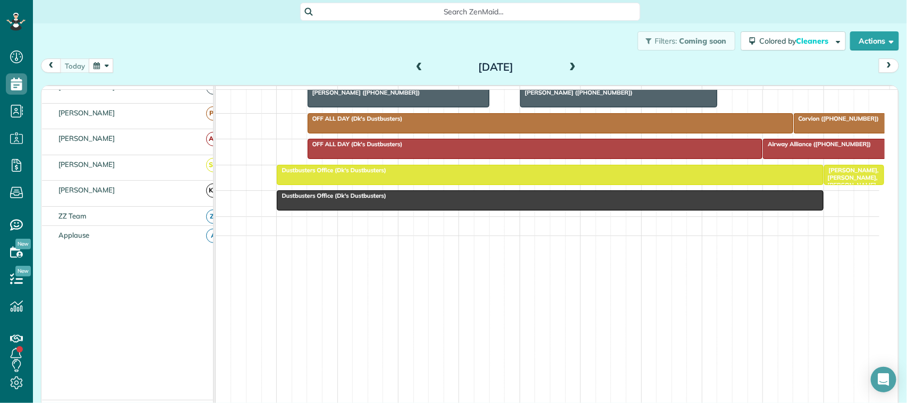
scroll to position [0, 0]
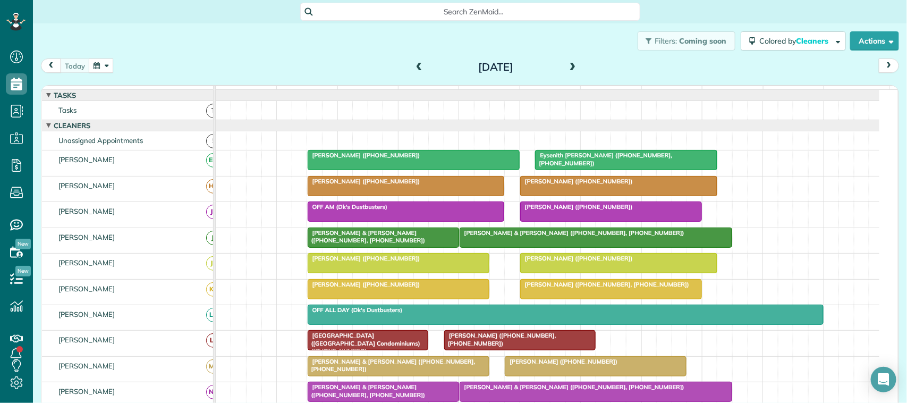
click at [97, 62] on button "button" at bounding box center [101, 65] width 24 height 14
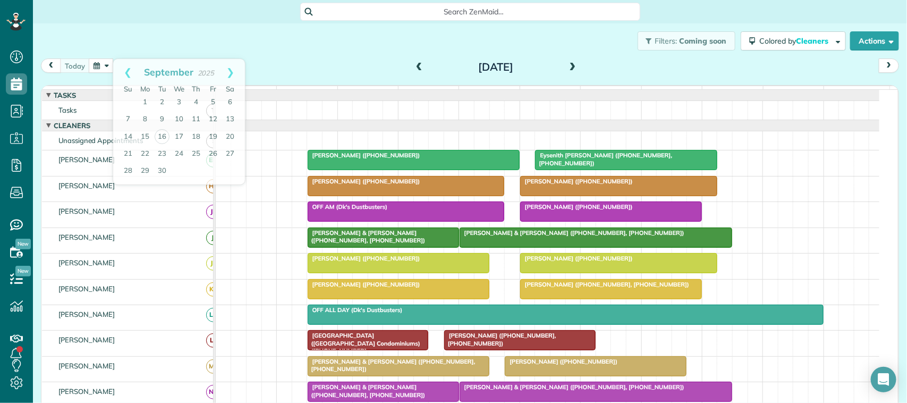
click at [109, 44] on div "Filters: Coming soon Colored by Cleaners Color by Cleaner Color by Team Color b…" at bounding box center [470, 40] width 874 height 35
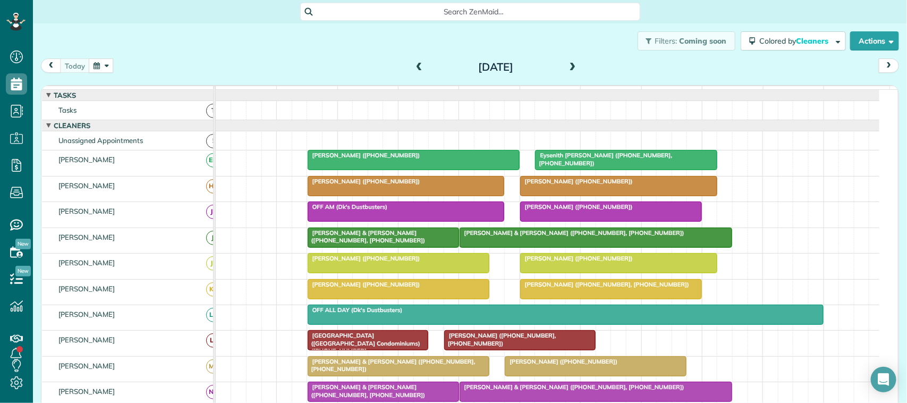
click at [102, 64] on button "button" at bounding box center [101, 65] width 24 height 14
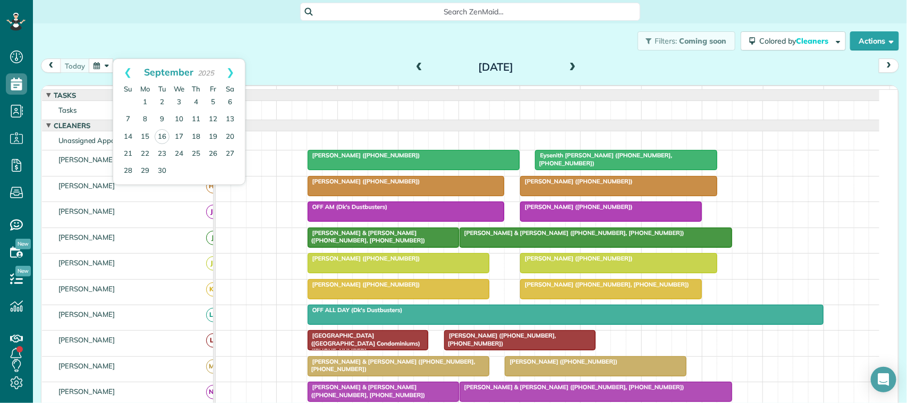
click at [109, 46] on div "Filters: Coming soon Colored by Cleaners Color by Cleaner Color by Team Color b…" at bounding box center [470, 40] width 874 height 35
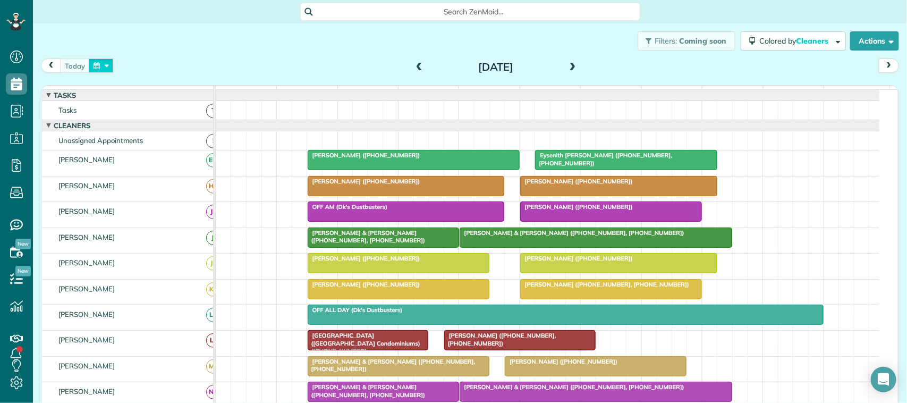
click at [112, 58] on button "button" at bounding box center [101, 65] width 24 height 14
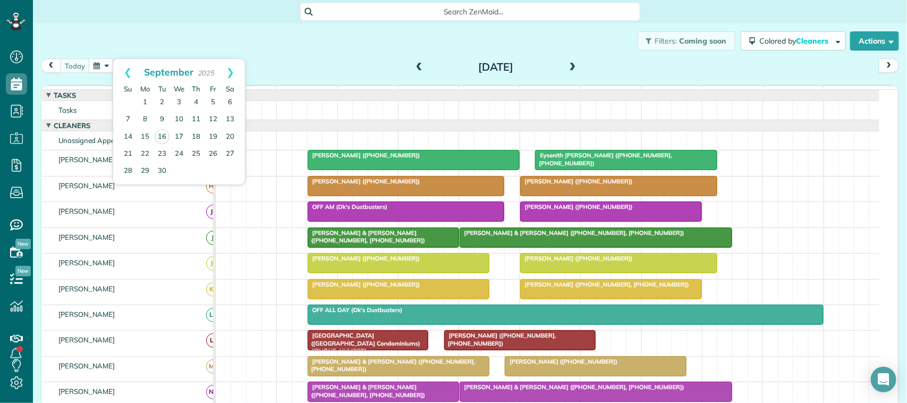
click at [157, 43] on div "Filters: Coming soon Colored by Cleaners Color by Cleaner Color by Team Color b…" at bounding box center [470, 40] width 874 height 35
